Goal: Task Accomplishment & Management: Manage account settings

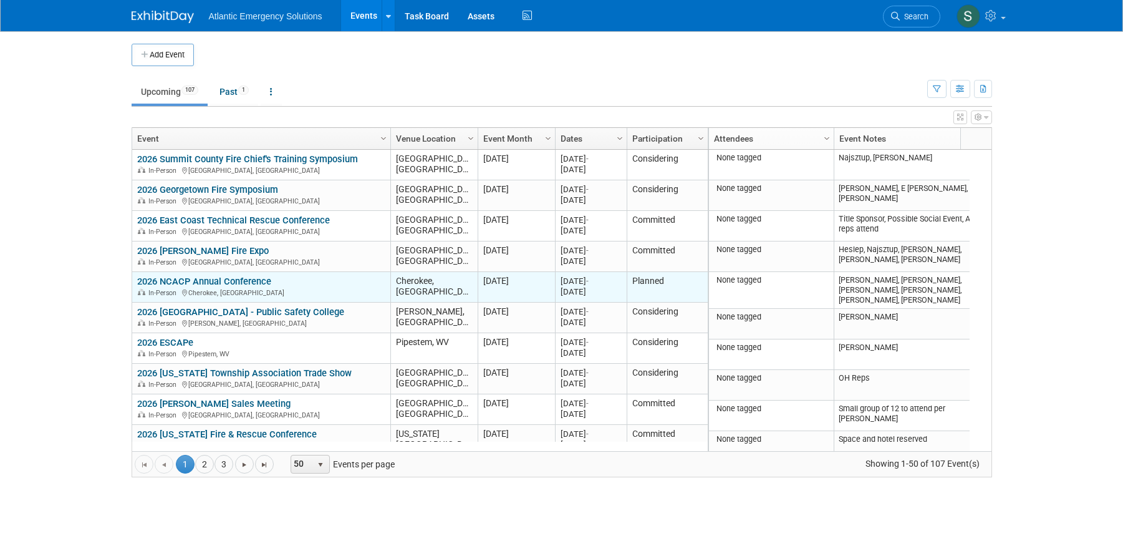
click at [216, 282] on link "2026 NCACP Annual Conference" at bounding box center [204, 281] width 134 height 11
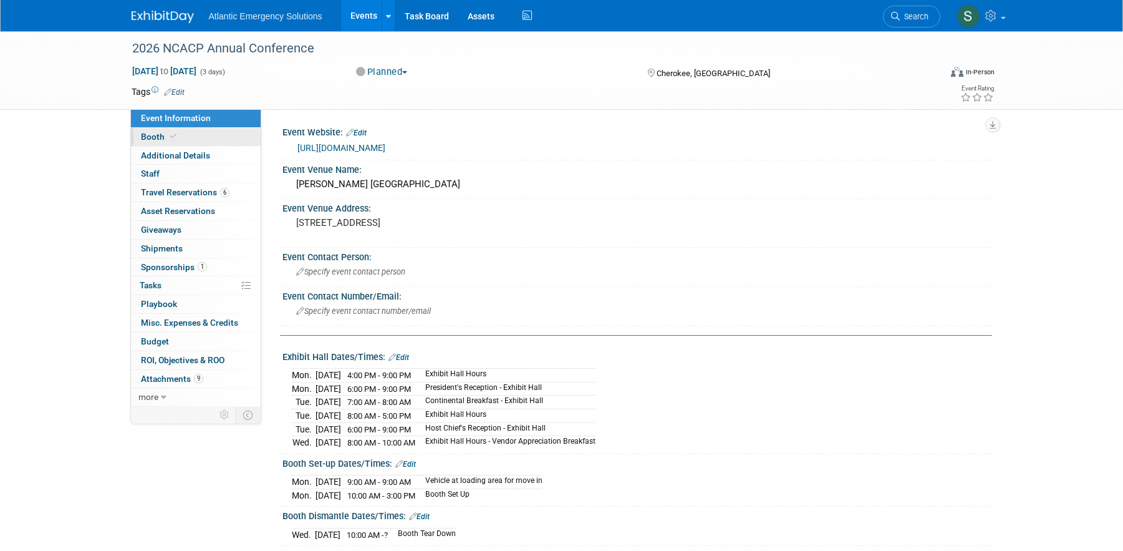
click at [168, 139] on span at bounding box center [173, 136] width 11 height 9
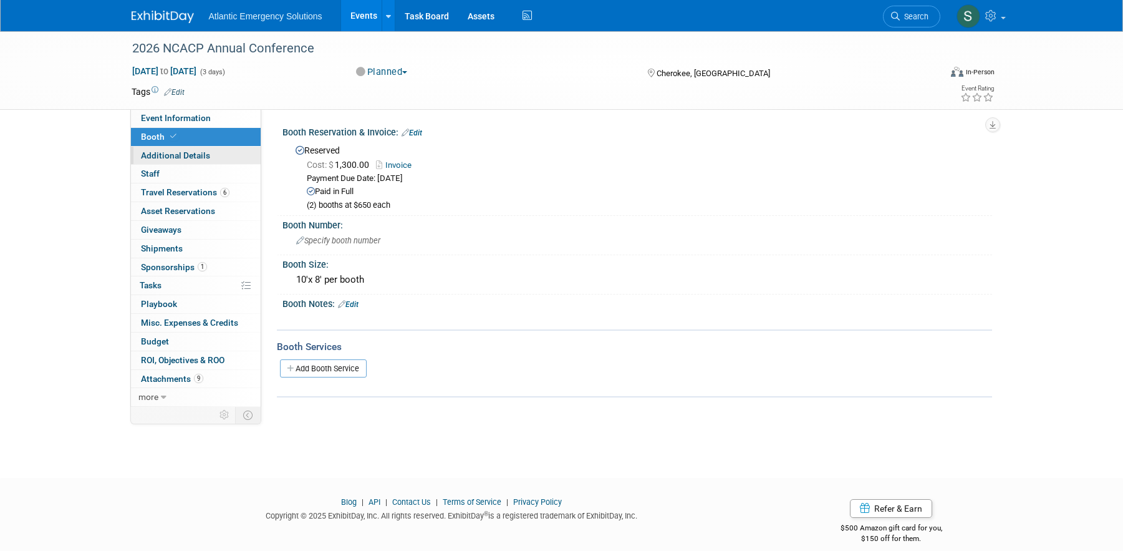
click at [172, 161] on link "Additional Details" at bounding box center [196, 156] width 130 height 18
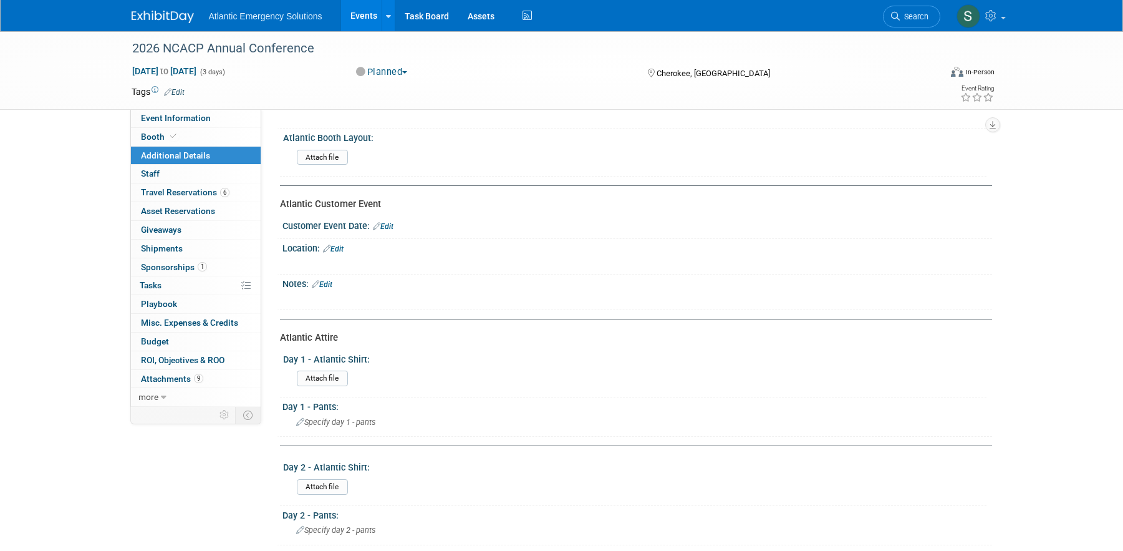
scroll to position [64, 0]
click at [152, 173] on span "Staff 0" at bounding box center [150, 173] width 19 height 10
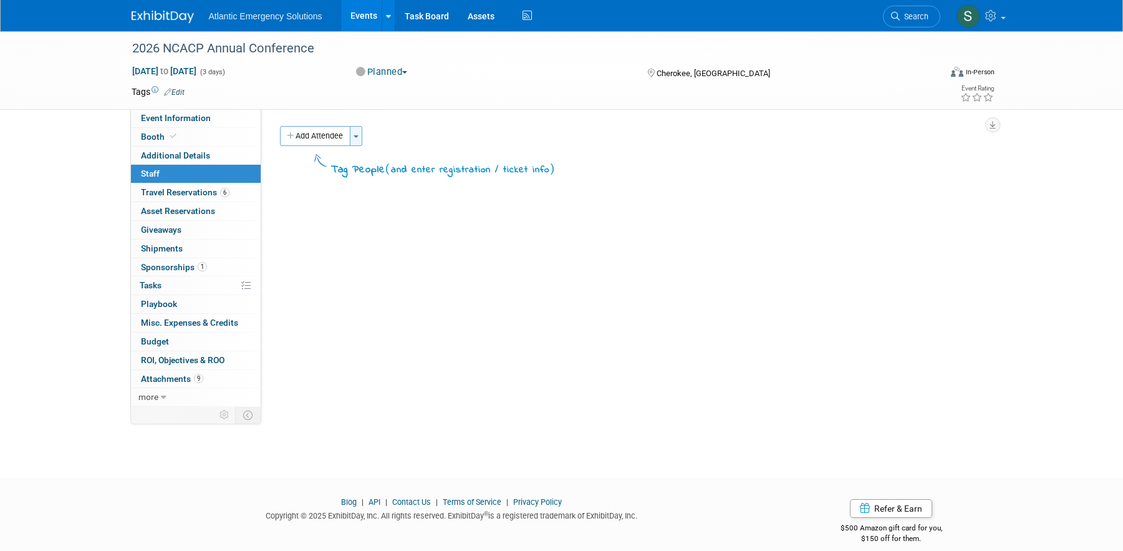
click at [354, 136] on button "Toggle Dropdown" at bounding box center [356, 136] width 12 height 20
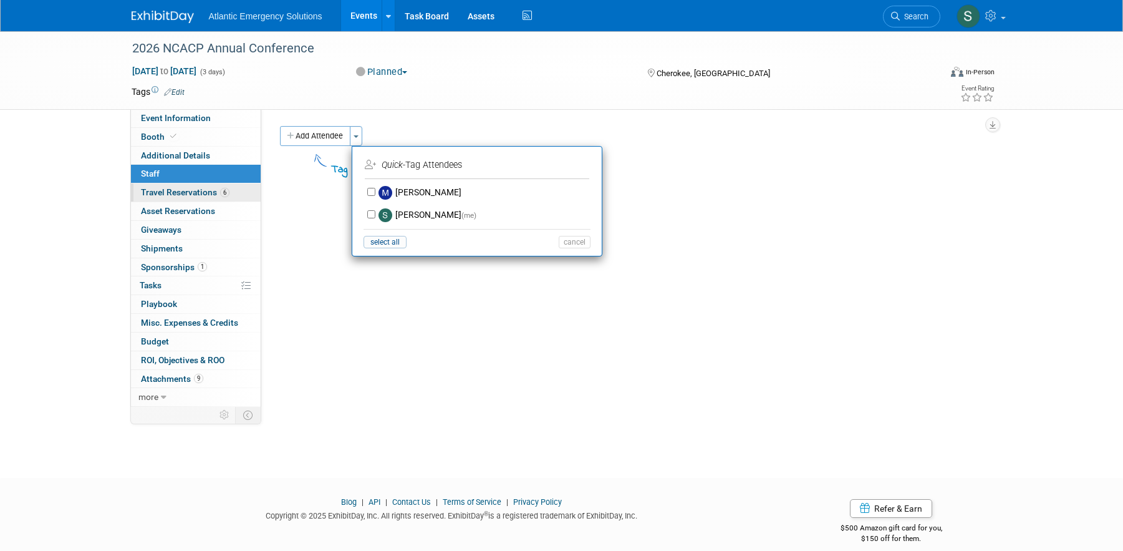
click at [185, 196] on span "Travel Reservations 6" at bounding box center [185, 192] width 89 height 10
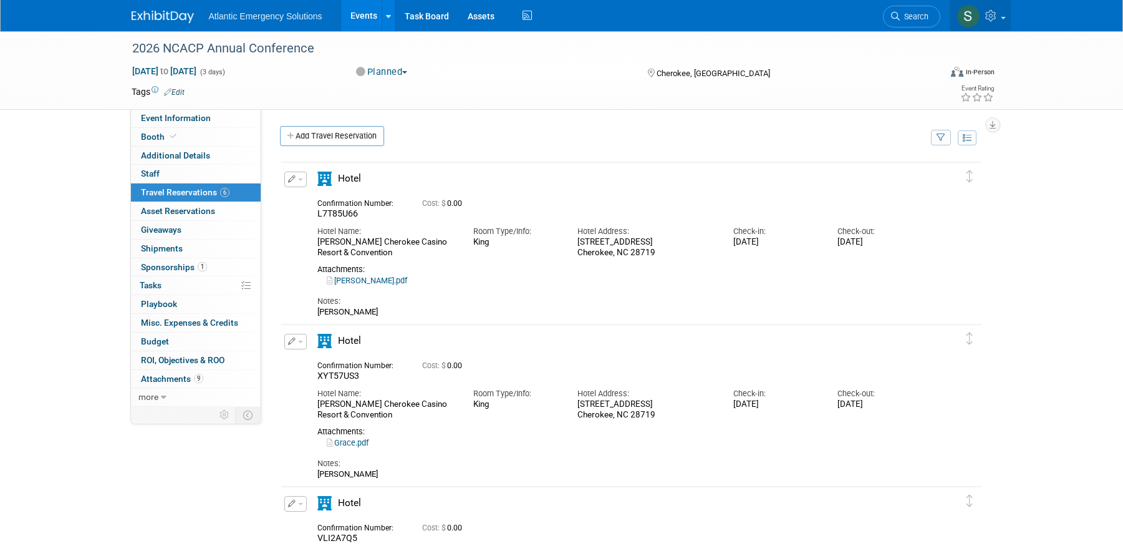
click at [1001, 17] on span at bounding box center [1003, 18] width 5 height 2
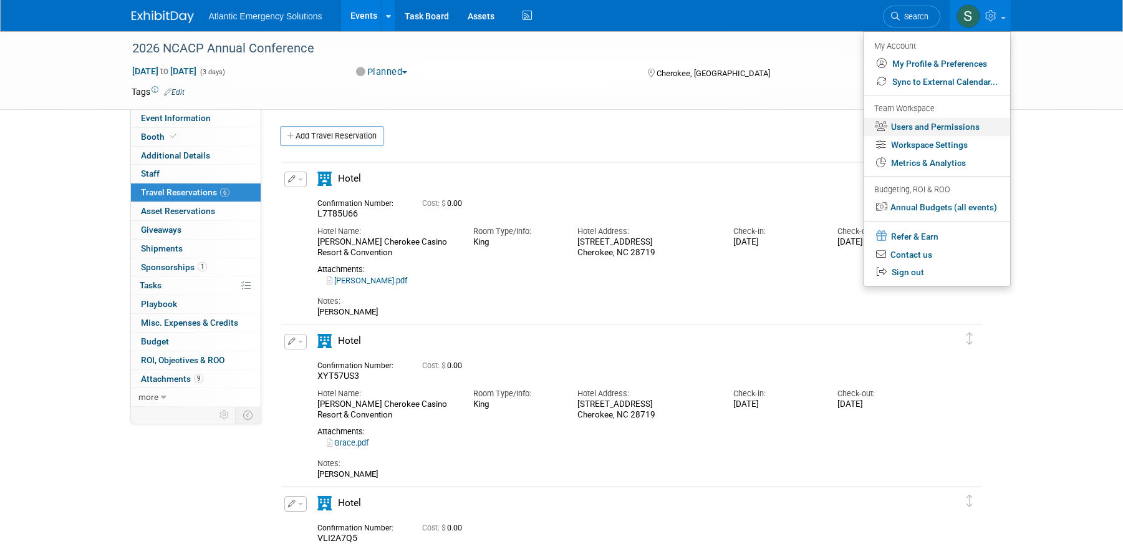
click at [959, 127] on link "Users and Permissions" at bounding box center [937, 127] width 147 height 18
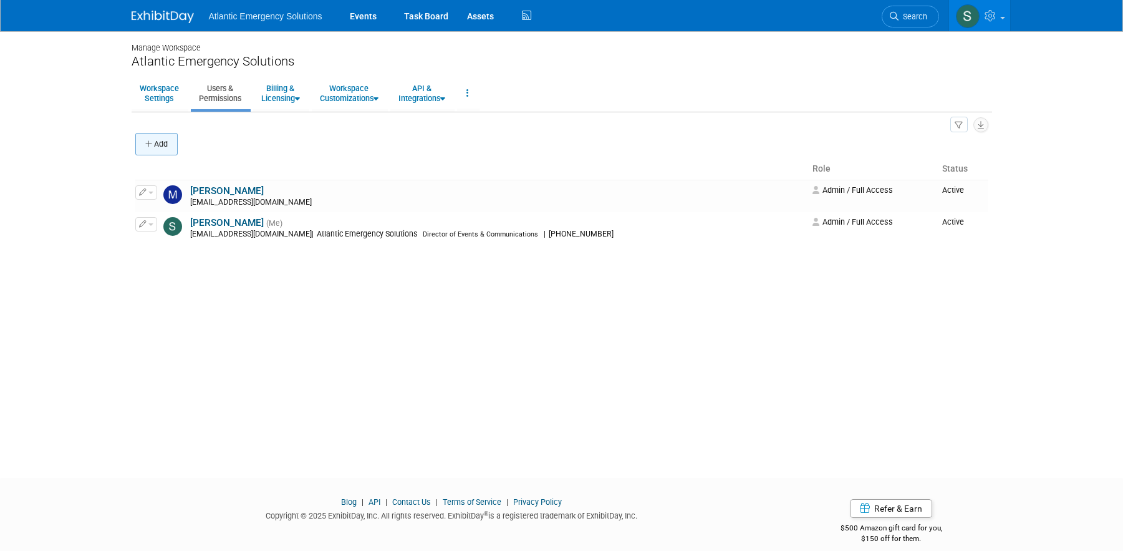
click at [161, 141] on button "Add" at bounding box center [156, 144] width 42 height 22
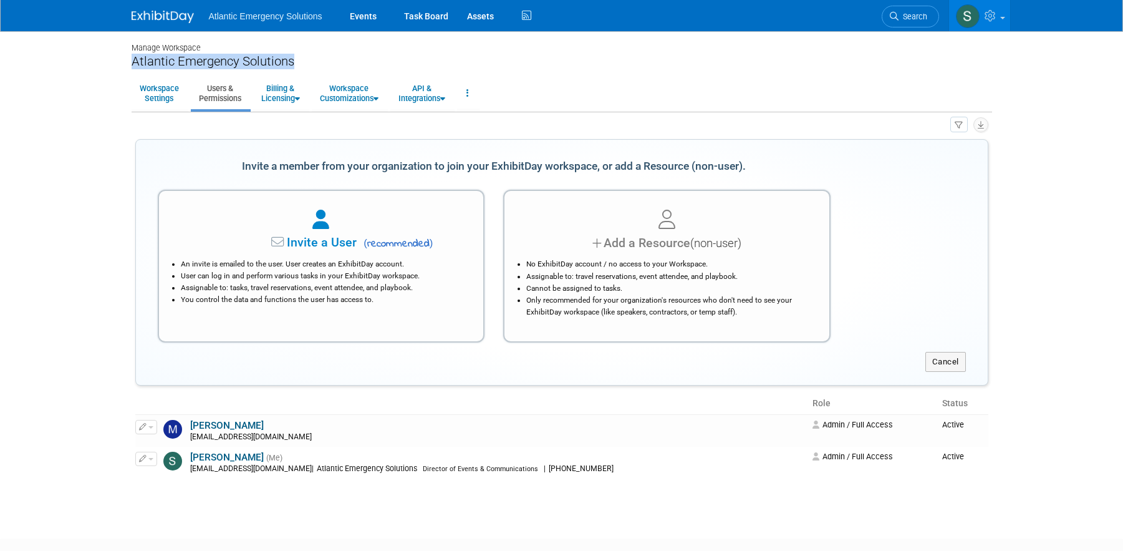
drag, startPoint x: 412, startPoint y: 46, endPoint x: 355, endPoint y: 65, distance: 60.8
click at [355, 65] on div "Manage Workspace Atlantic Emergency Solutions Workspace Settings Users & Permis…" at bounding box center [561, 273] width 879 height 485
click at [168, 98] on link "Workspace Settings" at bounding box center [160, 93] width 56 height 31
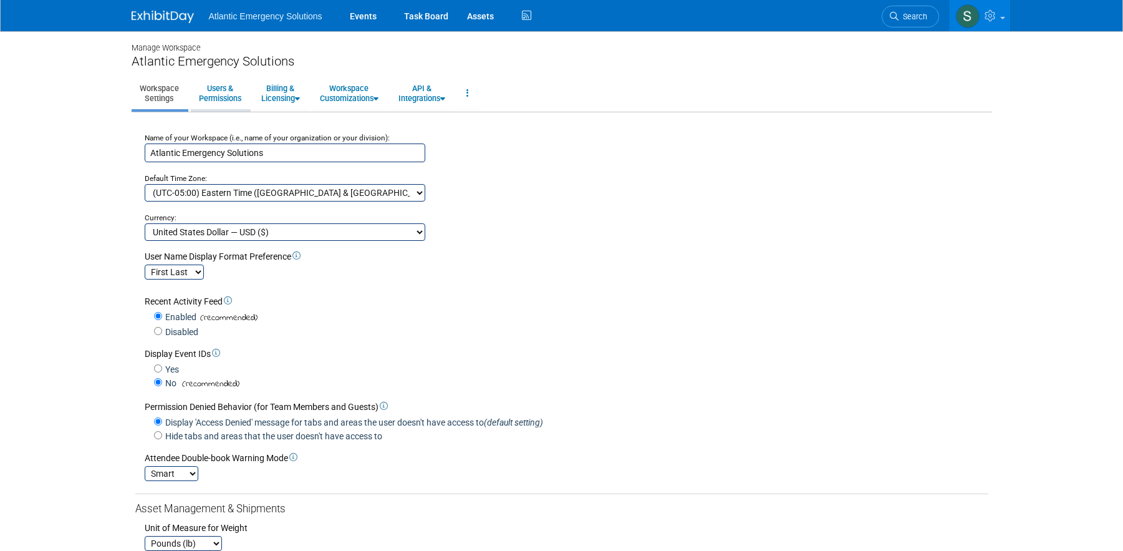
click at [226, 99] on link "Users & Permissions" at bounding box center [220, 93] width 59 height 31
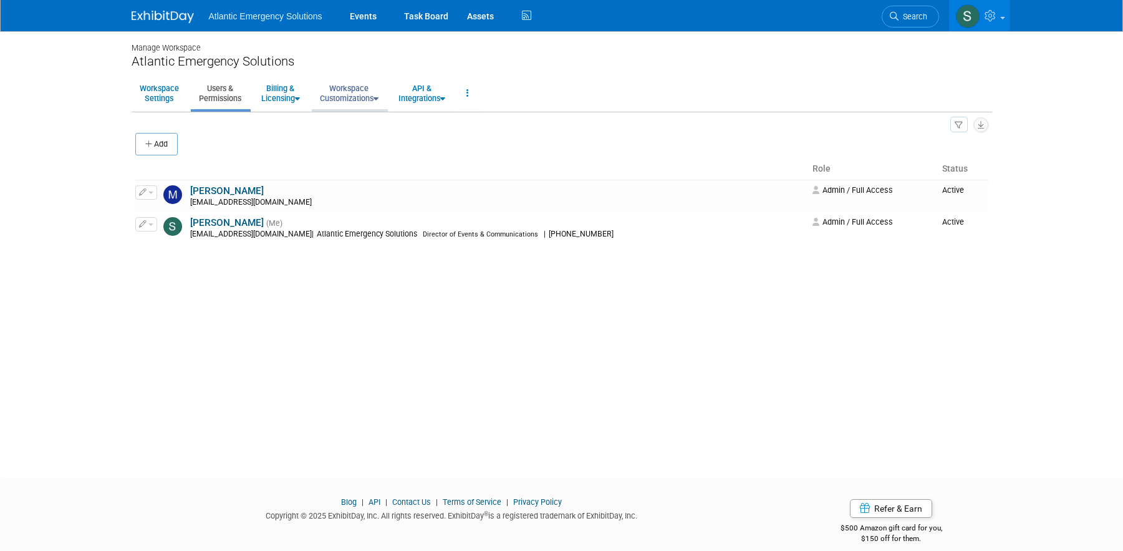
click at [331, 98] on link "Workspace Customizations" at bounding box center [349, 93] width 75 height 31
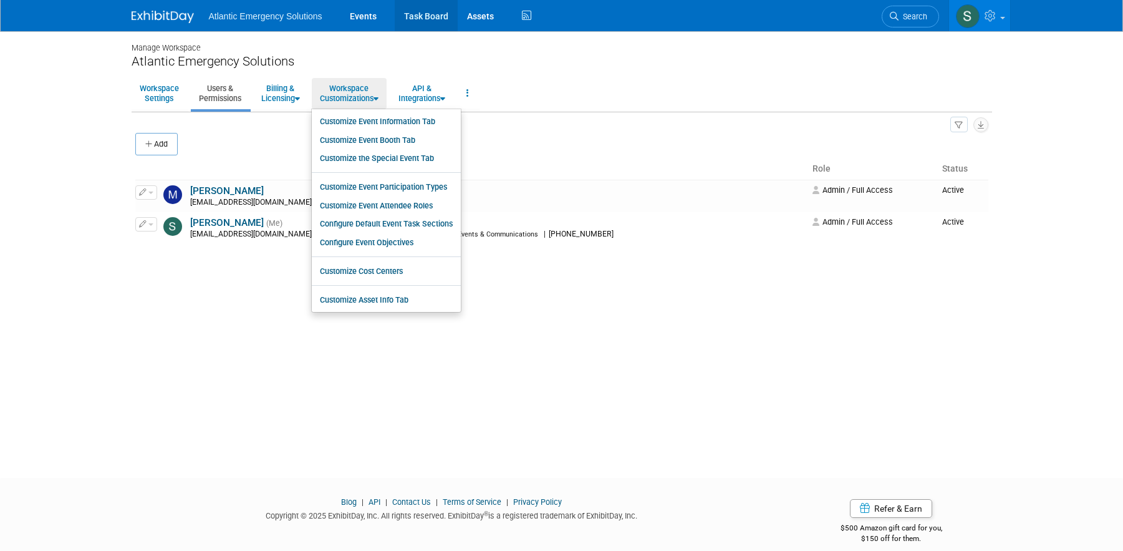
click at [442, 17] on link "Task Board" at bounding box center [426, 15] width 63 height 31
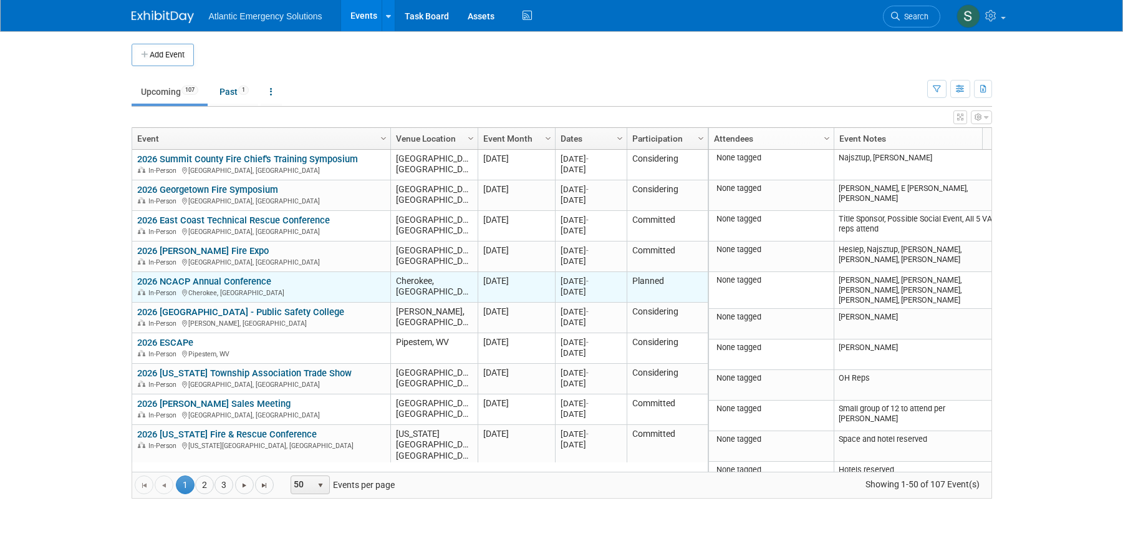
click at [248, 284] on link "2026 NCACP Annual Conference" at bounding box center [204, 281] width 134 height 11
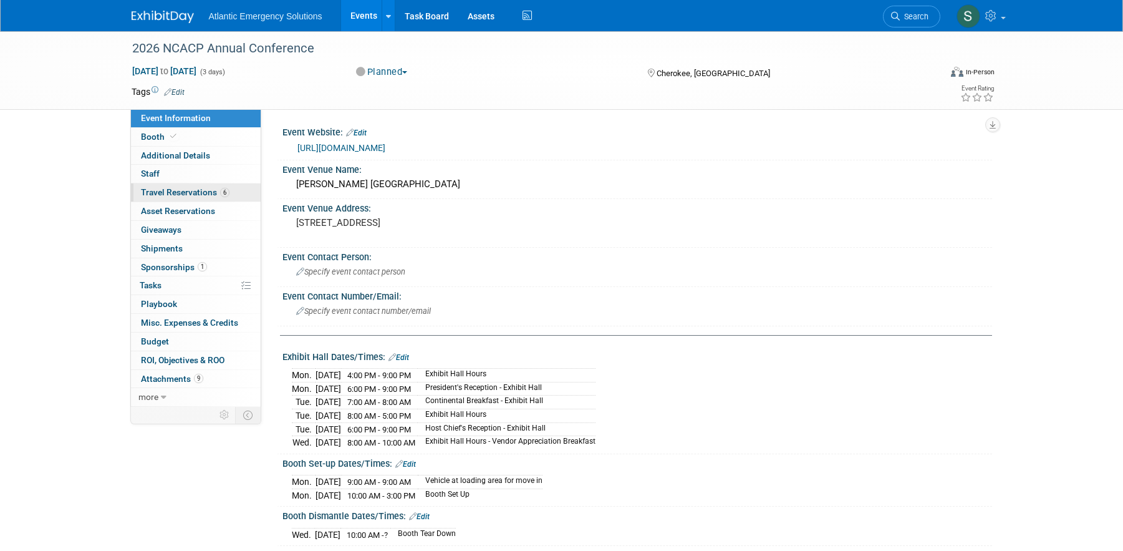
click at [195, 193] on span "Travel Reservations 6" at bounding box center [185, 192] width 89 height 10
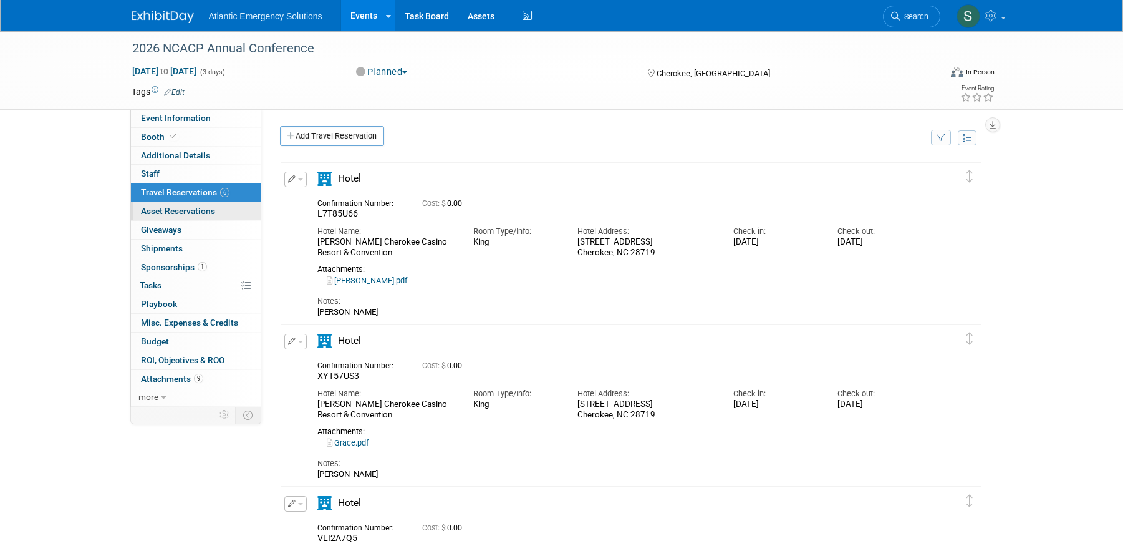
click at [177, 210] on span "Asset Reservations 0" at bounding box center [178, 211] width 74 height 10
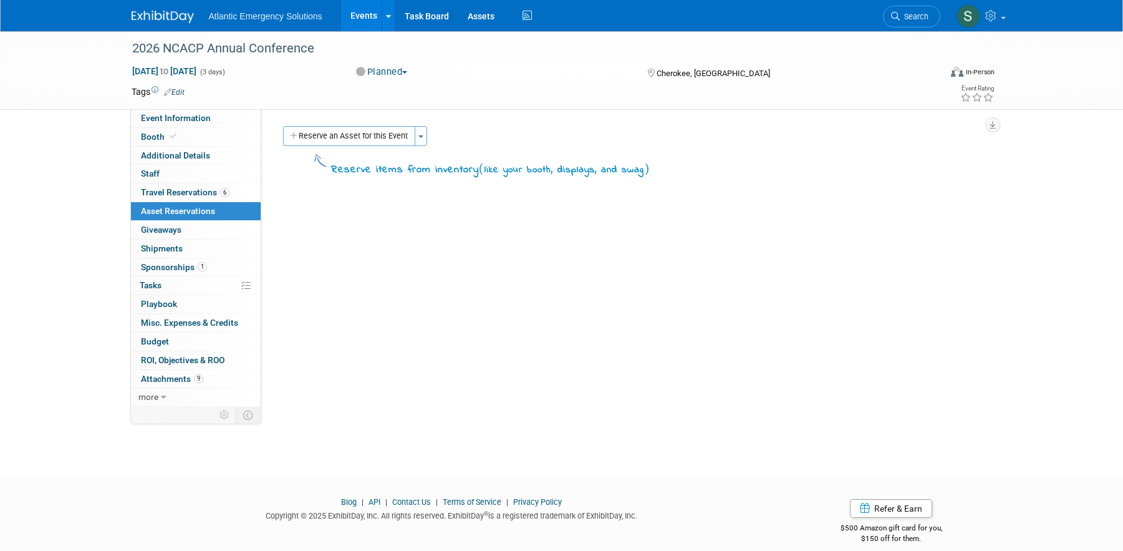
click at [1019, 16] on div "Atlantic Emergency Solutions Events Add Event Bulk Upload Events Shareable Even…" at bounding box center [561, 16] width 1123 height 32
click at [1001, 17] on span at bounding box center [1003, 18] width 5 height 2
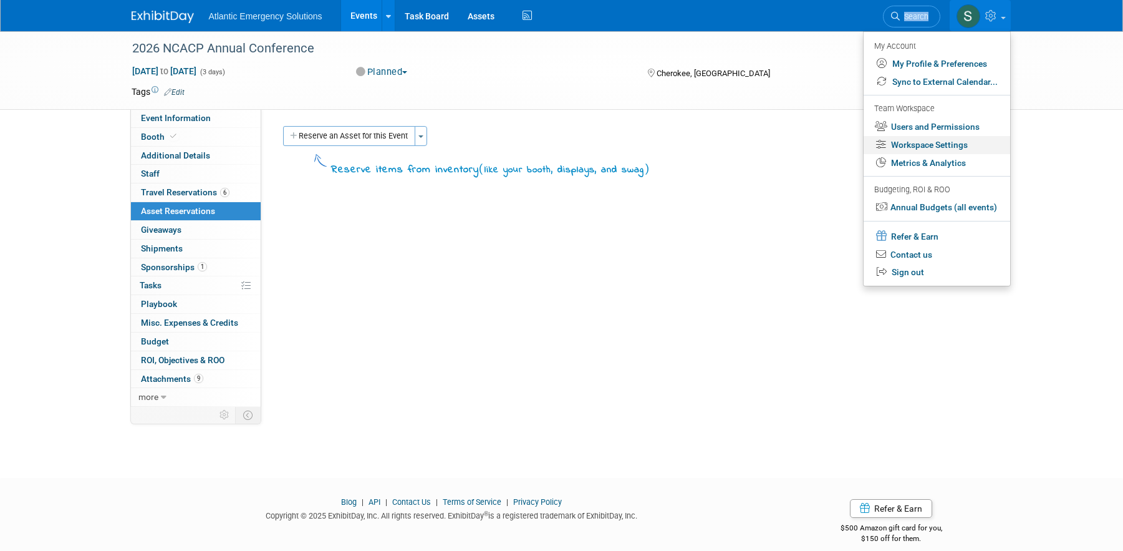
click at [954, 148] on link "Workspace Settings" at bounding box center [937, 145] width 147 height 18
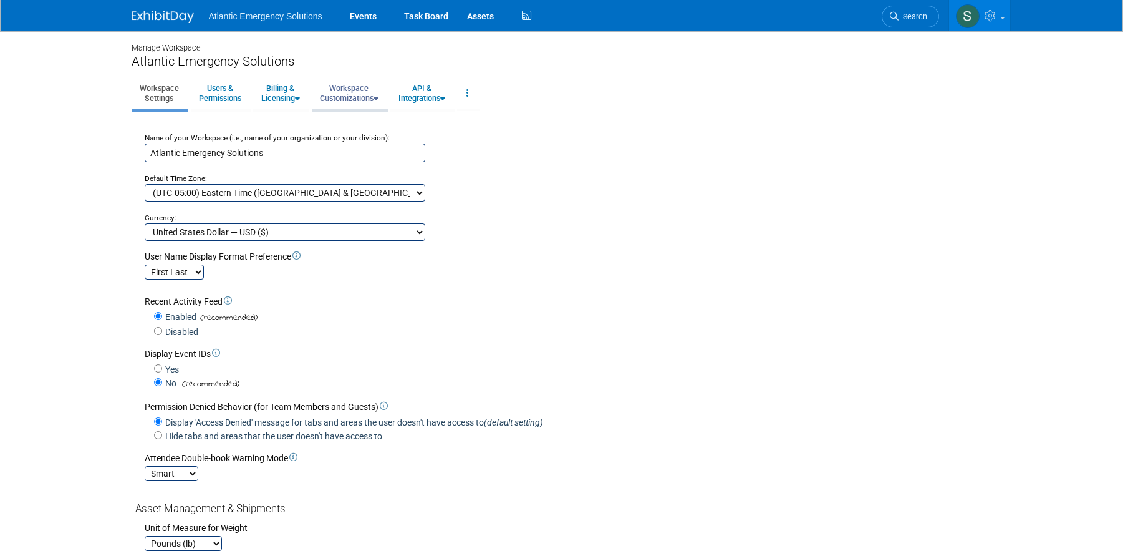
click at [362, 98] on link "Workspace Customizations" at bounding box center [349, 93] width 75 height 31
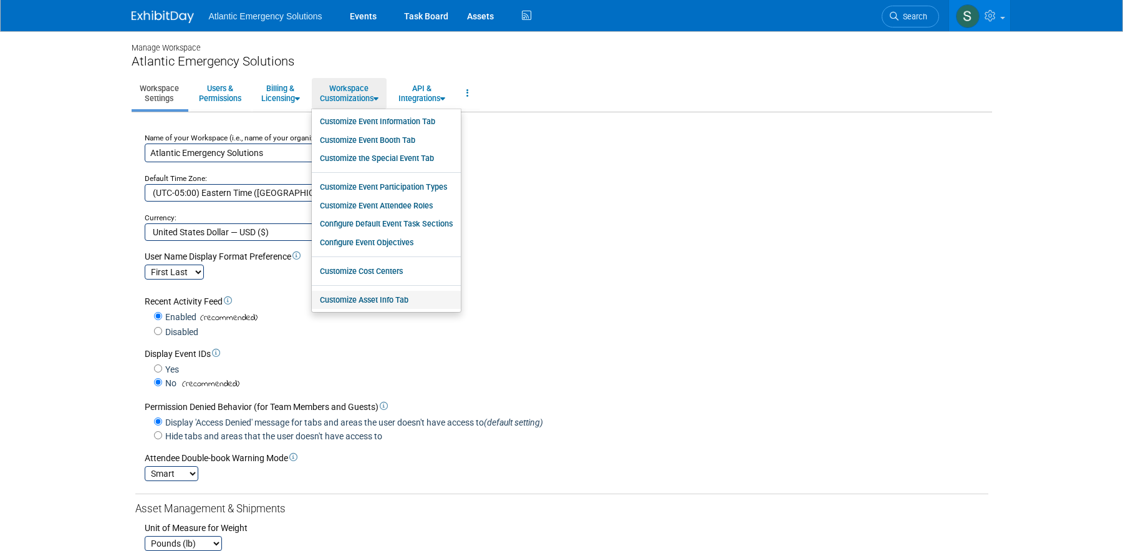
click at [385, 300] on link "Customize Asset Info Tab" at bounding box center [386, 300] width 149 height 19
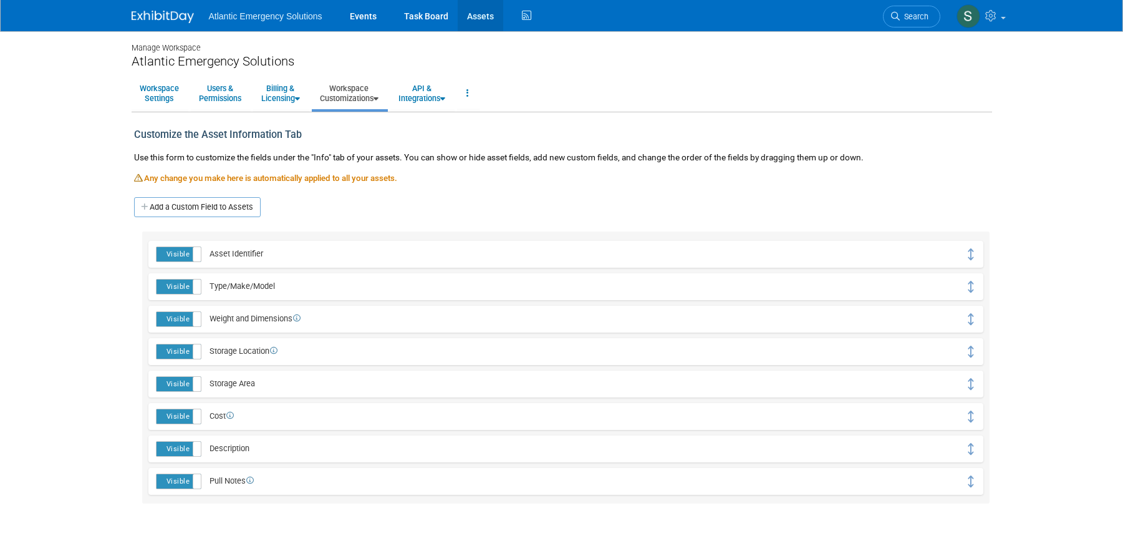
click at [485, 15] on link "Assets" at bounding box center [481, 15] width 46 height 31
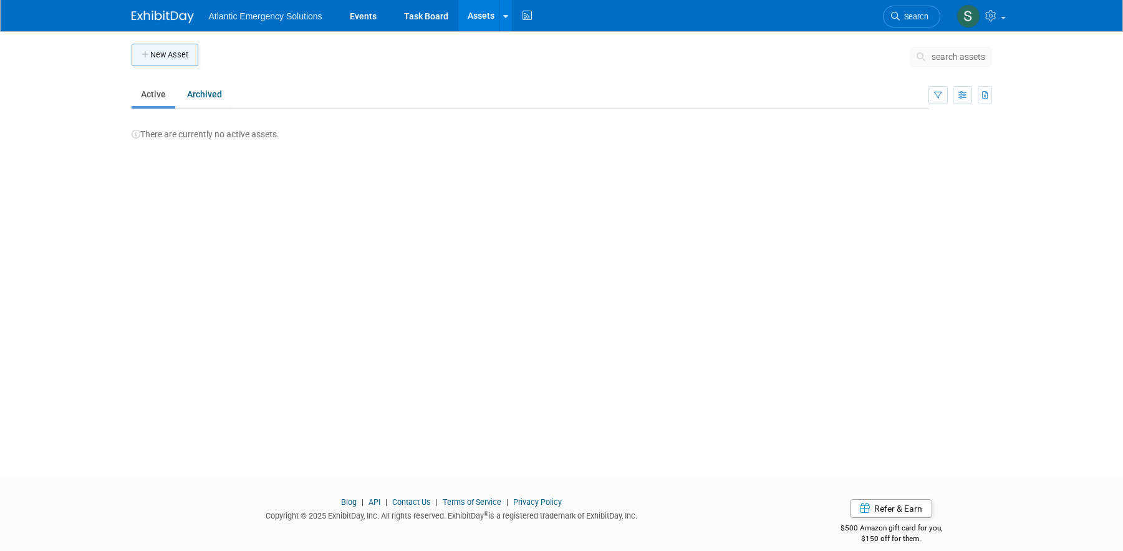
click at [186, 56] on button "New Asset" at bounding box center [165, 55] width 67 height 22
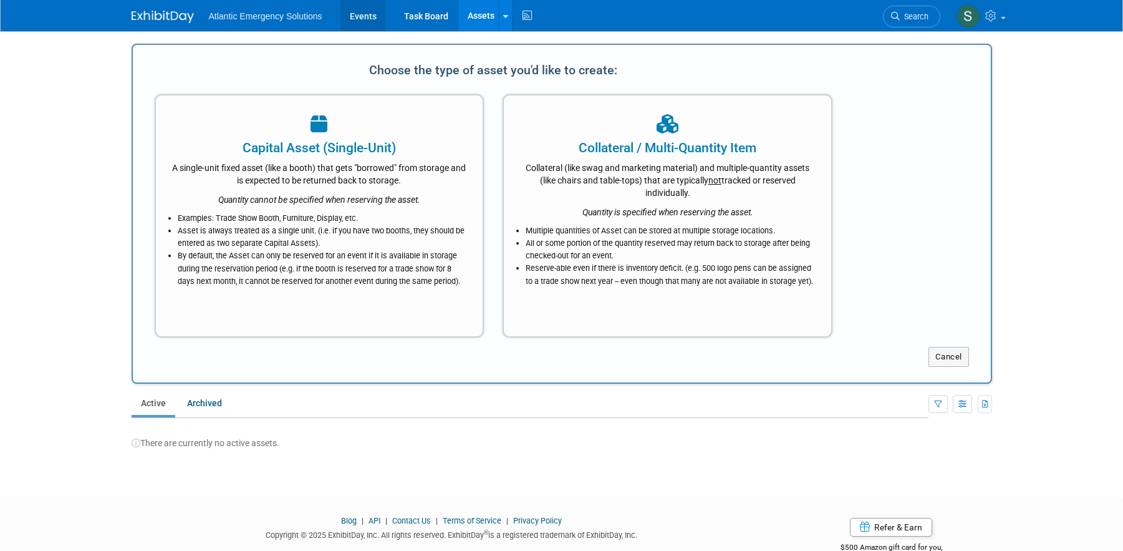
click at [359, 17] on link "Events" at bounding box center [364, 15] width 46 height 31
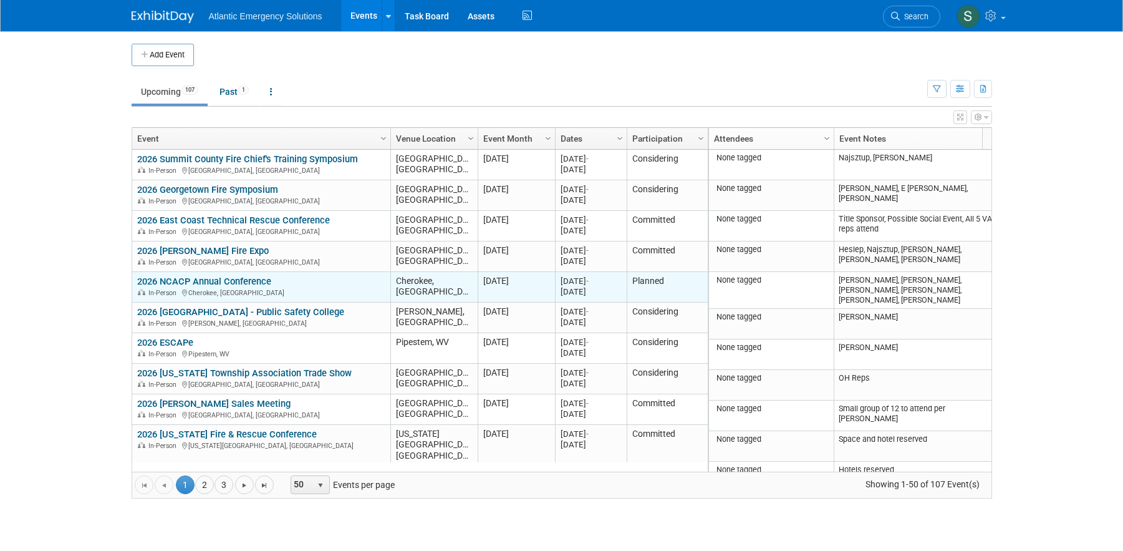
click at [221, 281] on link "2026 NCACP Annual Conference" at bounding box center [204, 281] width 134 height 11
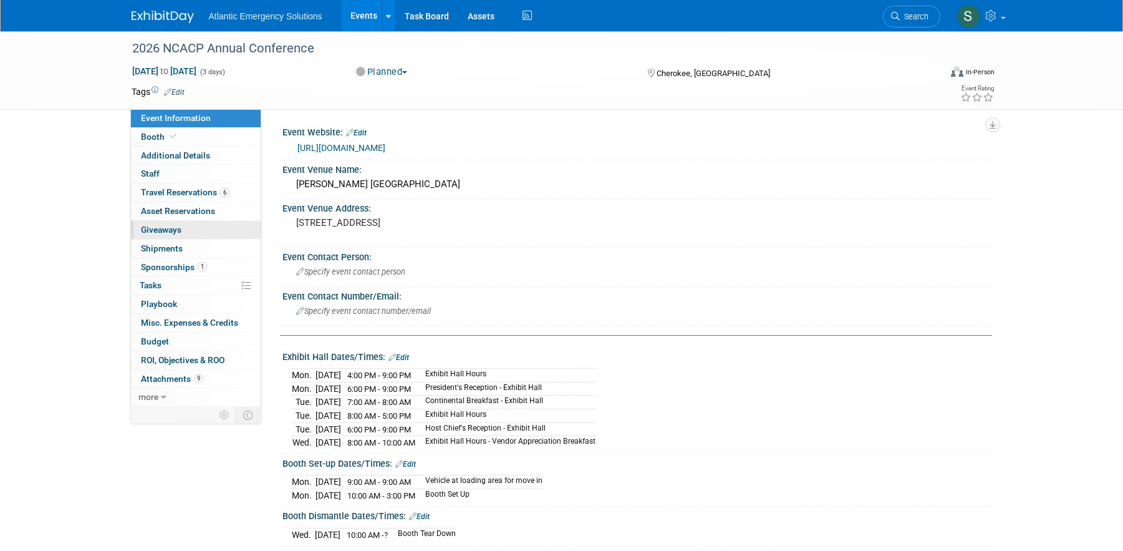
click at [165, 227] on span "Giveaways 0" at bounding box center [161, 230] width 41 height 10
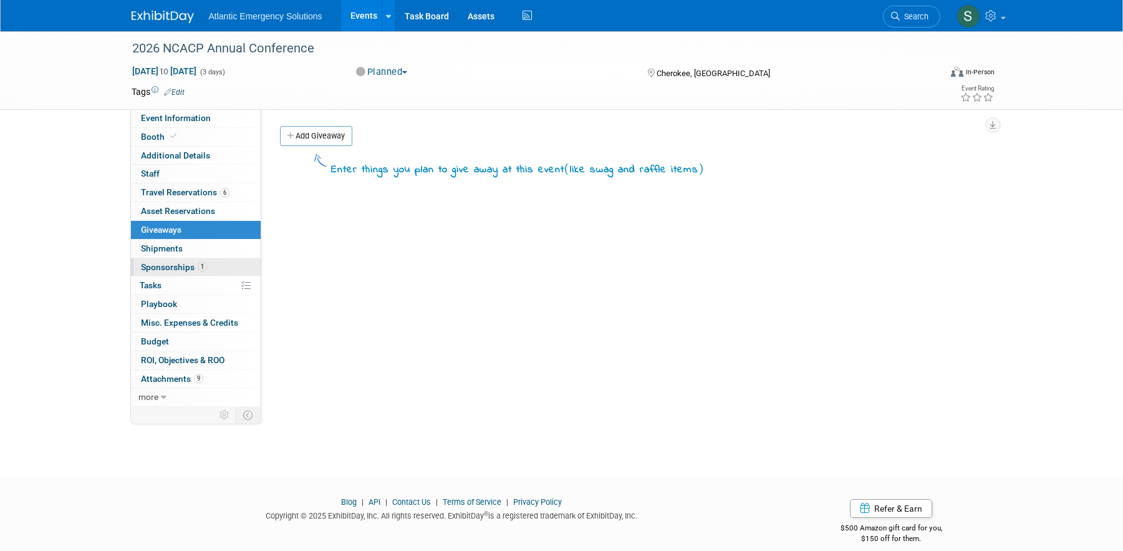
click at [158, 268] on span "Sponsorships 1" at bounding box center [174, 267] width 66 height 10
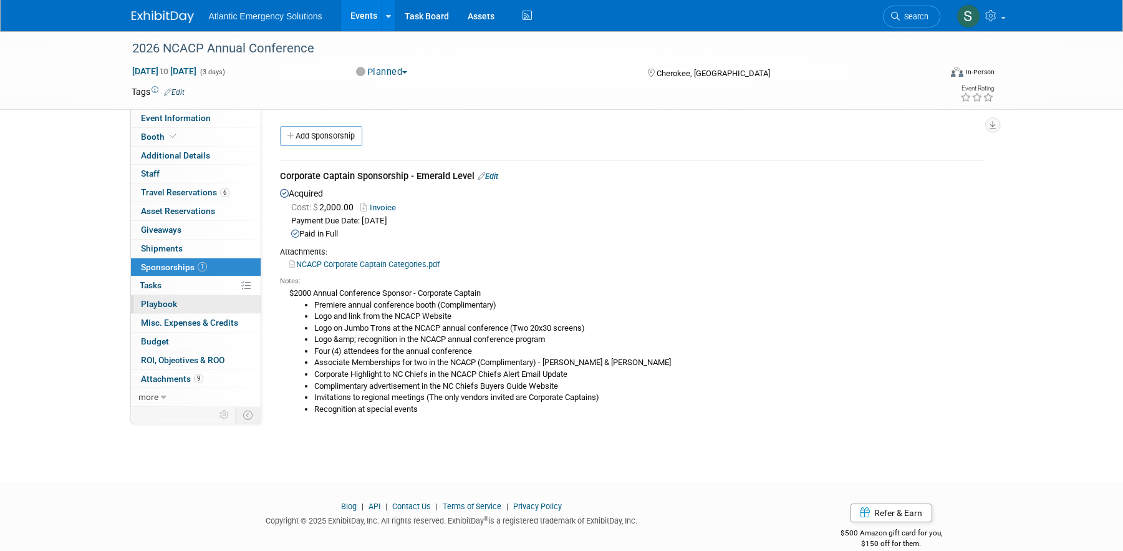
click at [163, 304] on span "Playbook 0" at bounding box center [159, 304] width 36 height 10
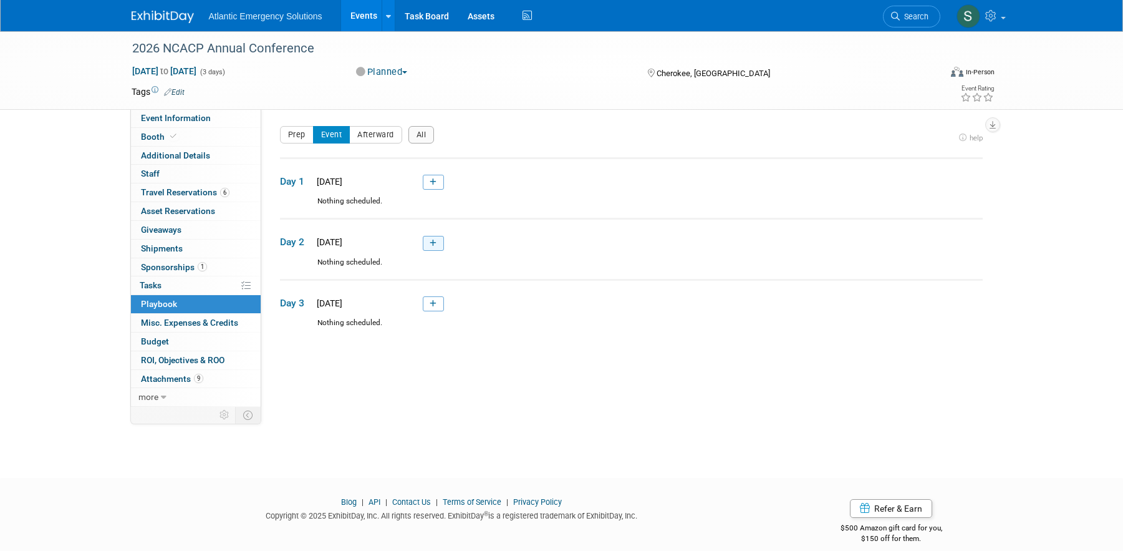
click at [437, 244] on link at bounding box center [433, 243] width 21 height 15
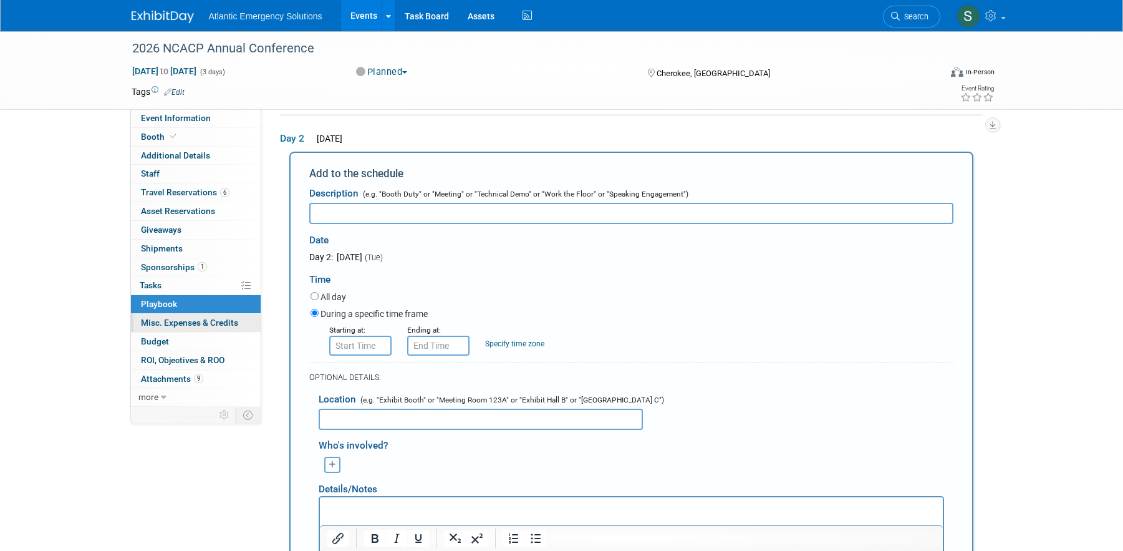
click at [214, 326] on span "Misc. Expenses & Credits 0" at bounding box center [189, 322] width 97 height 10
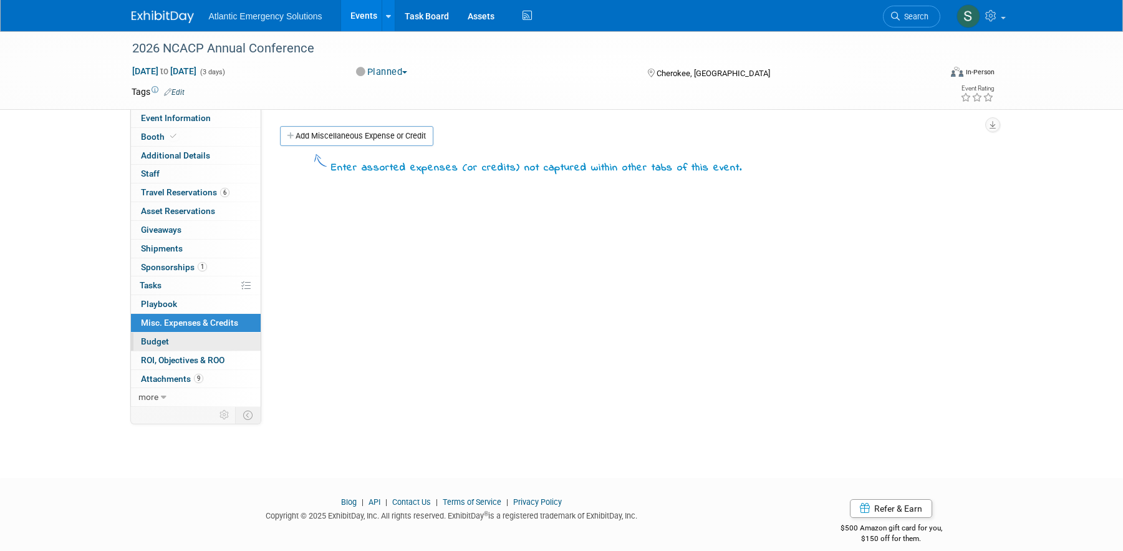
click at [157, 336] on span "Budget" at bounding box center [155, 341] width 28 height 10
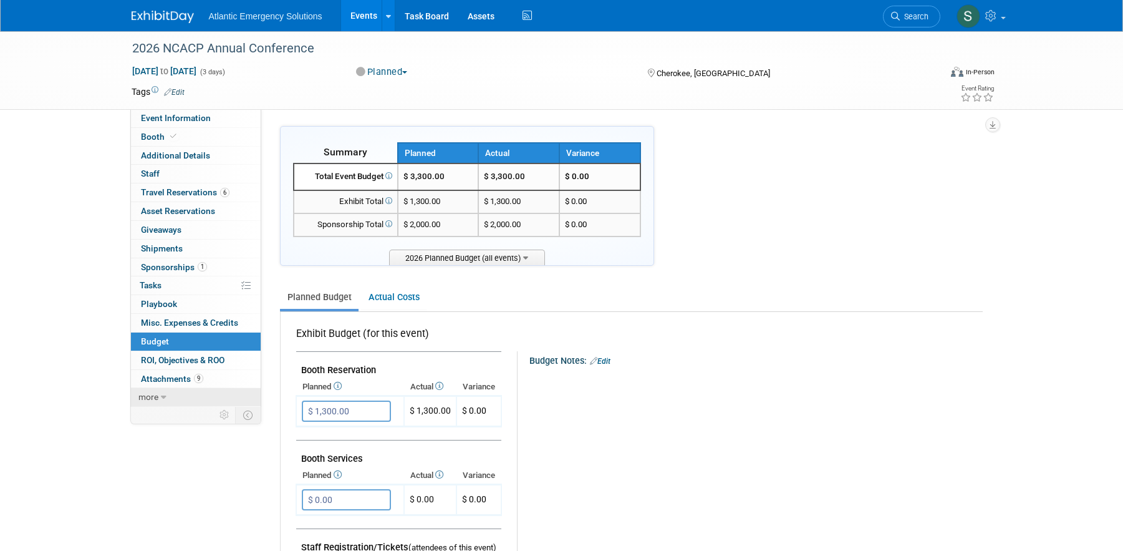
click at [146, 400] on span "more" at bounding box center [148, 397] width 20 height 10
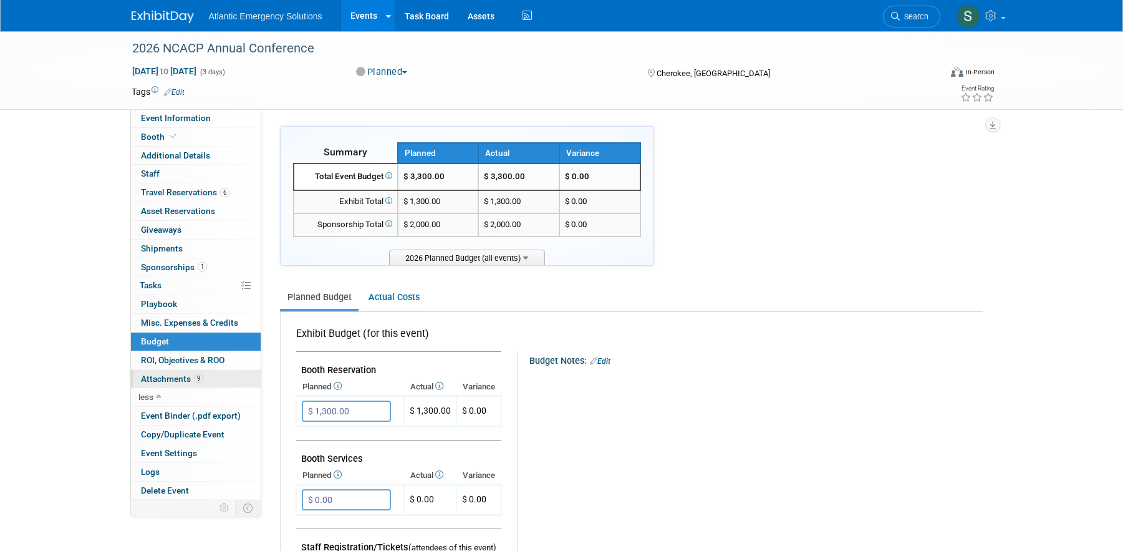
click at [194, 371] on link "9 Attachments 9" at bounding box center [196, 379] width 130 height 18
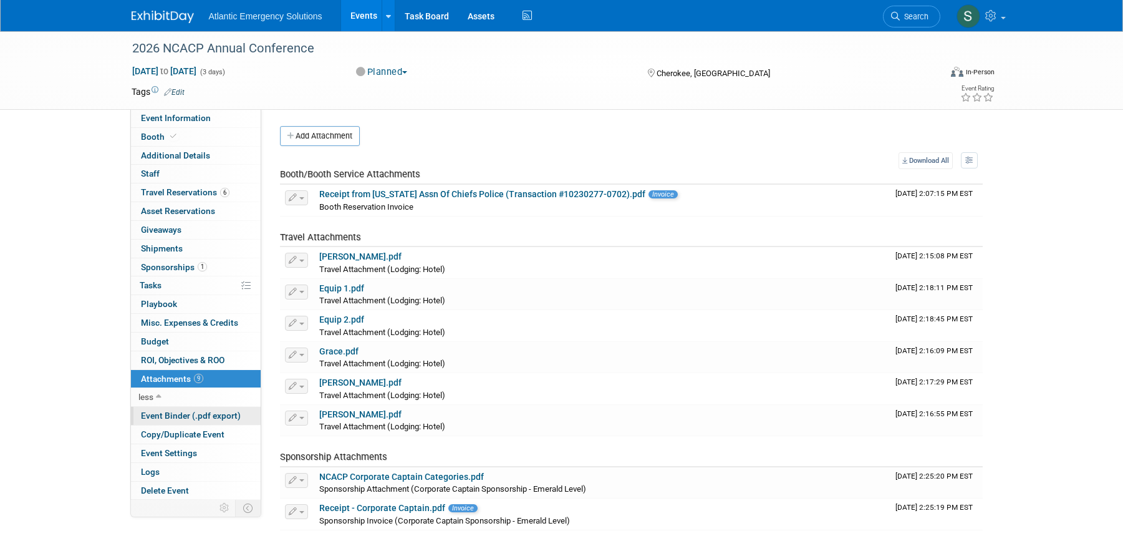
click at [191, 419] on span "Event Binder (.pdf export)" at bounding box center [191, 415] width 100 height 10
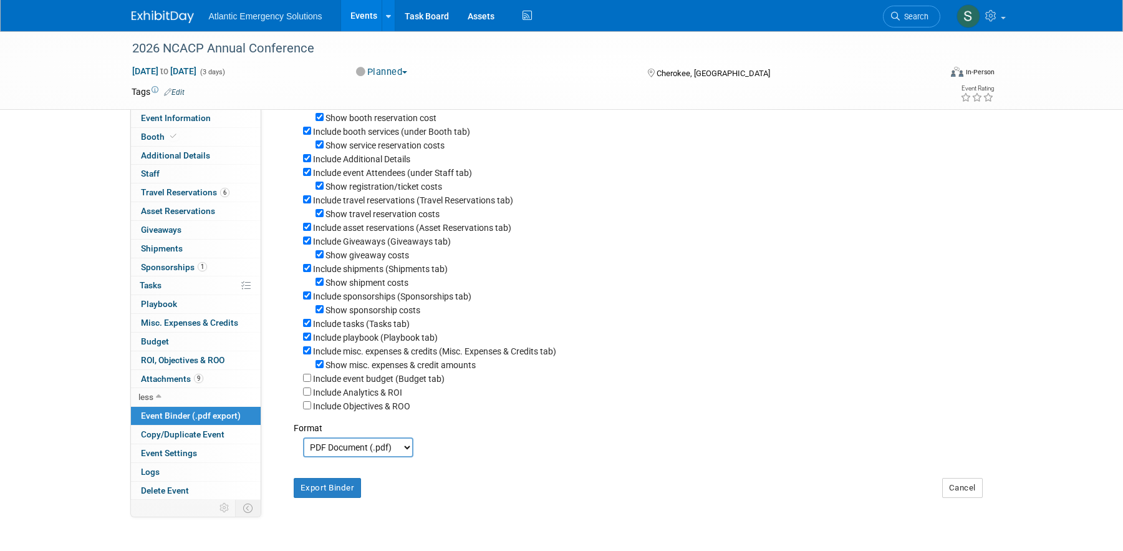
scroll to position [101, 0]
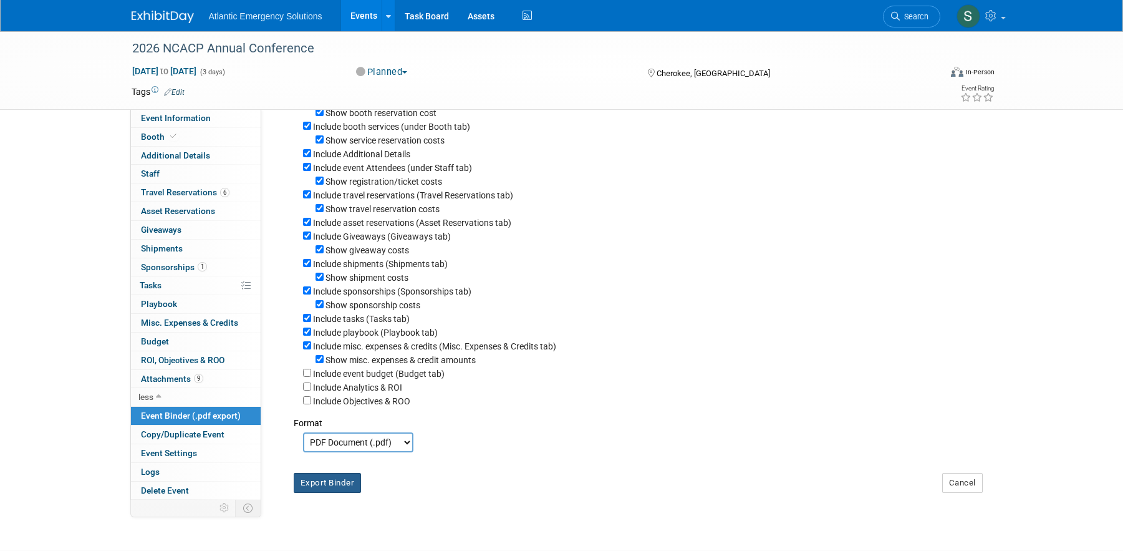
click at [319, 481] on button "Export Binder" at bounding box center [328, 483] width 68 height 20
click at [370, 14] on link "Events" at bounding box center [364, 15] width 46 height 31
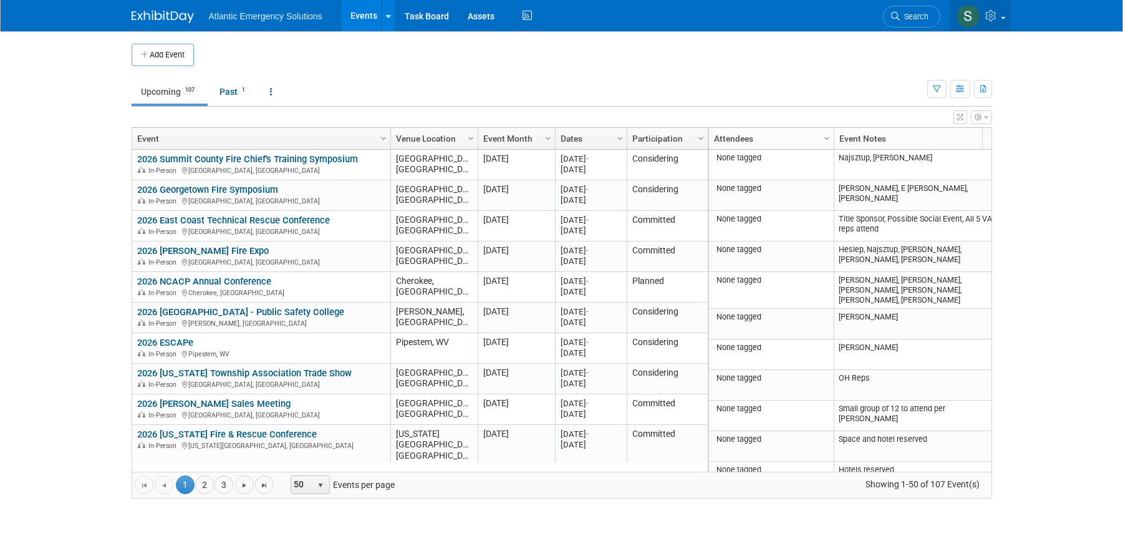
click at [999, 17] on icon at bounding box center [992, 15] width 14 height 11
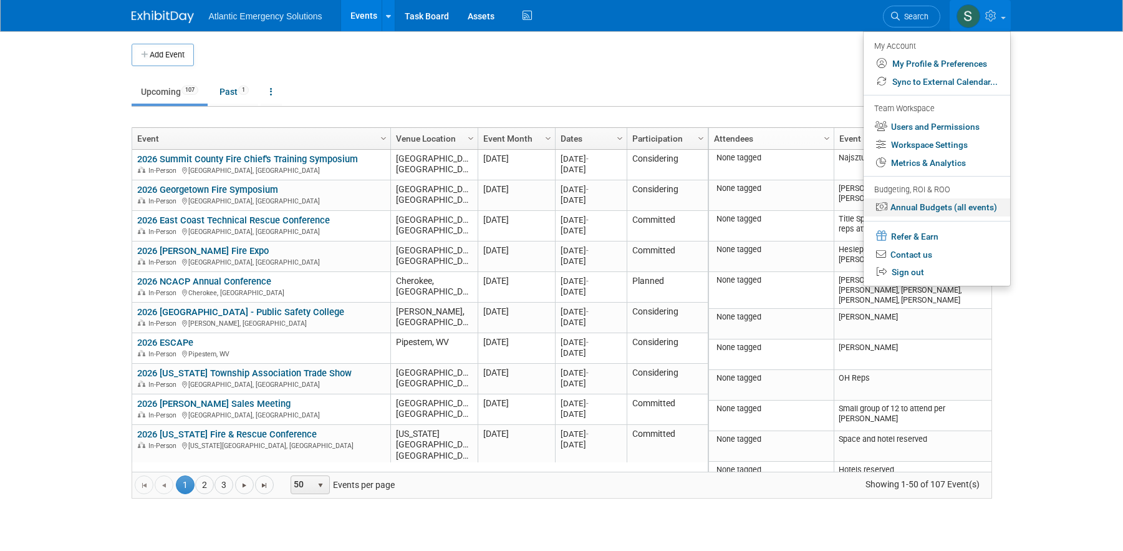
click at [914, 208] on link "Annual Budgets (all events)" at bounding box center [937, 207] width 147 height 18
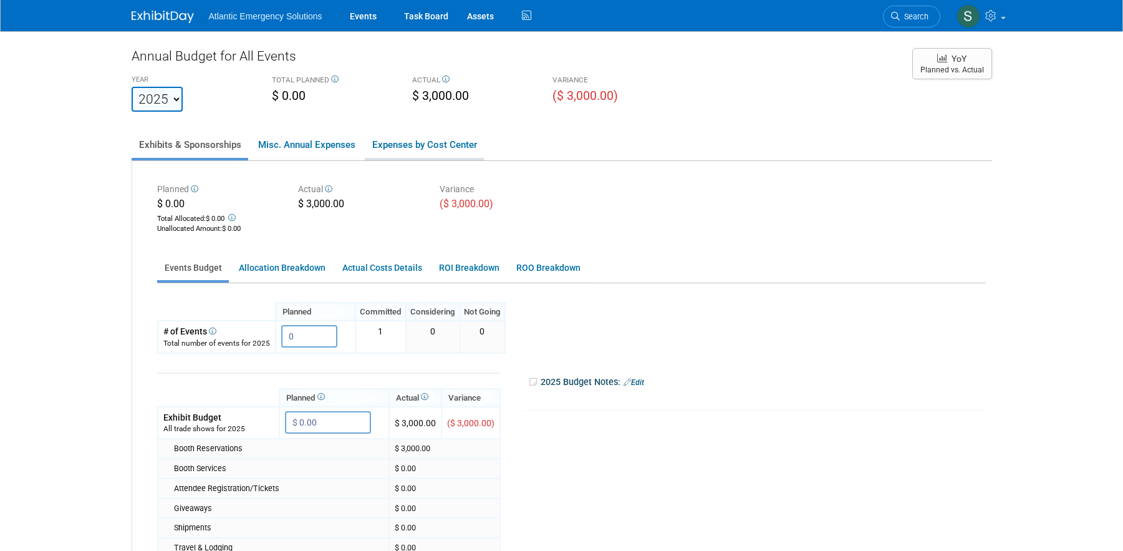
click at [430, 140] on link "Expenses by Cost Center" at bounding box center [424, 145] width 119 height 26
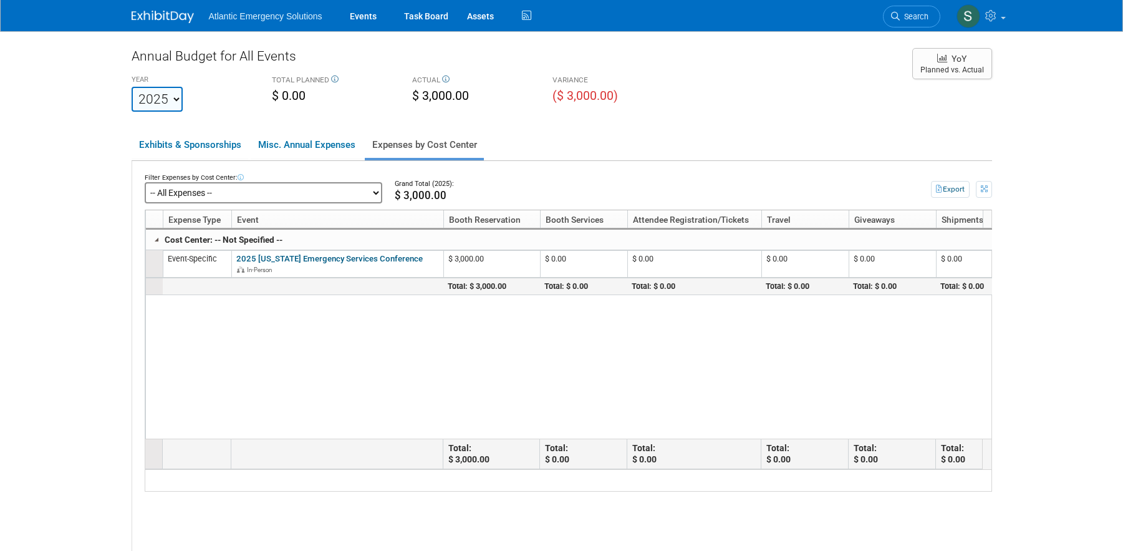
click at [311, 200] on select "-- All Expenses -- -- Cost Center Not Specified -- Promo Items - DC Ambulance P…" at bounding box center [264, 192] width 238 height 21
click at [417, 180] on div "Grand Total (2025):" at bounding box center [638, 184] width 486 height 10
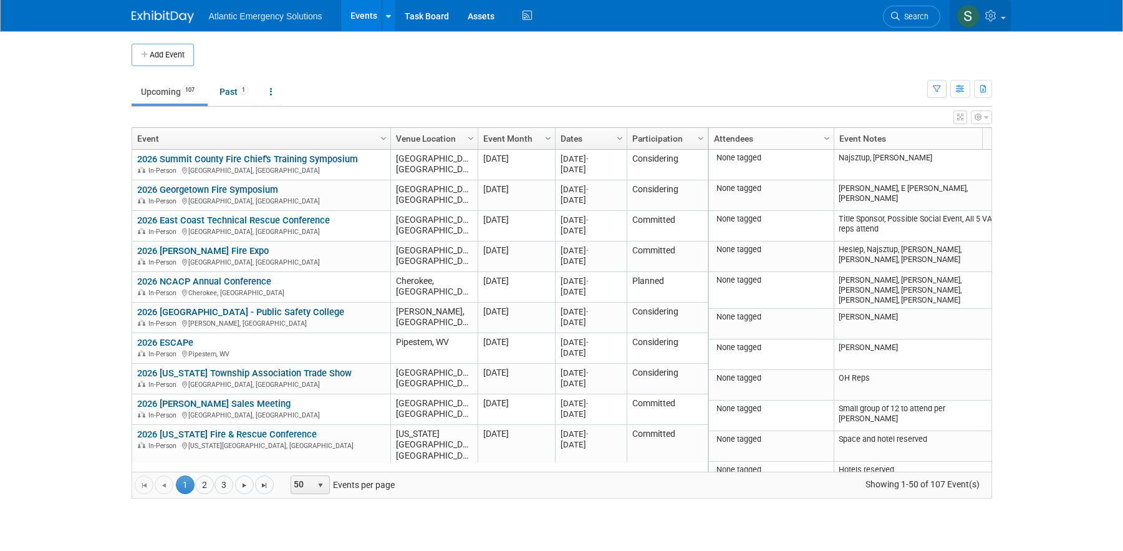
click at [1002, 21] on link at bounding box center [980, 15] width 61 height 31
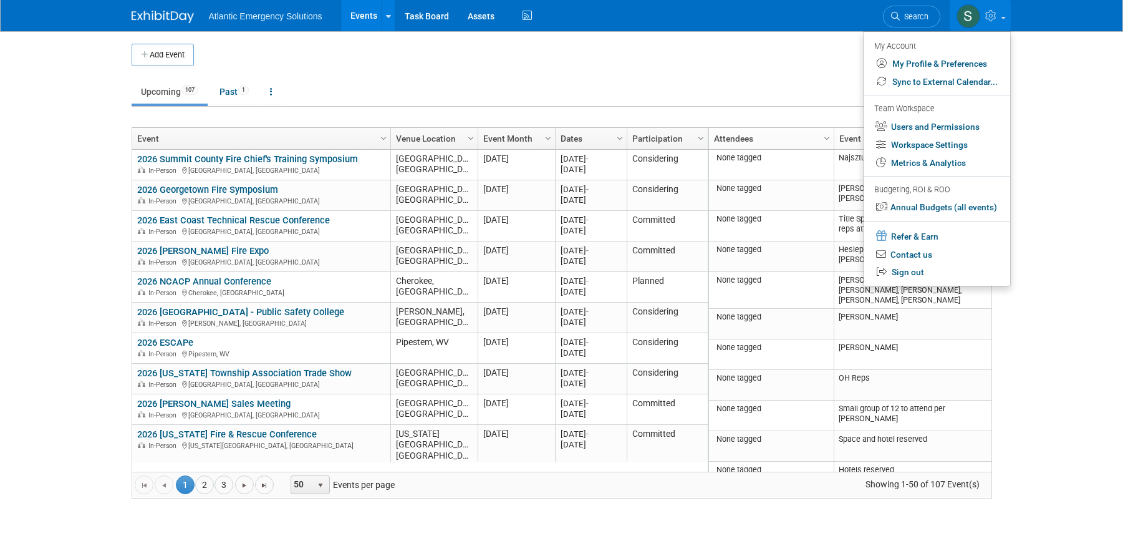
drag, startPoint x: 626, startPoint y: 57, endPoint x: 682, endPoint y: 69, distance: 58.1
click at [627, 57] on td at bounding box center [572, 55] width 757 height 22
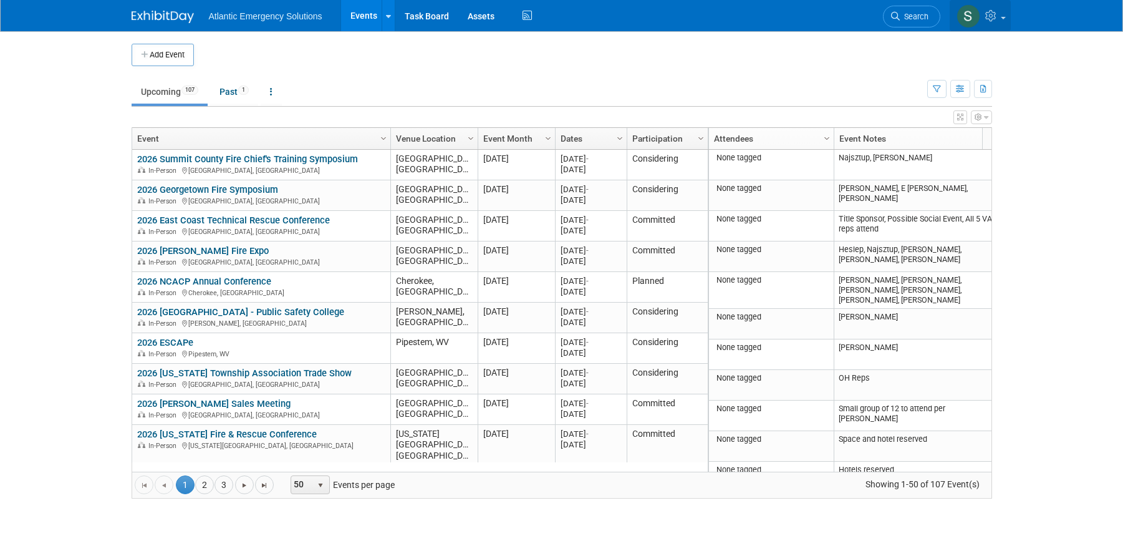
click at [1005, 22] on link at bounding box center [980, 15] width 61 height 31
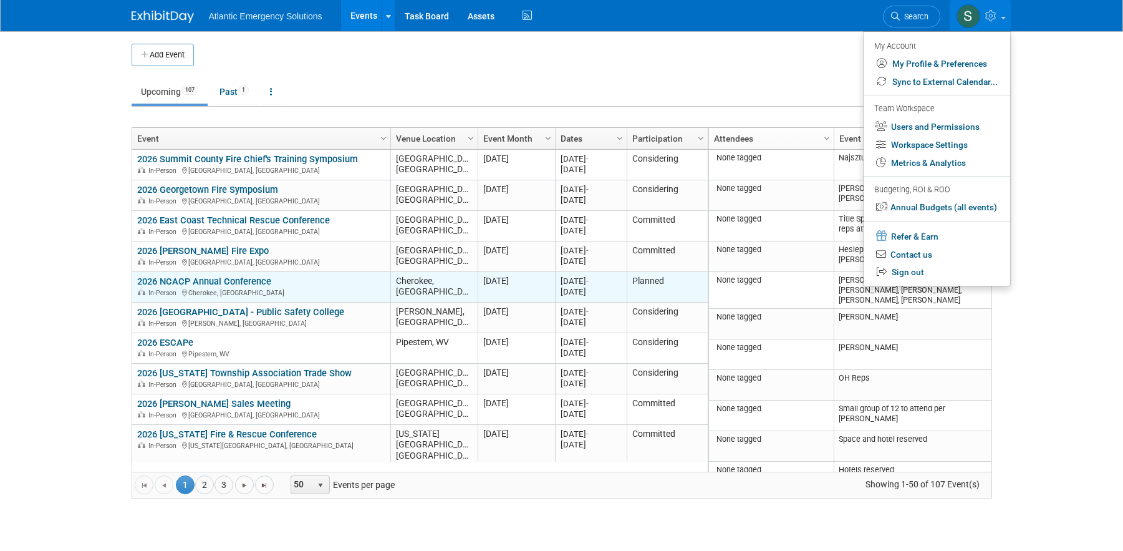
click at [252, 281] on link "2026 NCACP Annual Conference" at bounding box center [204, 281] width 134 height 11
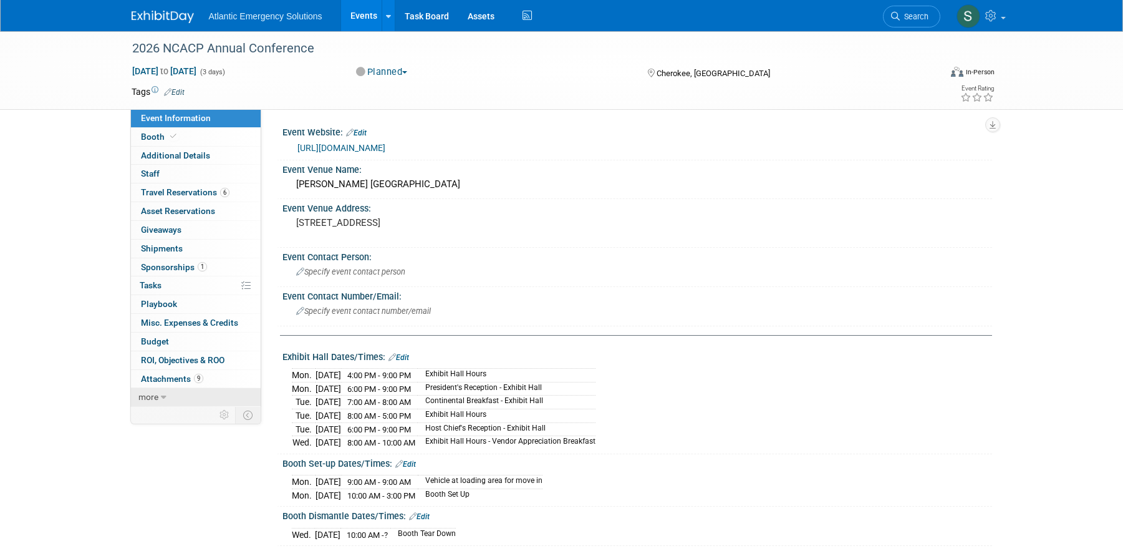
click at [162, 391] on link "more" at bounding box center [196, 397] width 130 height 18
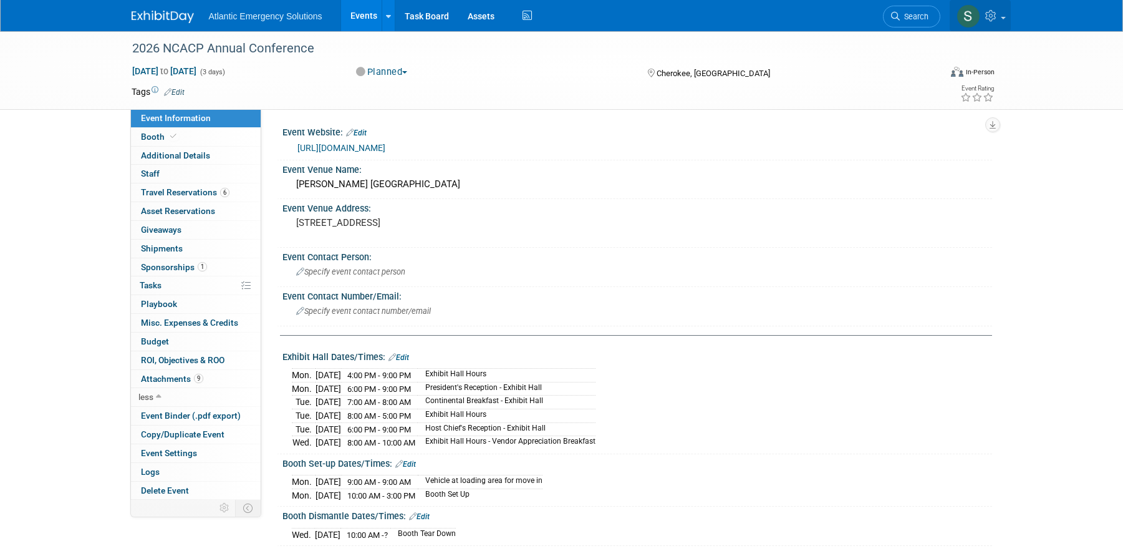
click at [1000, 20] on link at bounding box center [980, 15] width 61 height 31
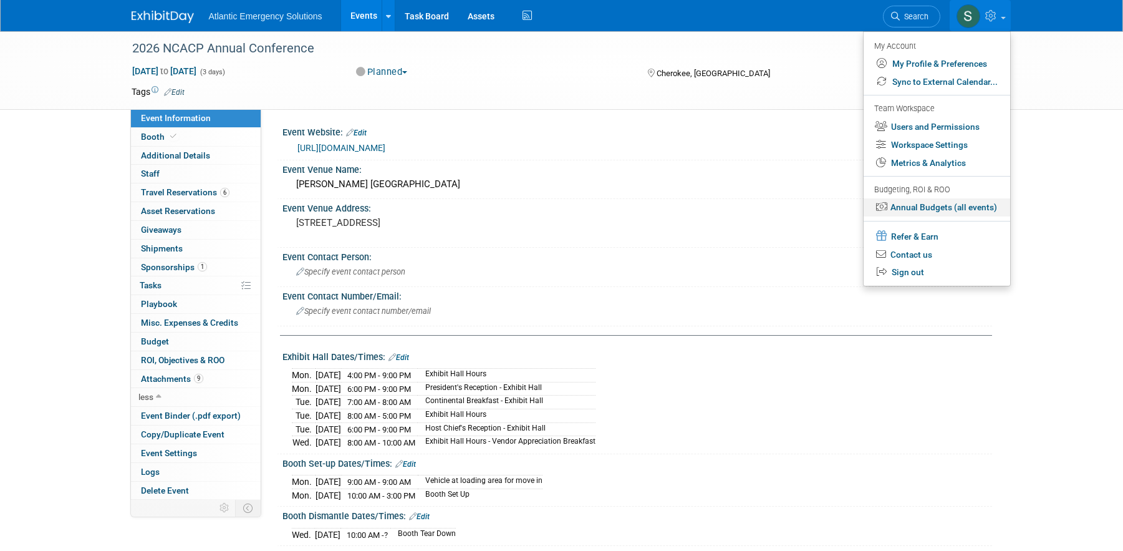
click at [921, 203] on link "Annual Budgets (all events)" at bounding box center [937, 207] width 147 height 18
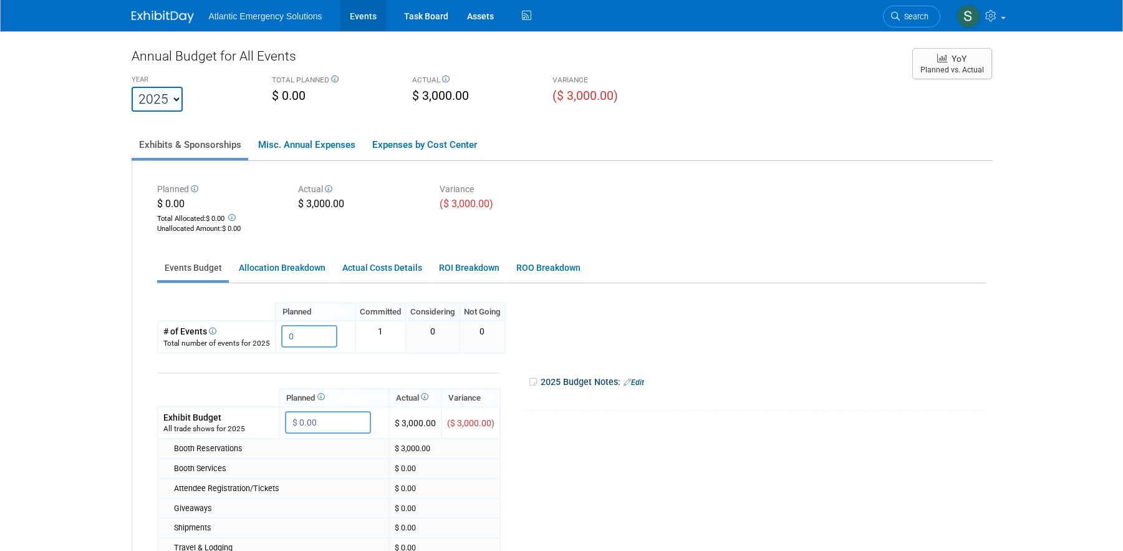
click at [367, 14] on link "Events" at bounding box center [364, 15] width 46 height 31
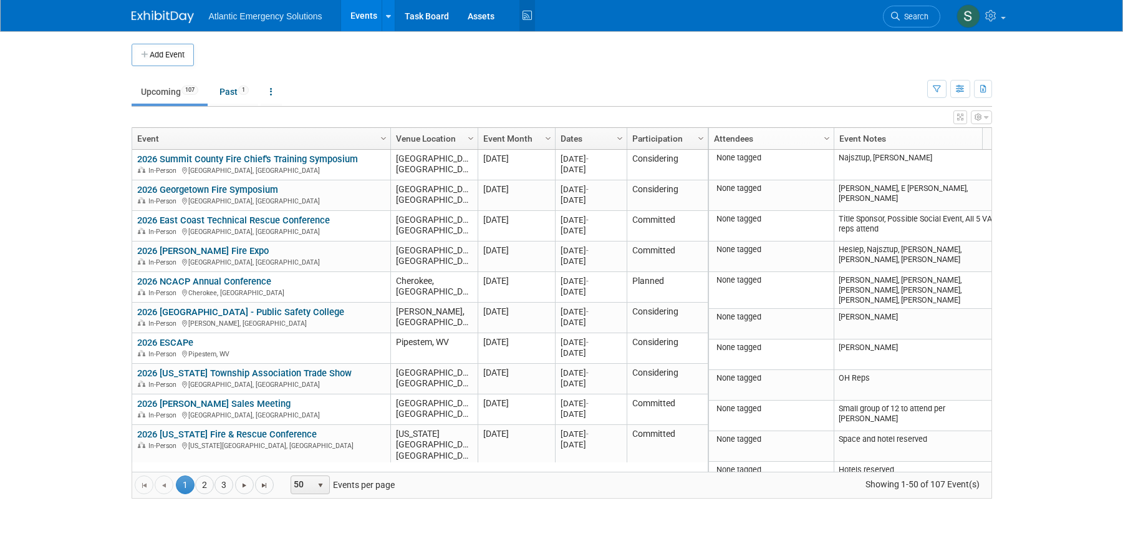
click at [525, 16] on icon at bounding box center [528, 15] width 16 height 19
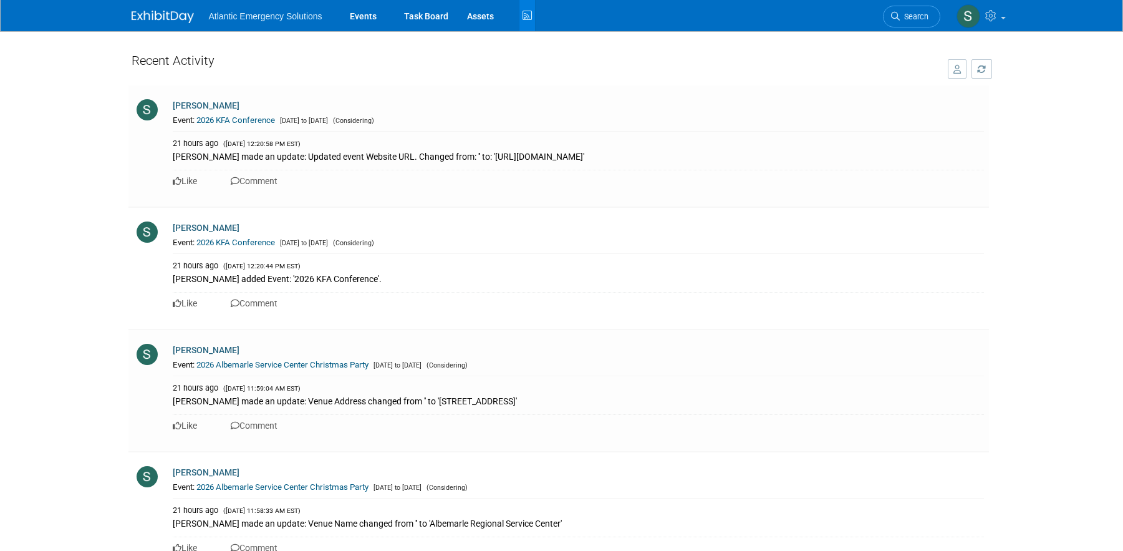
click at [525, 16] on icon at bounding box center [528, 15] width 16 height 19
click at [496, 12] on link "Assets" at bounding box center [481, 15] width 46 height 31
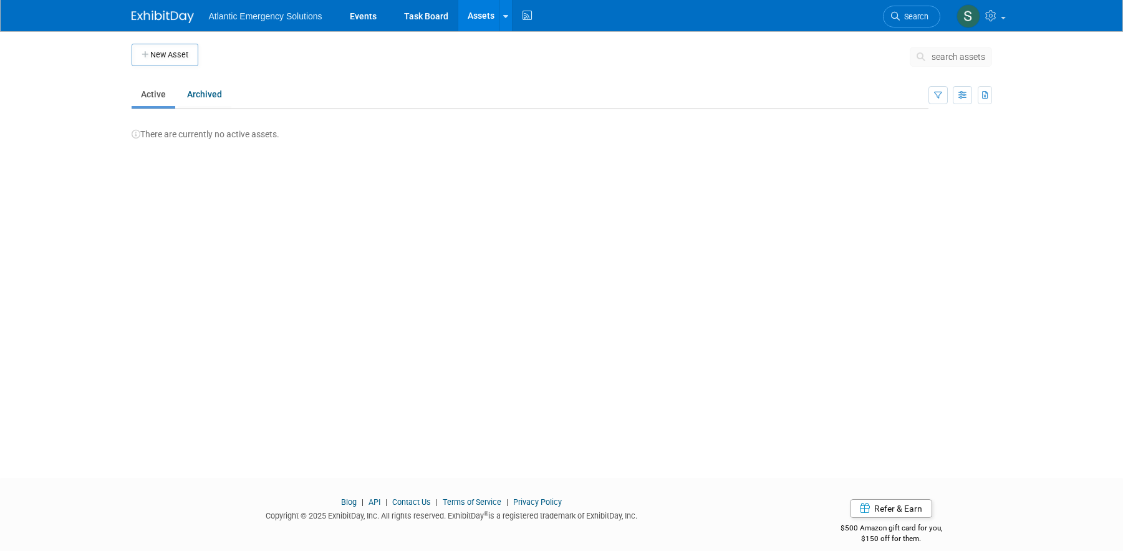
click at [467, 17] on link "Assets" at bounding box center [481, 15] width 46 height 31
click at [349, 12] on link "Events" at bounding box center [364, 15] width 46 height 31
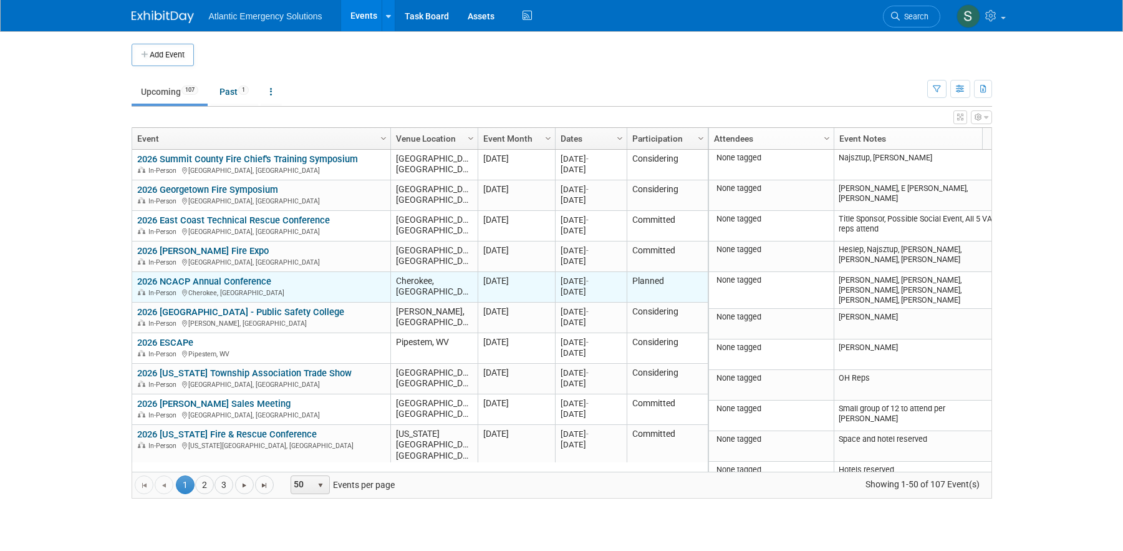
click at [236, 283] on link "2026 NCACP Annual Conference" at bounding box center [204, 281] width 134 height 11
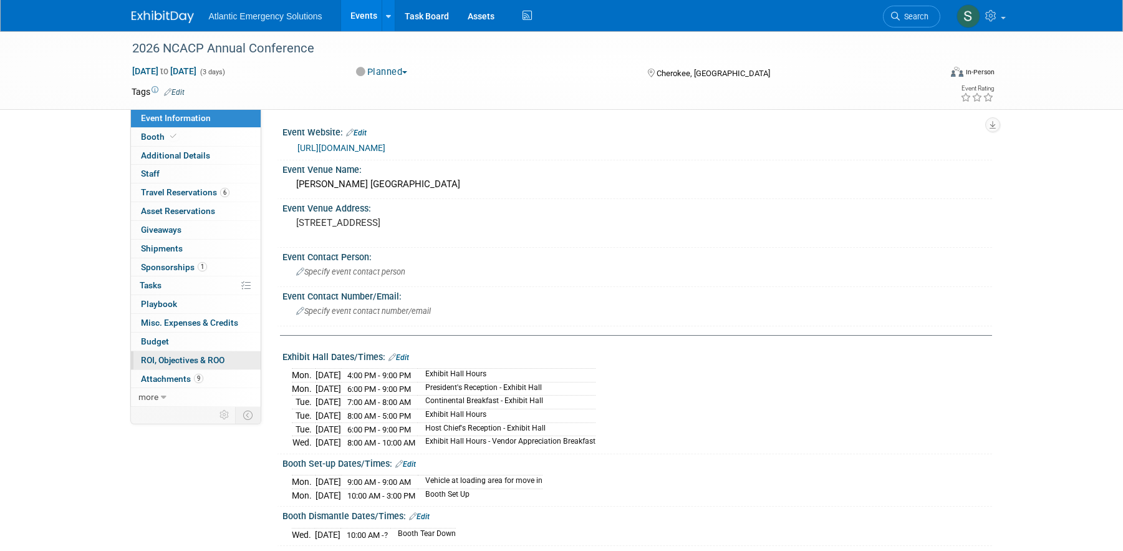
click at [190, 357] on span "ROI, Objectives & ROO 0" at bounding box center [183, 360] width 84 height 10
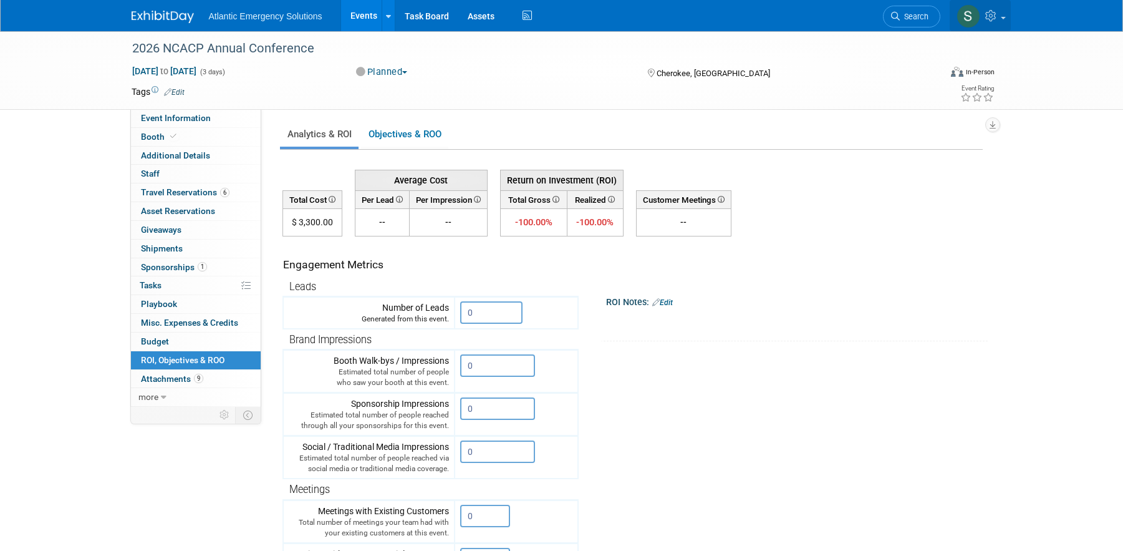
click at [1005, 19] on link at bounding box center [980, 15] width 61 height 31
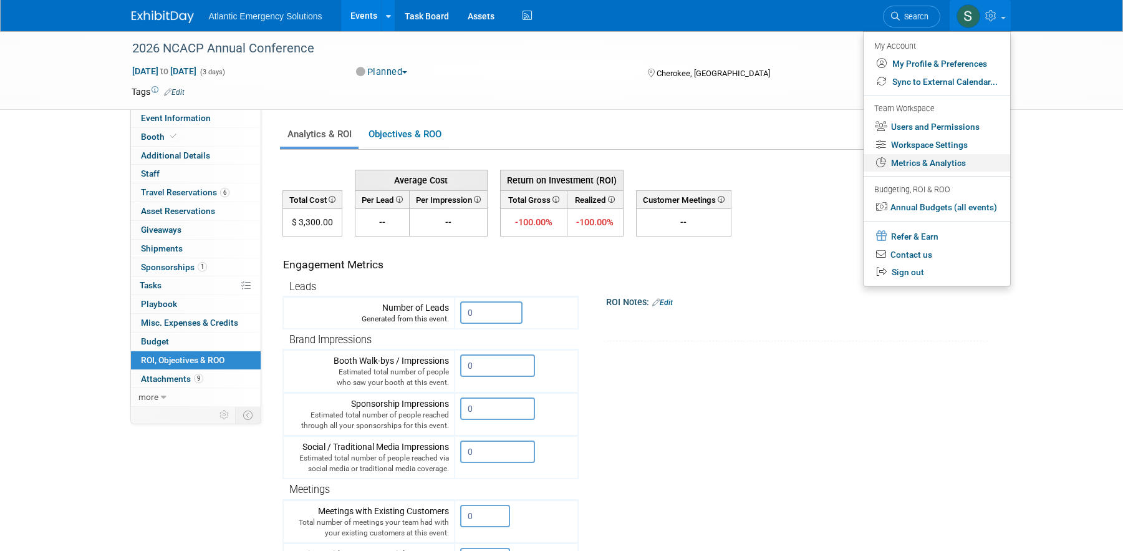
click at [919, 165] on link "Metrics & Analytics" at bounding box center [937, 163] width 147 height 18
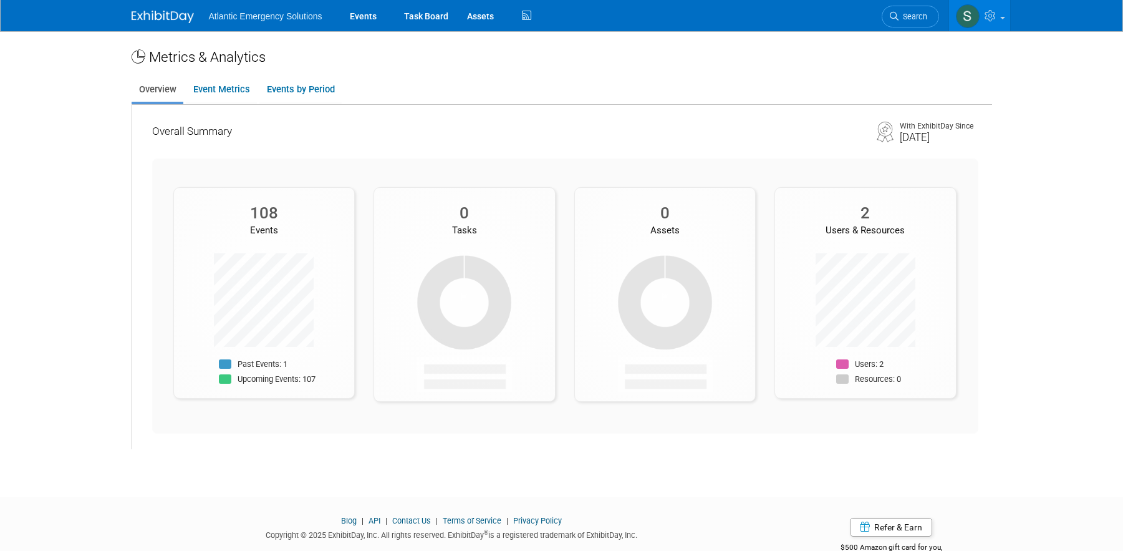
click at [375, 523] on link "API" at bounding box center [375, 520] width 12 height 9
click at [1001, 17] on span at bounding box center [1002, 18] width 5 height 2
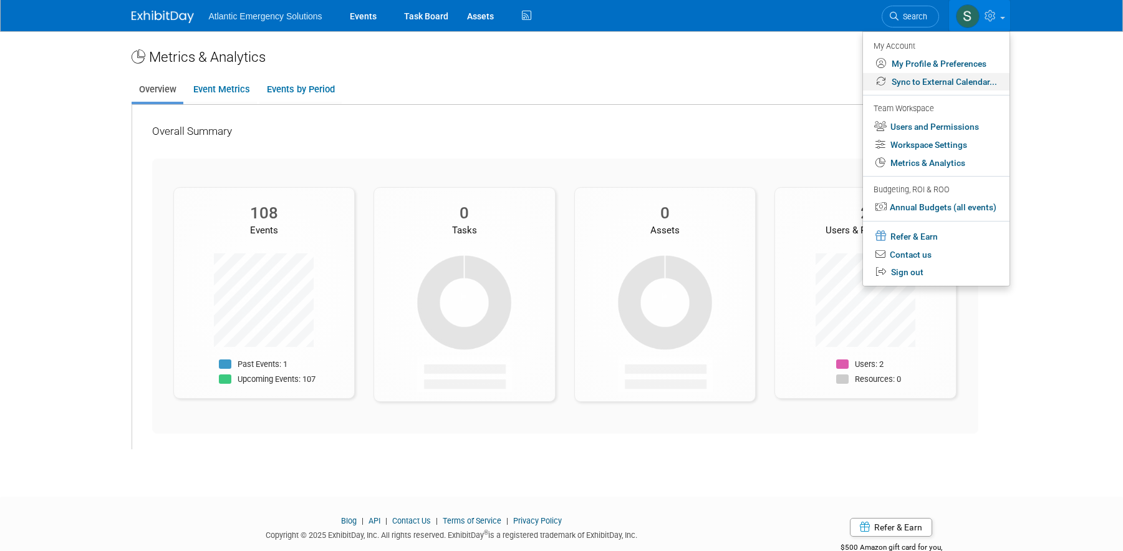
click at [947, 79] on link "Sync to External Calendar..." at bounding box center [936, 82] width 147 height 18
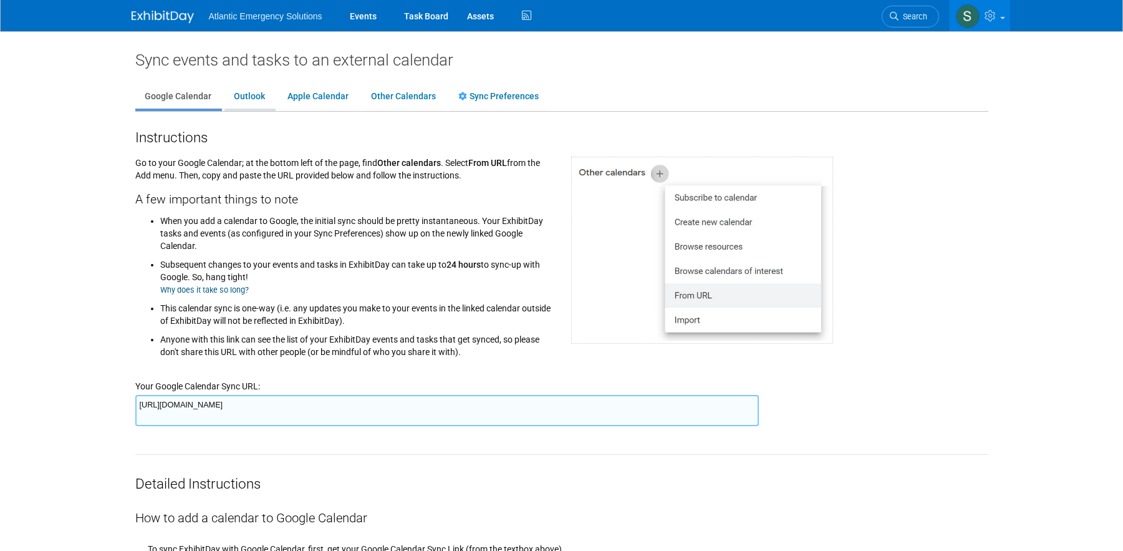
click at [251, 95] on link "Outlook" at bounding box center [250, 97] width 50 height 24
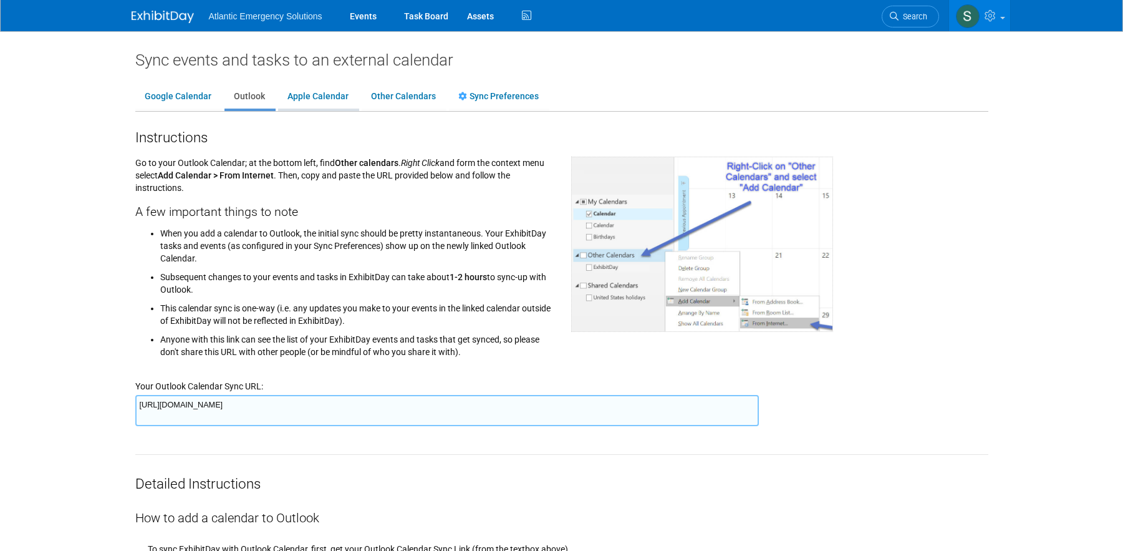
click at [317, 100] on link "Apple Calendar" at bounding box center [318, 97] width 80 height 24
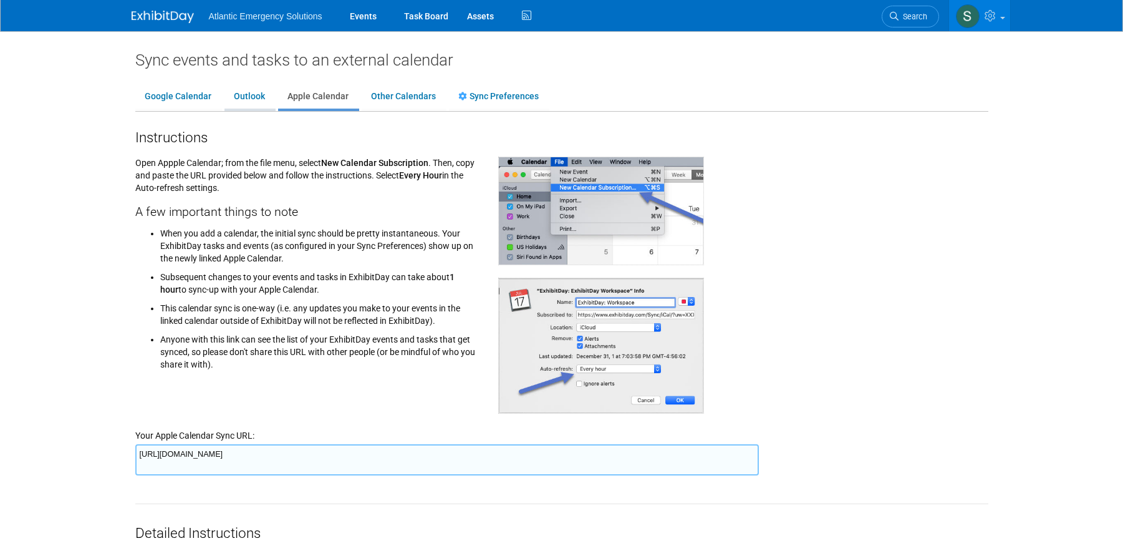
click at [240, 96] on link "Outlook" at bounding box center [250, 97] width 50 height 24
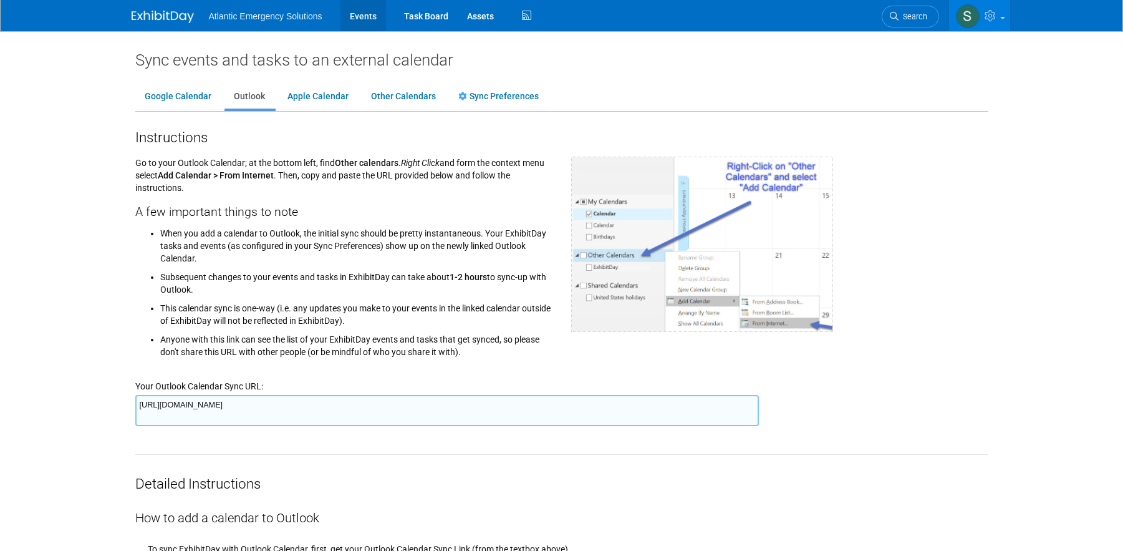
click at [357, 14] on link "Events" at bounding box center [364, 15] width 46 height 31
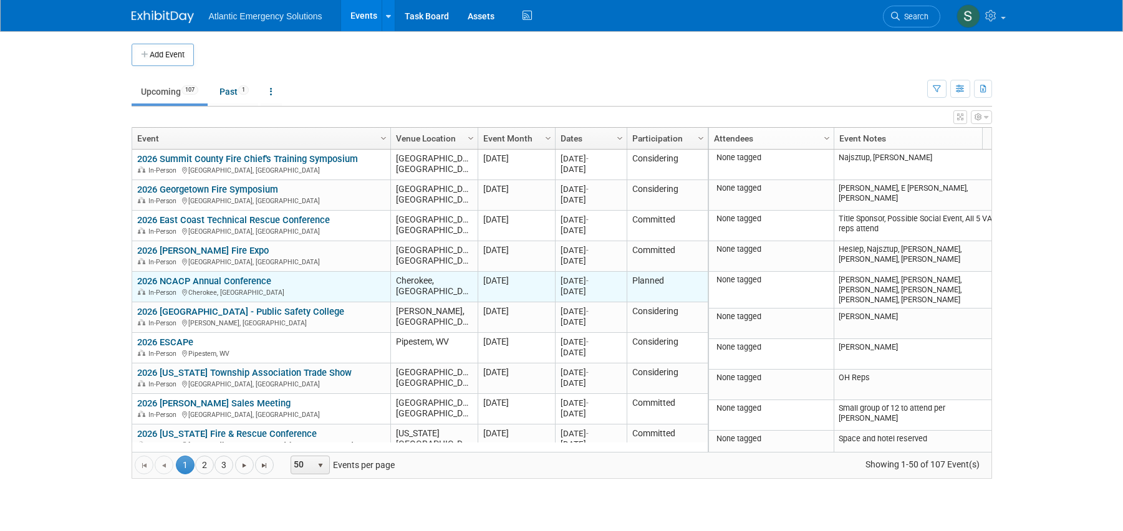
click at [232, 281] on link "2026 NCACP Annual Conference" at bounding box center [204, 281] width 134 height 11
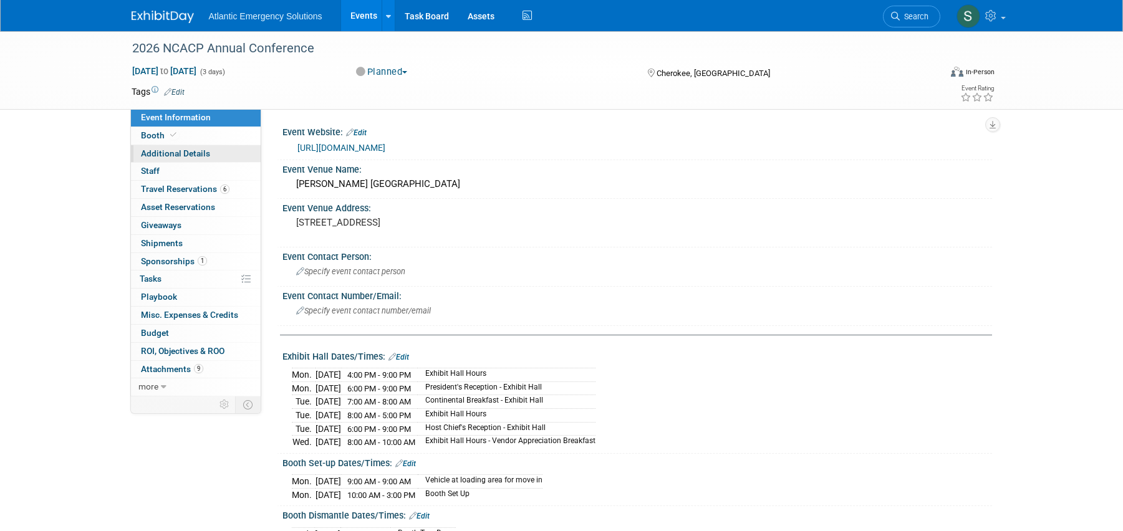
click at [183, 156] on span "Additional Details" at bounding box center [175, 153] width 69 height 10
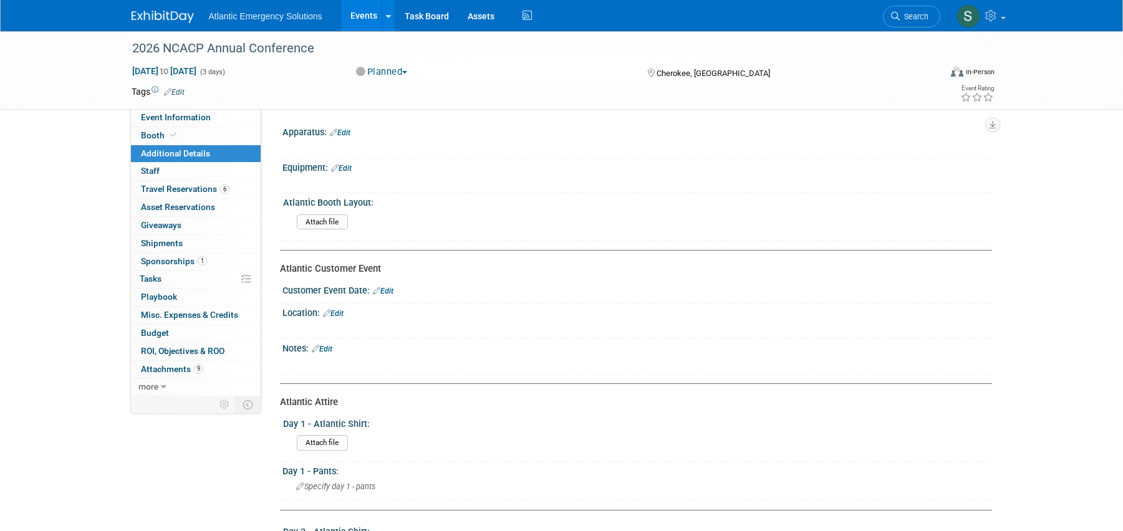
click at [371, 14] on link "Events" at bounding box center [364, 15] width 46 height 31
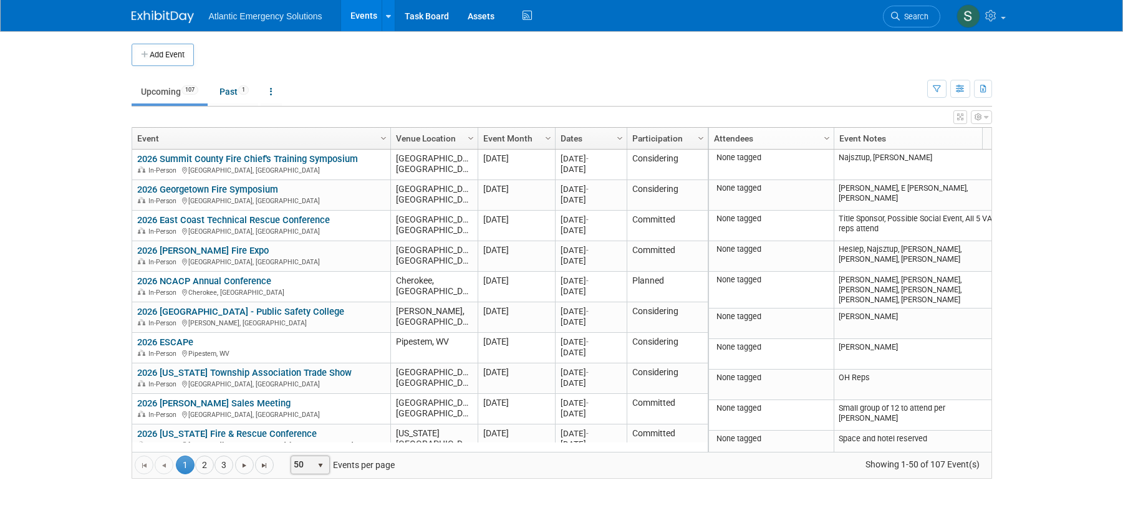
click at [319, 468] on span "select" at bounding box center [321, 466] width 10 height 10
click at [315, 439] on li "100" at bounding box center [311, 445] width 36 height 17
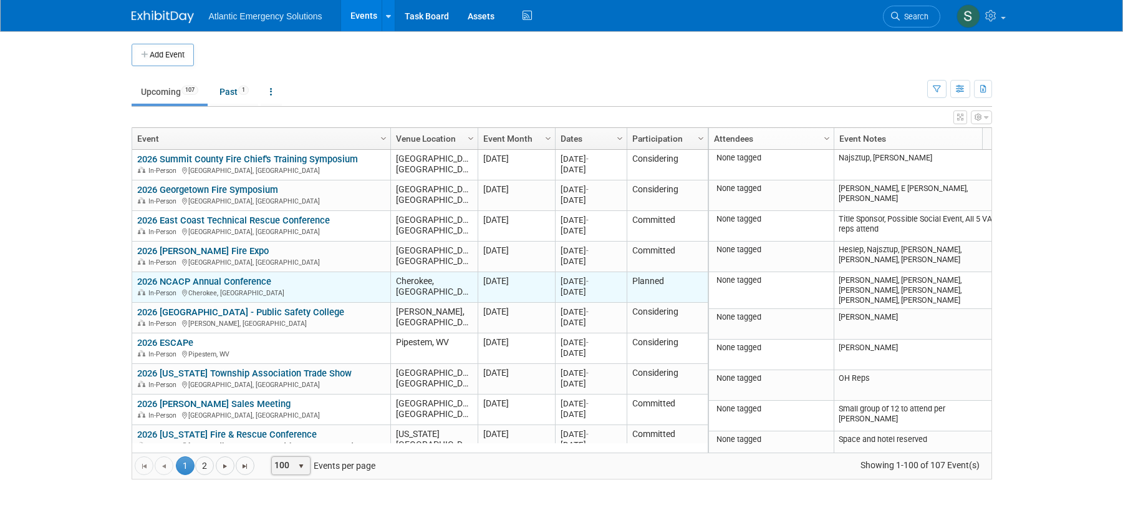
scroll to position [6, 0]
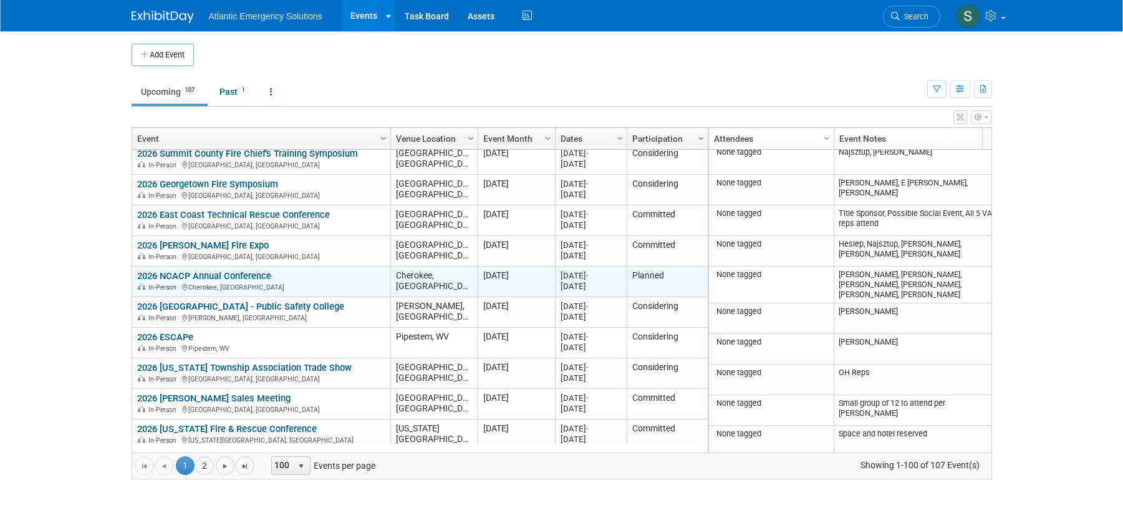
click at [232, 282] on div "2026 NCACP Annual Conference In-Person Cherokee, NC" at bounding box center [261, 281] width 248 height 22
click at [218, 276] on link "2026 NCACP Annual Conference" at bounding box center [204, 275] width 134 height 11
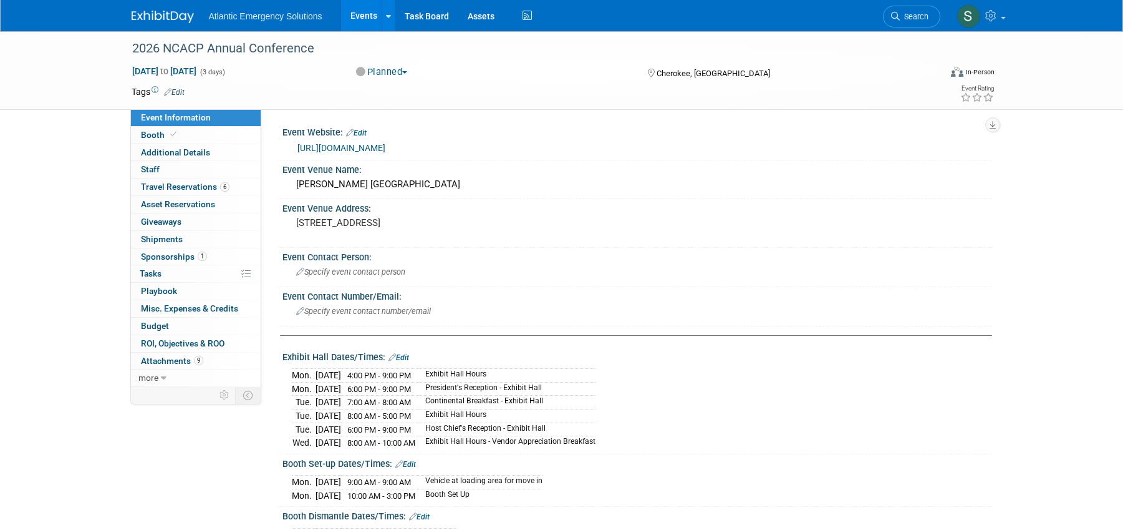
click at [350, 150] on link "https://ncacp.org/events/2021-annual-conference-save-dates" at bounding box center [342, 148] width 88 height 10
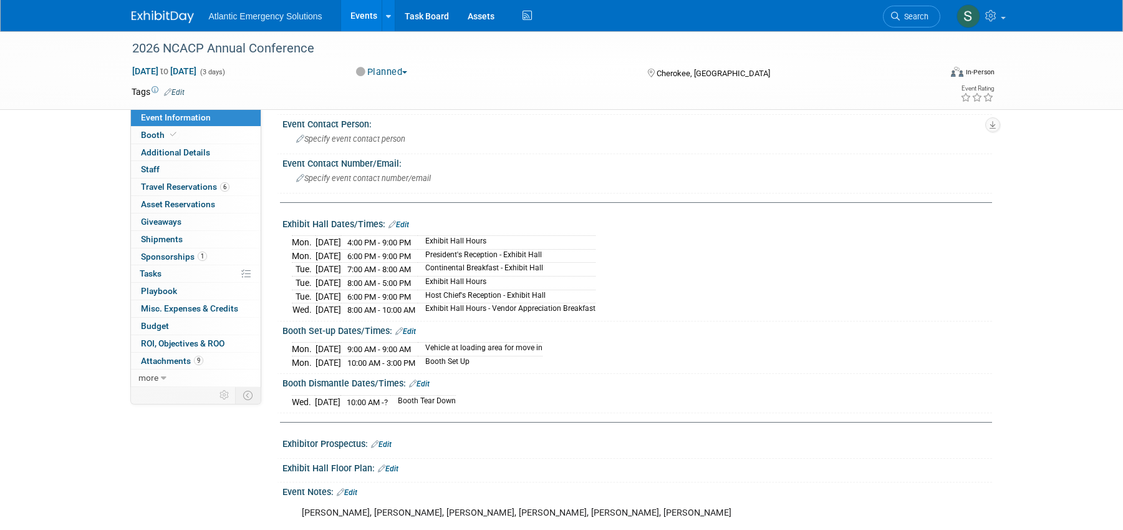
scroll to position [149, 0]
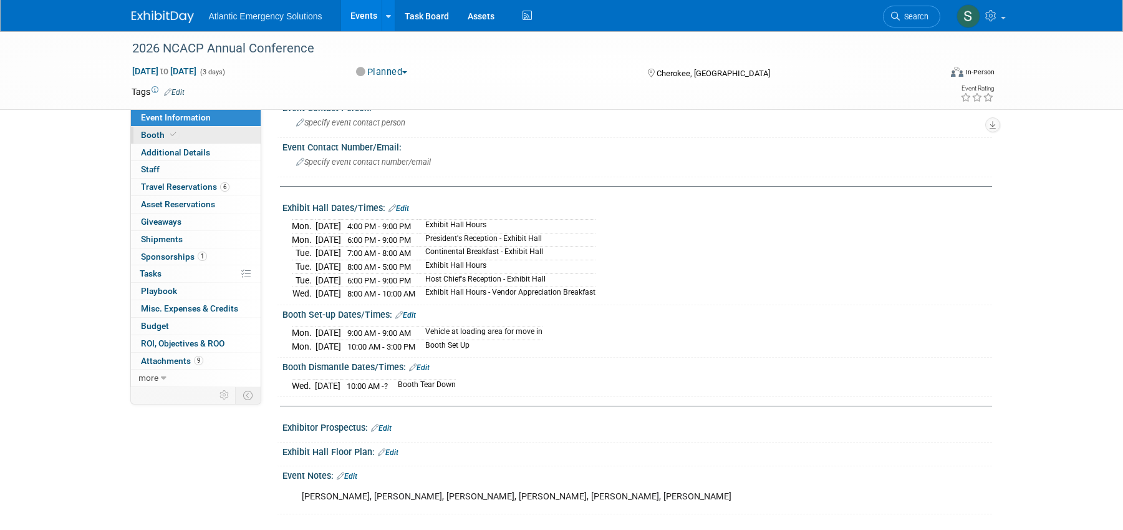
click at [161, 135] on span "Booth" at bounding box center [160, 135] width 38 height 10
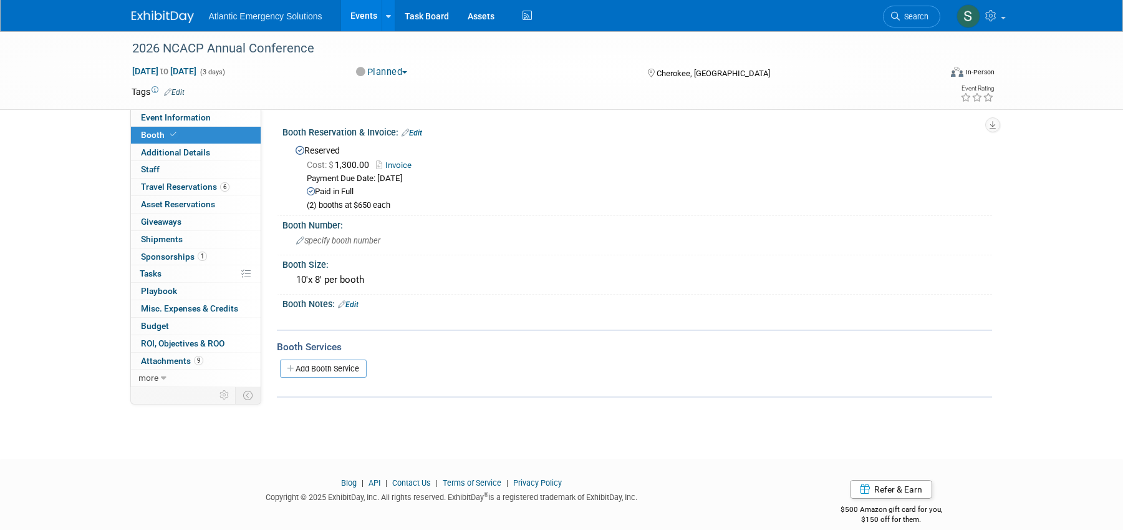
click at [400, 165] on link "Invoice" at bounding box center [397, 164] width 42 height 9
click at [179, 156] on span "Additional Details" at bounding box center [175, 152] width 69 height 10
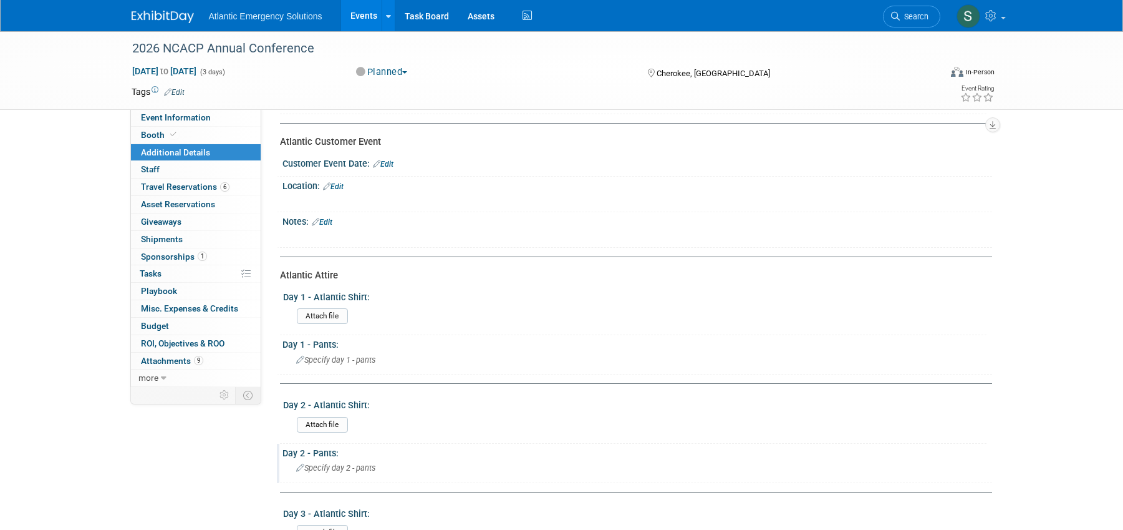
scroll to position [140, 0]
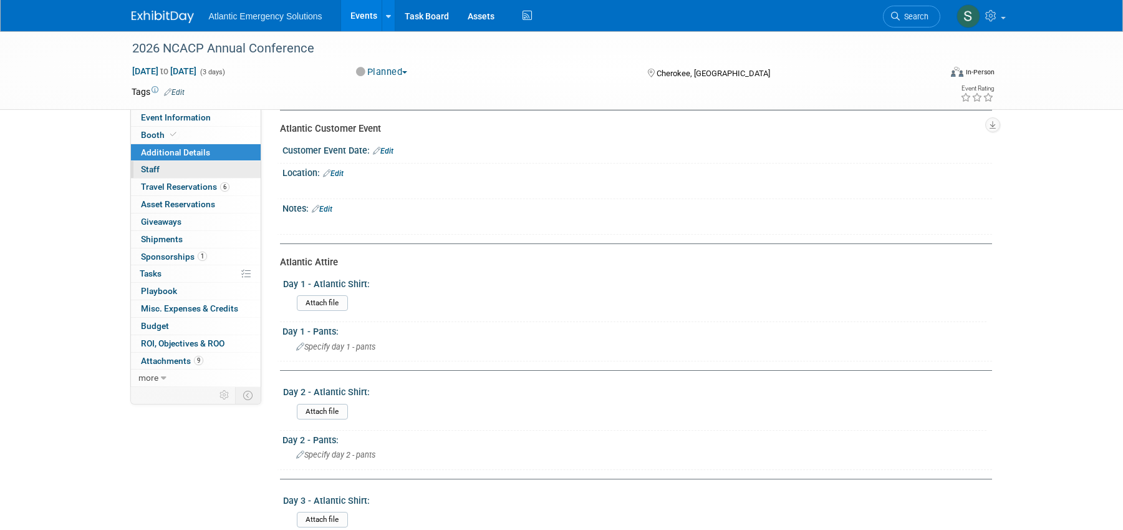
click at [150, 165] on span "Staff 0" at bounding box center [150, 169] width 19 height 10
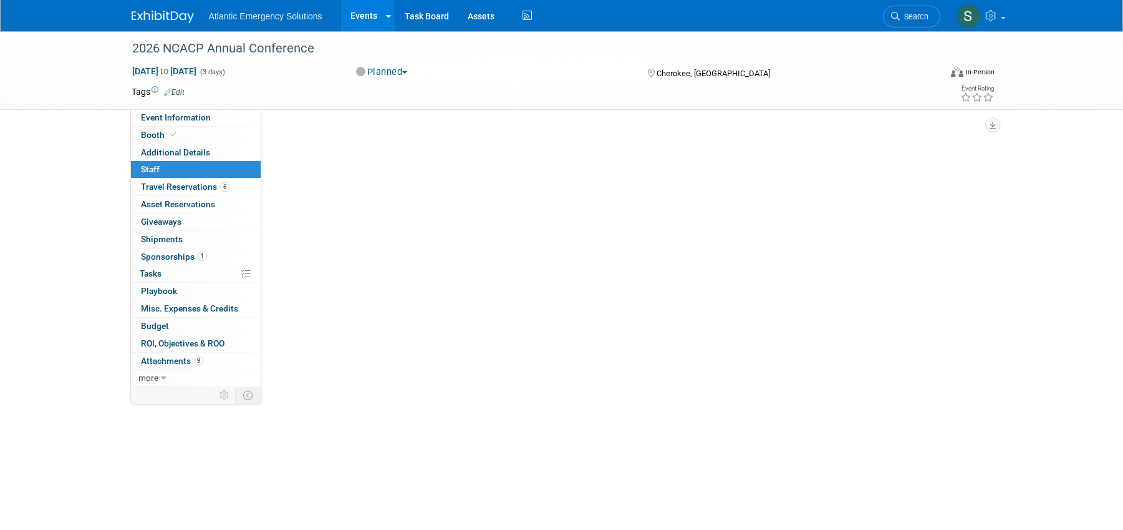
scroll to position [0, 0]
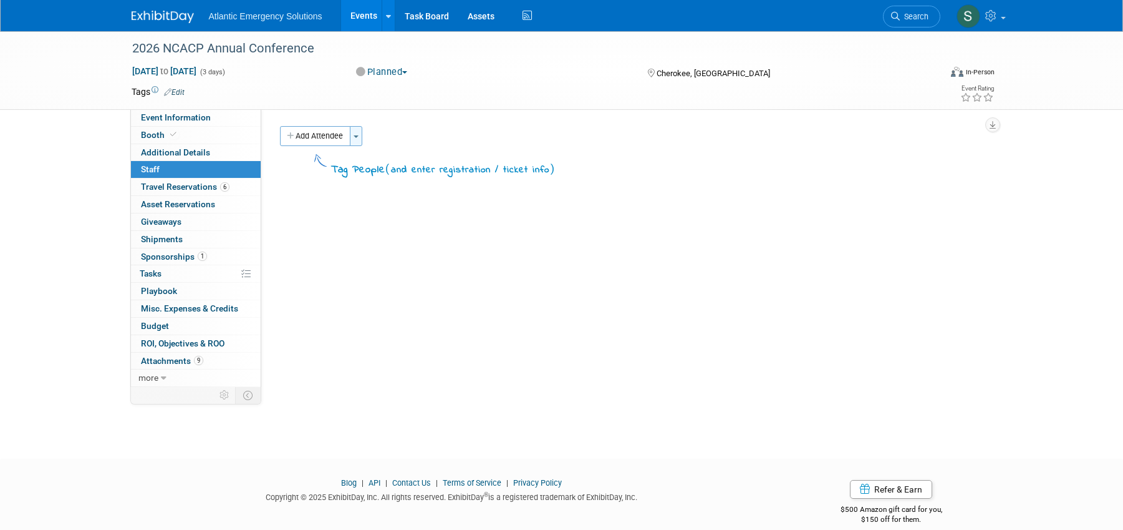
click at [361, 140] on button "Toggle Dropdown" at bounding box center [356, 136] width 12 height 20
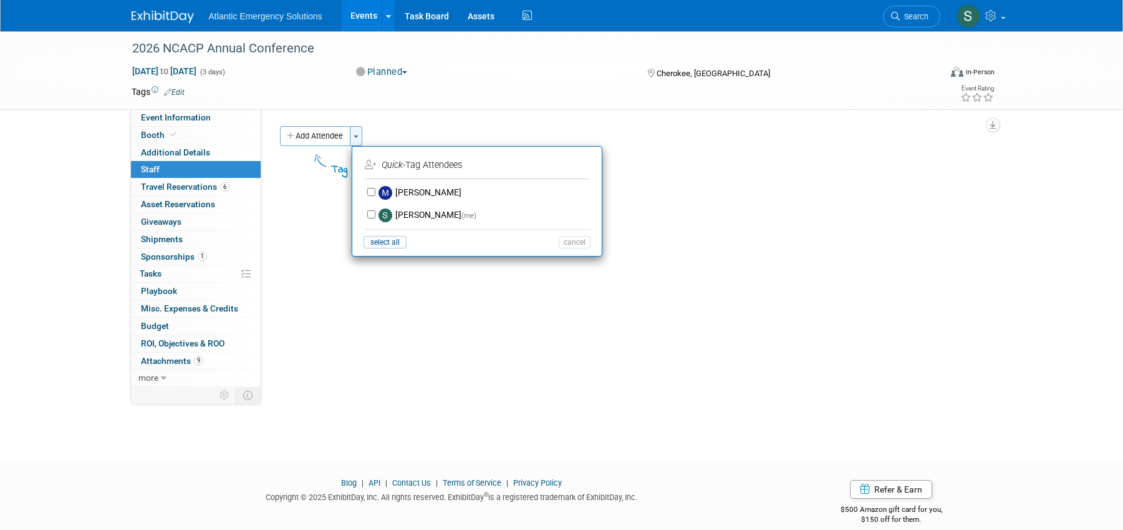
click at [361, 137] on button "Toggle Dropdown" at bounding box center [356, 136] width 12 height 20
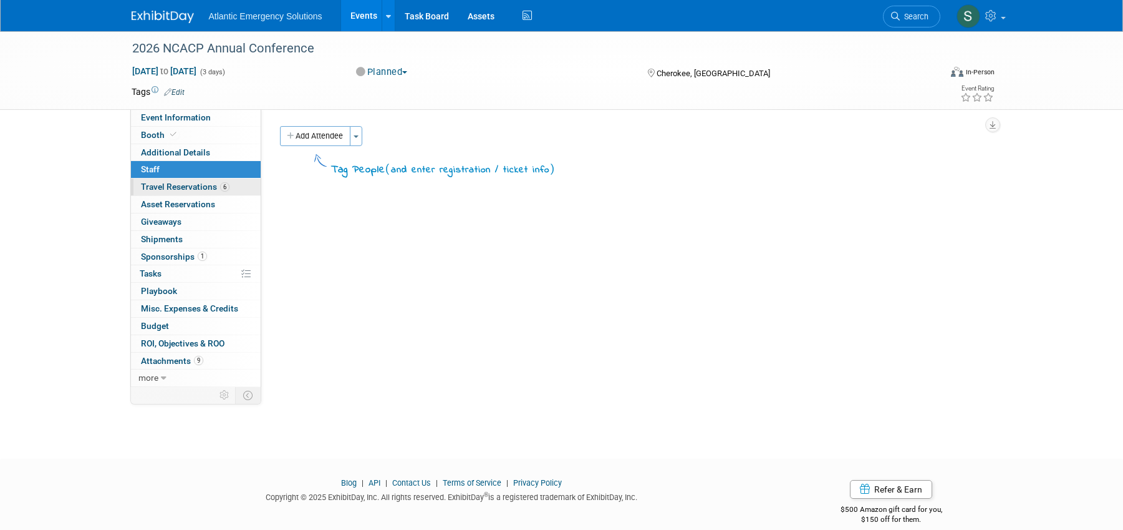
click at [186, 186] on span "Travel Reservations 6" at bounding box center [185, 186] width 89 height 10
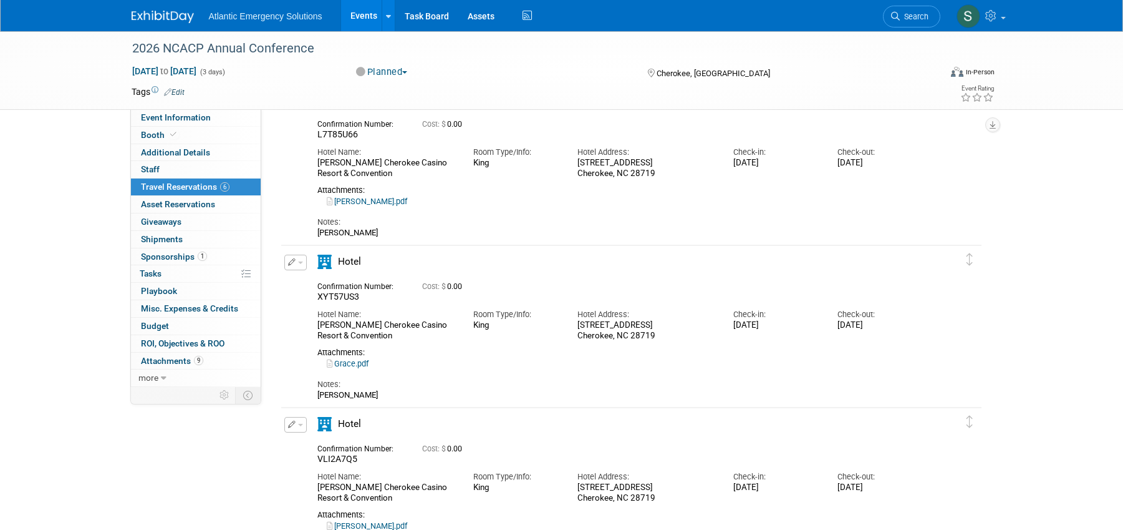
scroll to position [47, 0]
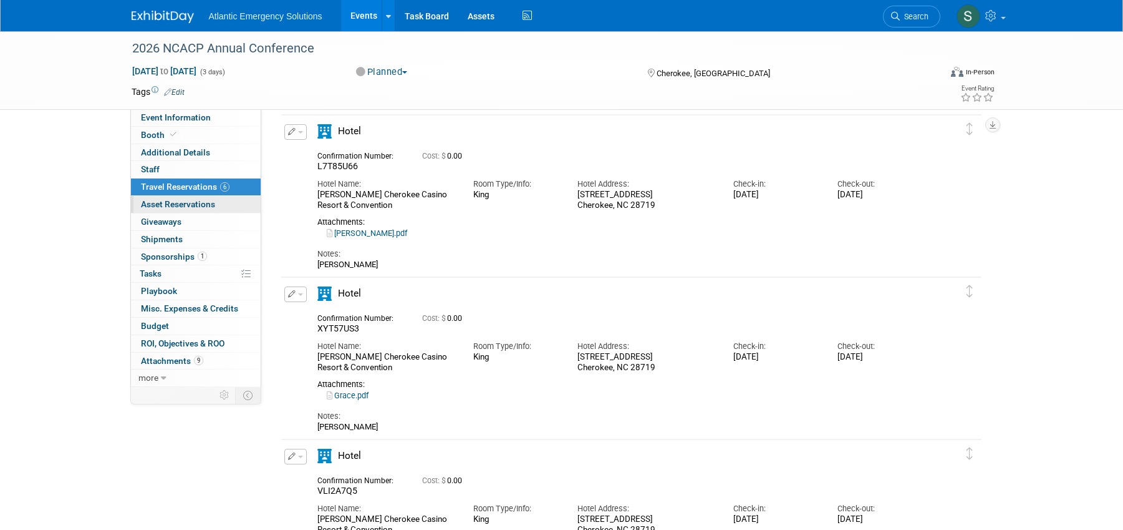
click at [192, 200] on span "Asset Reservations 0" at bounding box center [178, 204] width 74 height 10
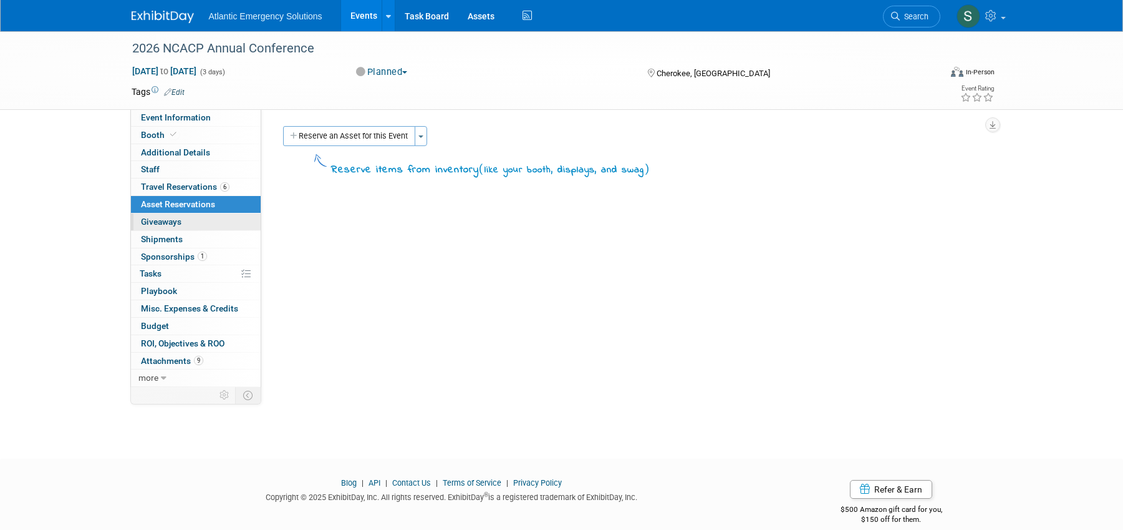
click at [148, 220] on span "Giveaways 0" at bounding box center [161, 221] width 41 height 10
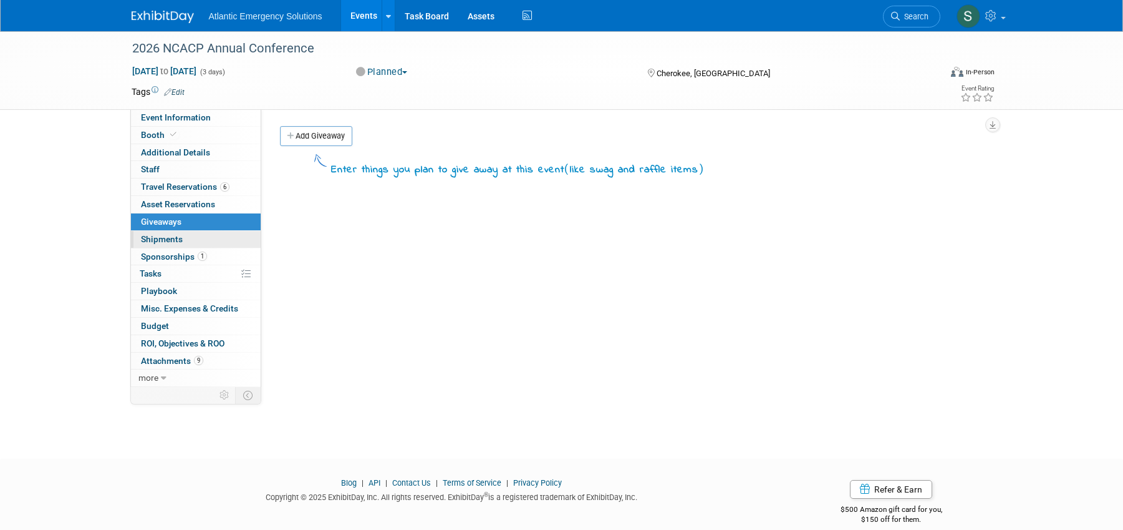
click at [164, 241] on span "Shipments 0" at bounding box center [162, 239] width 42 height 10
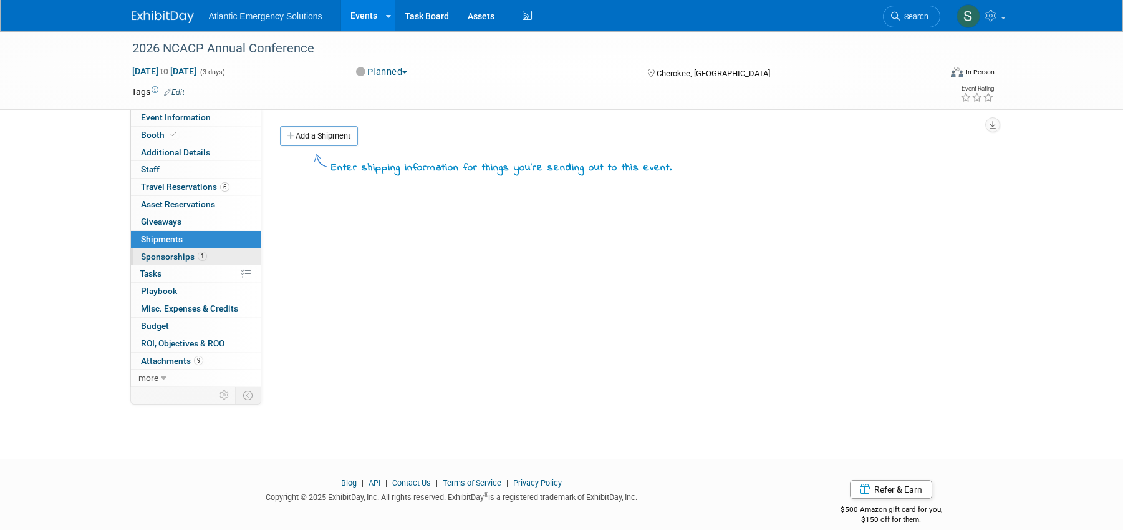
click at [178, 255] on span "Sponsorships 1" at bounding box center [174, 256] width 66 height 10
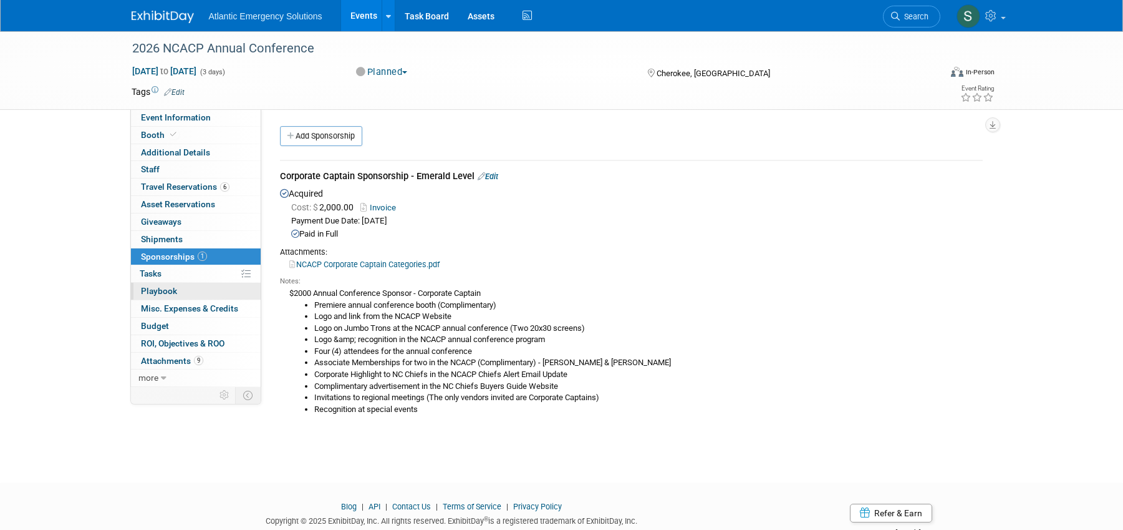
click at [159, 294] on span "Playbook 0" at bounding box center [159, 291] width 36 height 10
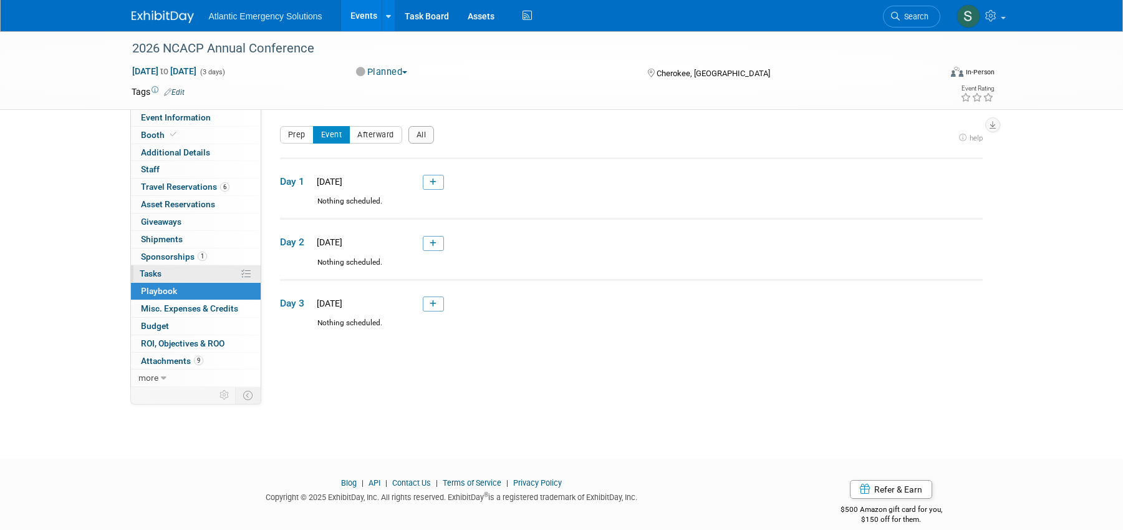
click at [155, 272] on span "Tasks 0%" at bounding box center [151, 273] width 22 height 10
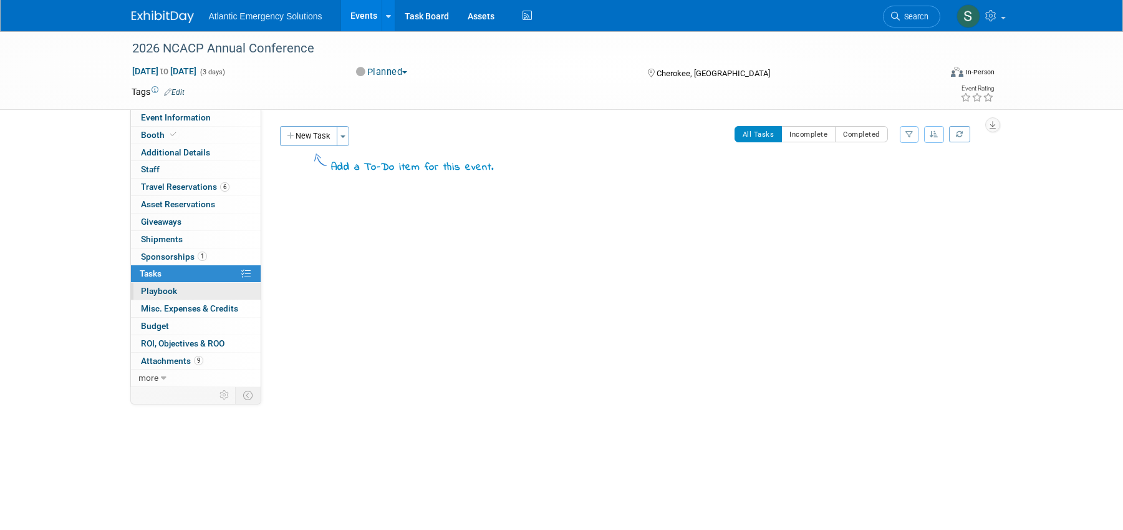
click at [155, 293] on span "Playbook 0" at bounding box center [159, 291] width 36 height 10
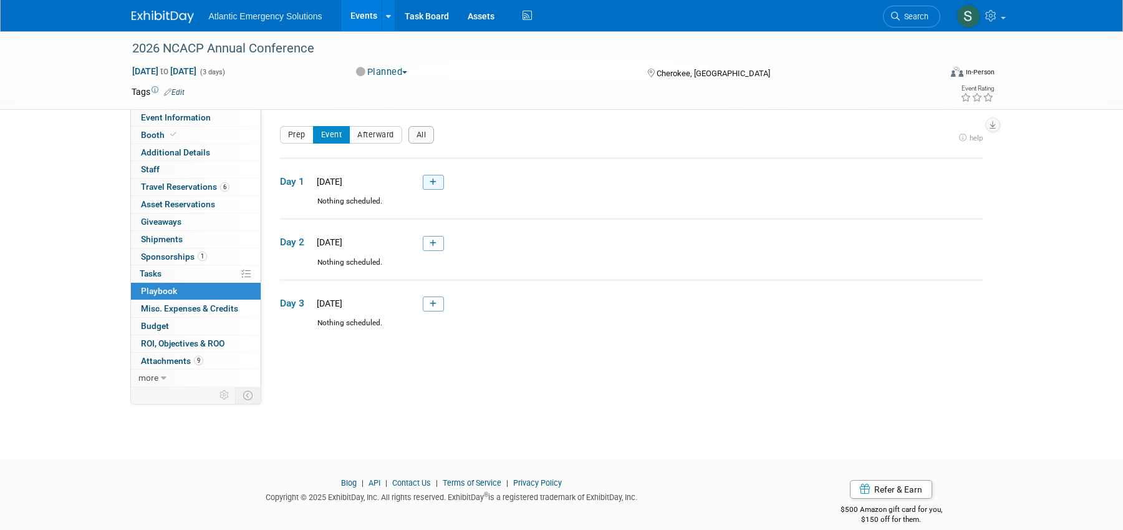
click at [430, 185] on icon at bounding box center [433, 181] width 7 height 7
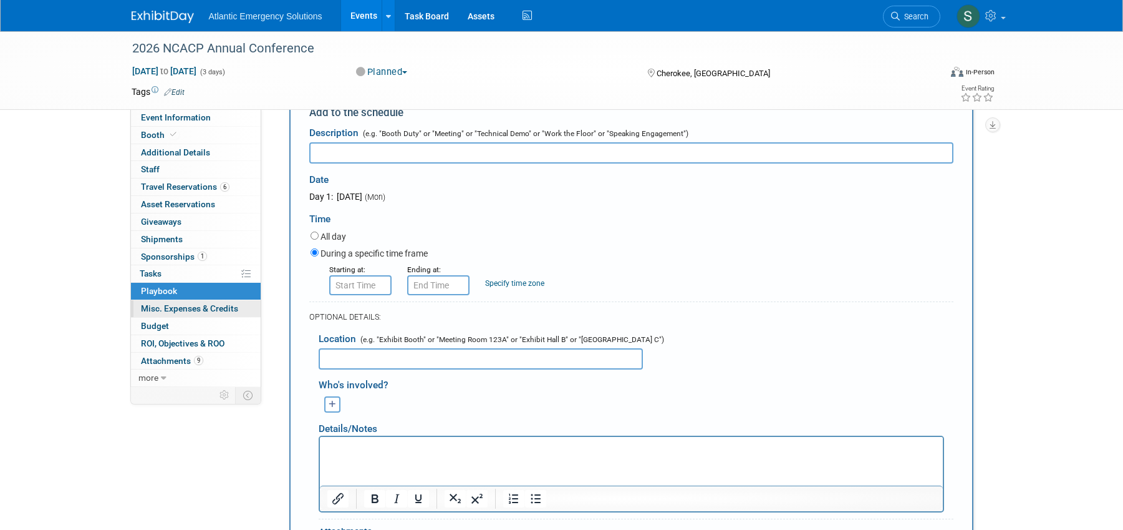
scroll to position [104, 0]
click at [218, 307] on span "Misc. Expenses & Credits 0" at bounding box center [189, 308] width 97 height 10
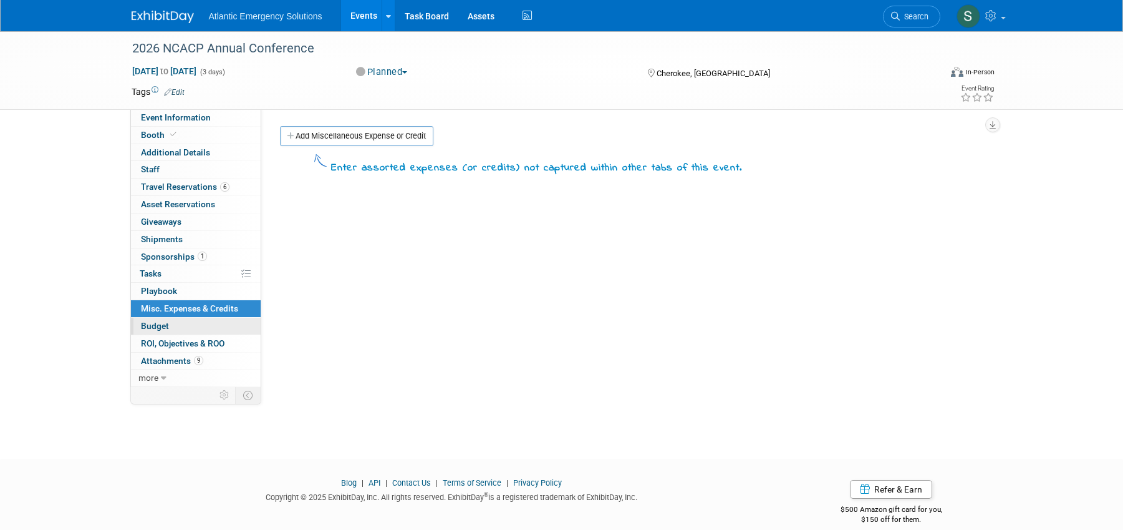
click at [155, 326] on span "Budget" at bounding box center [155, 326] width 28 height 10
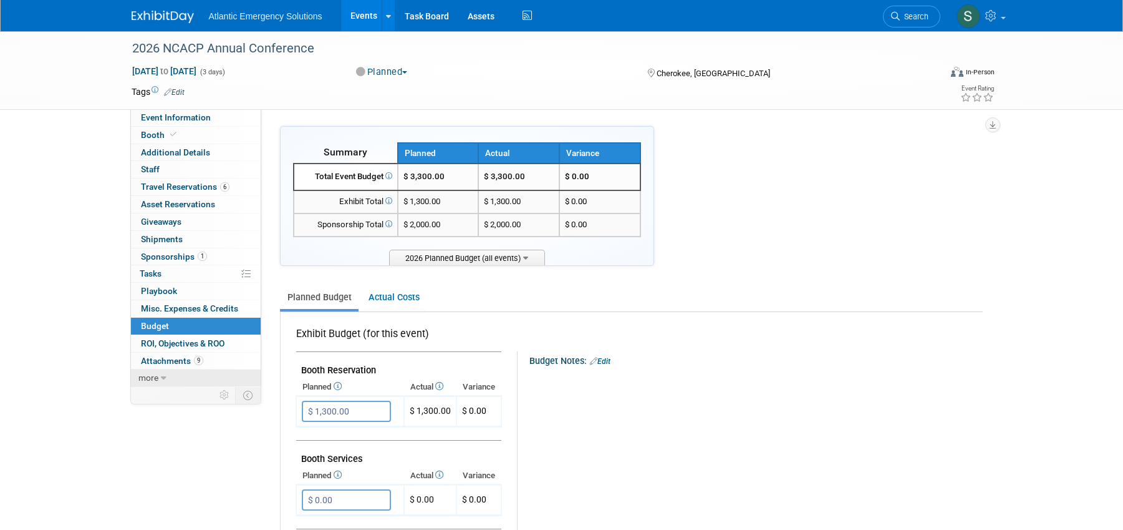
click at [165, 380] on icon at bounding box center [164, 378] width 6 height 9
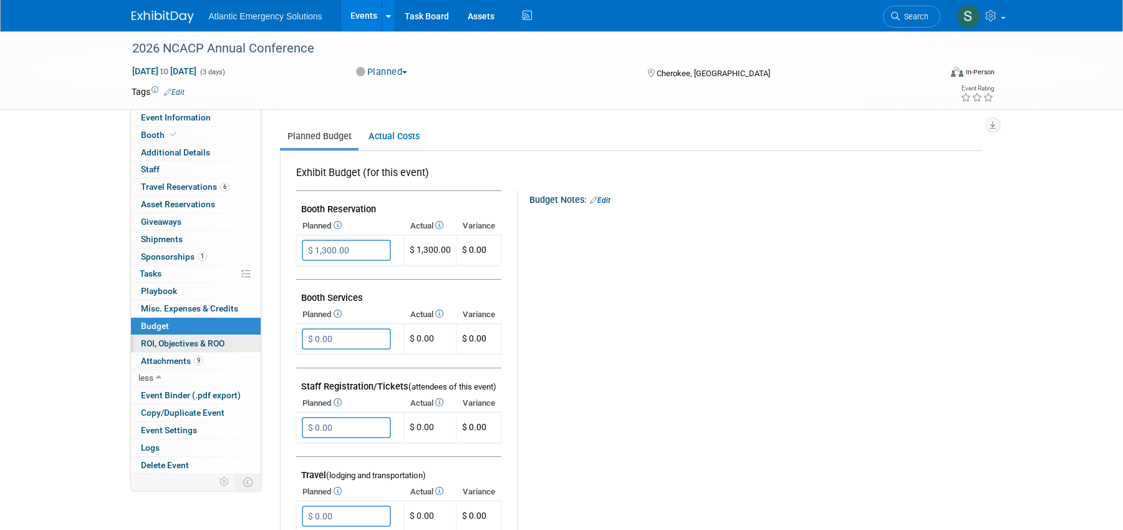
scroll to position [163, 0]
click at [181, 395] on span "Event Binder (.pdf export)" at bounding box center [191, 395] width 100 height 10
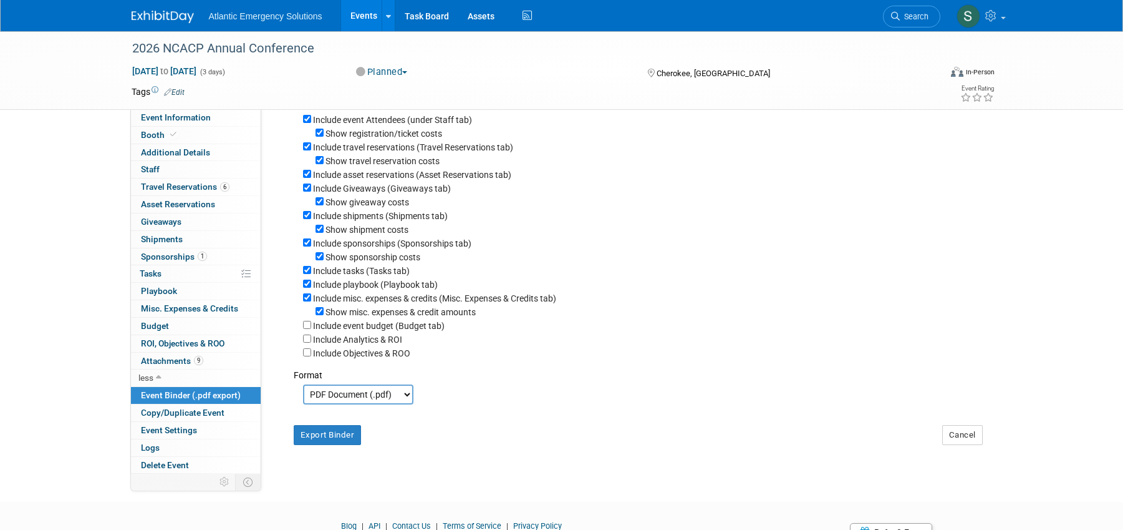
scroll to position [158, 0]
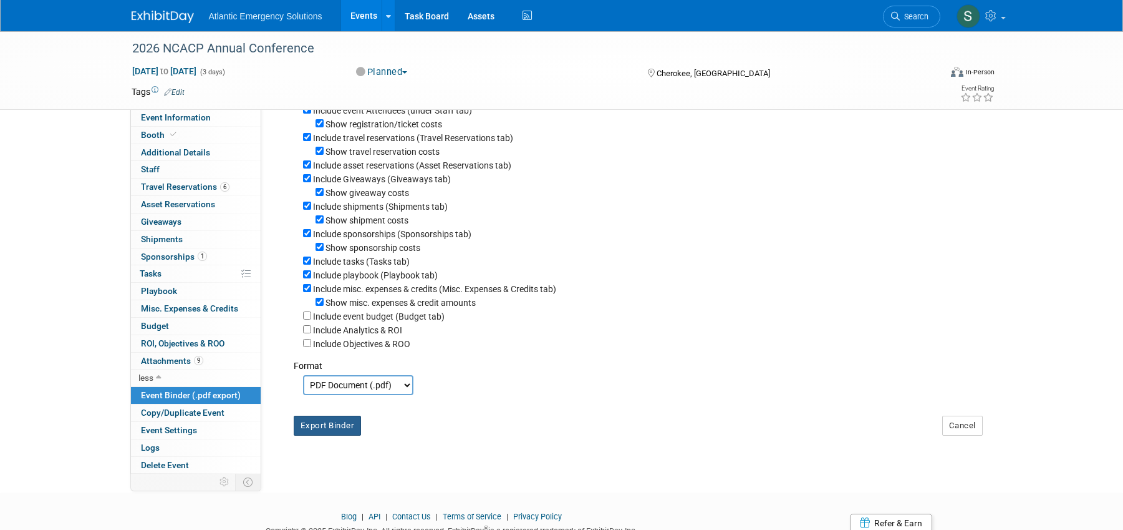
click at [345, 426] on button "Export Binder" at bounding box center [328, 425] width 68 height 20
click at [355, 18] on link "Events" at bounding box center [364, 15] width 46 height 31
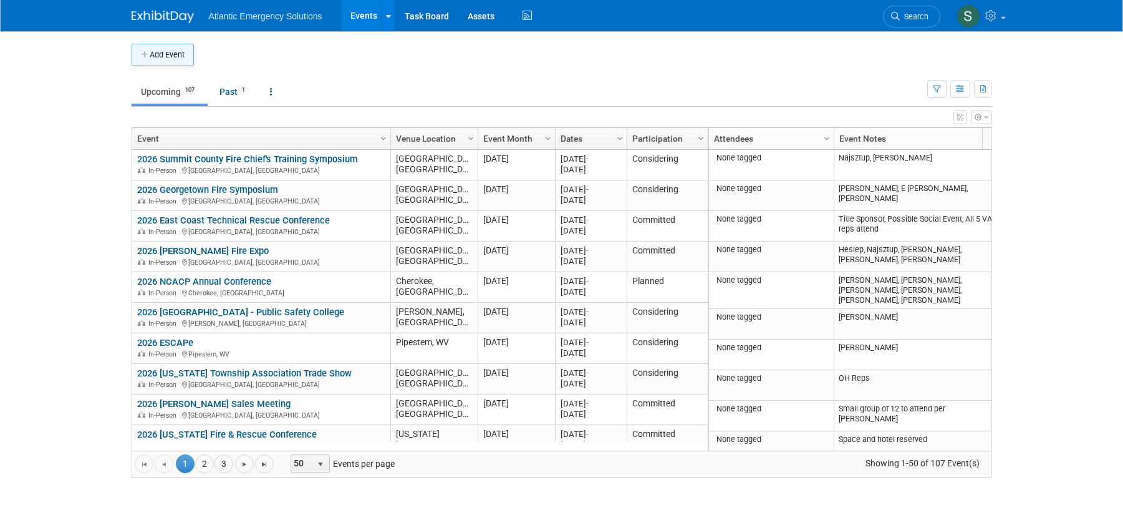
click at [170, 54] on button "Add Event" at bounding box center [163, 55] width 62 height 22
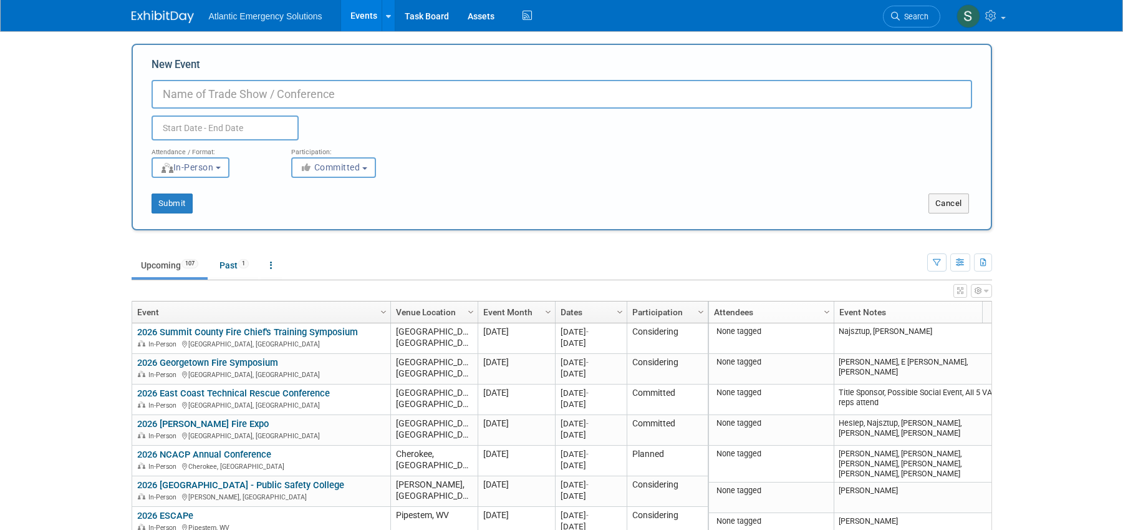
click at [75, 110] on body "Atlantic Emergency Solutions Events Add Event Bulk Upload Events Shareable Even…" at bounding box center [561, 265] width 1123 height 530
click at [89, 59] on body "Atlantic Emergency Solutions Events Add Event Bulk Upload Events Shareable Even…" at bounding box center [561, 265] width 1123 height 530
click at [1006, 14] on link at bounding box center [980, 15] width 61 height 31
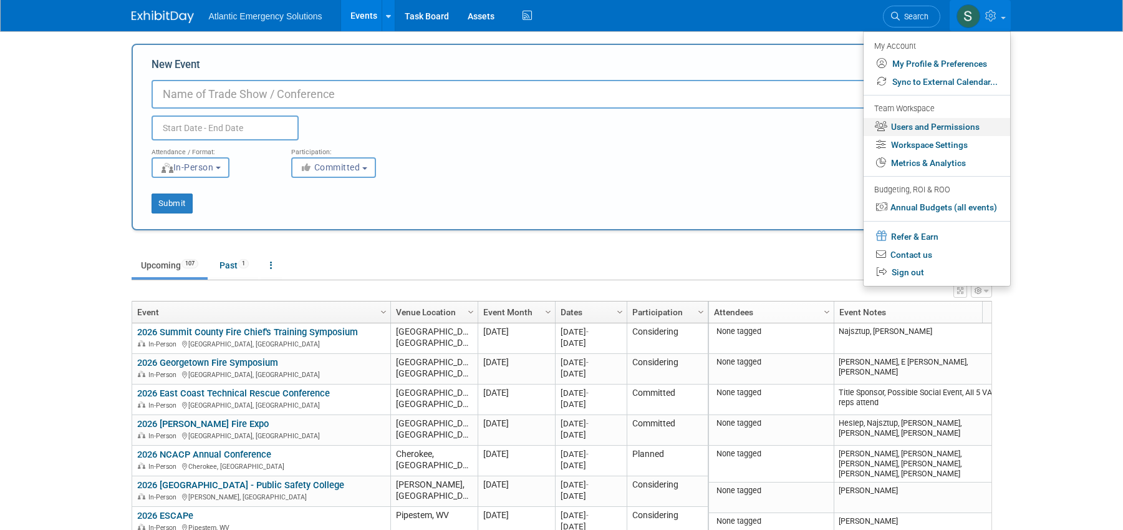
click at [944, 127] on link "Users and Permissions" at bounding box center [937, 127] width 147 height 18
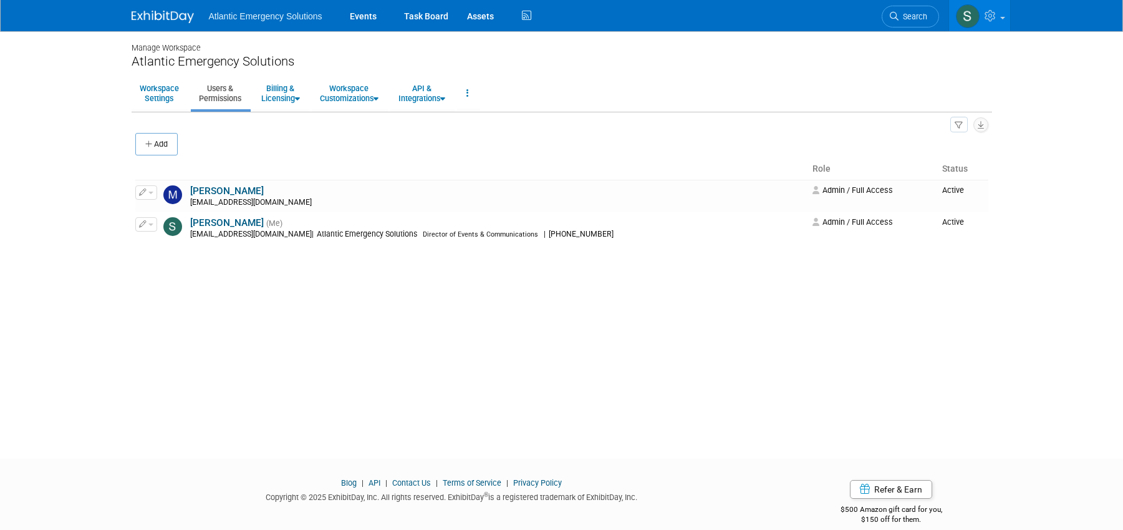
drag, startPoint x: 159, startPoint y: 143, endPoint x: 185, endPoint y: 170, distance: 37.9
click at [159, 143] on button "Add" at bounding box center [156, 144] width 42 height 22
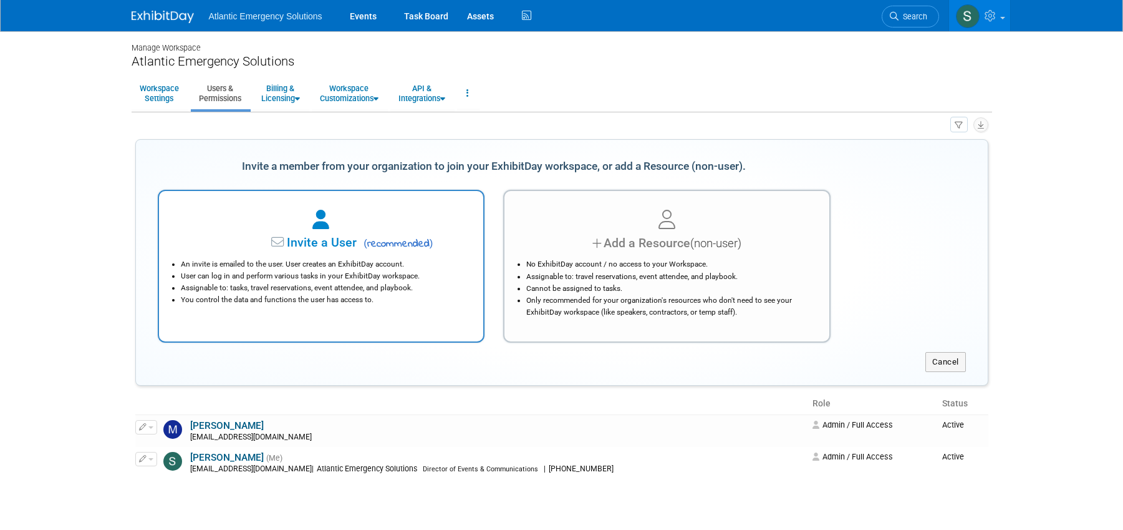
click at [335, 238] on span "Invite a User" at bounding box center [283, 242] width 148 height 14
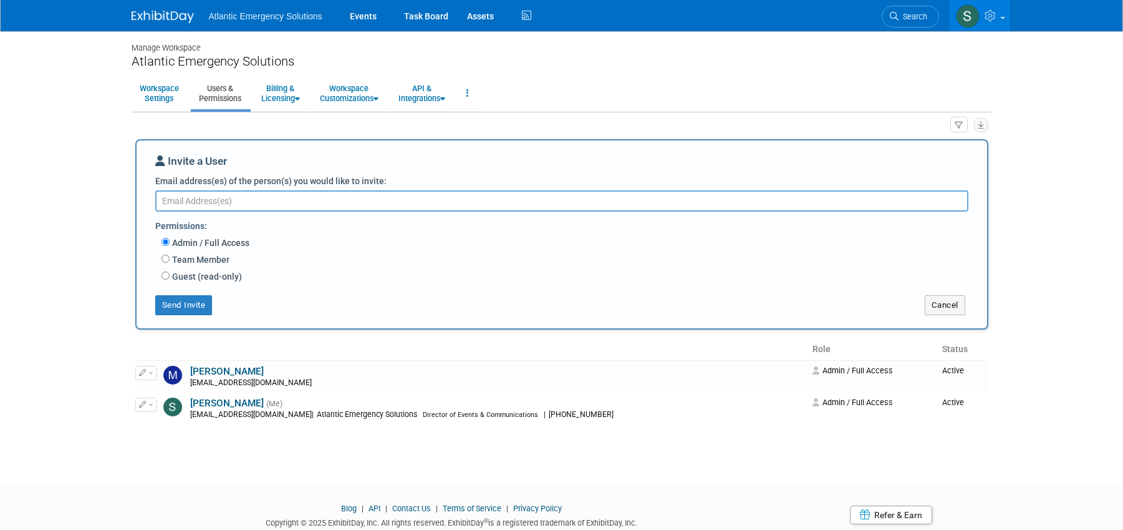
click at [231, 197] on textarea "Email address(es) of the person(s) you would like to invite:" at bounding box center [561, 200] width 813 height 21
type textarea "[EMAIL_ADDRESS][DOMAIN_NAME]"
click at [188, 302] on button "Send Invite" at bounding box center [183, 305] width 57 height 20
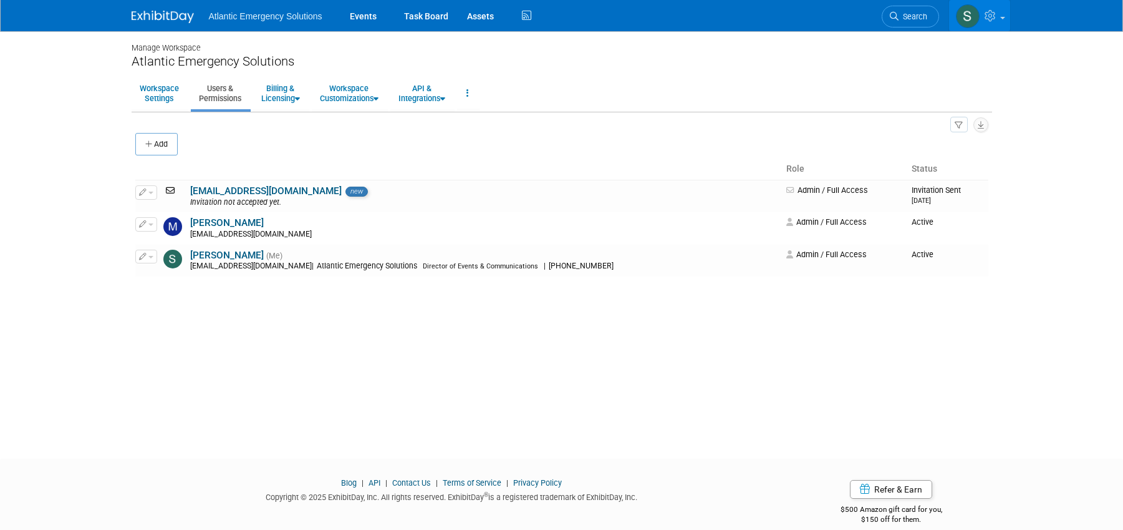
click at [1001, 19] on link at bounding box center [979, 15] width 61 height 31
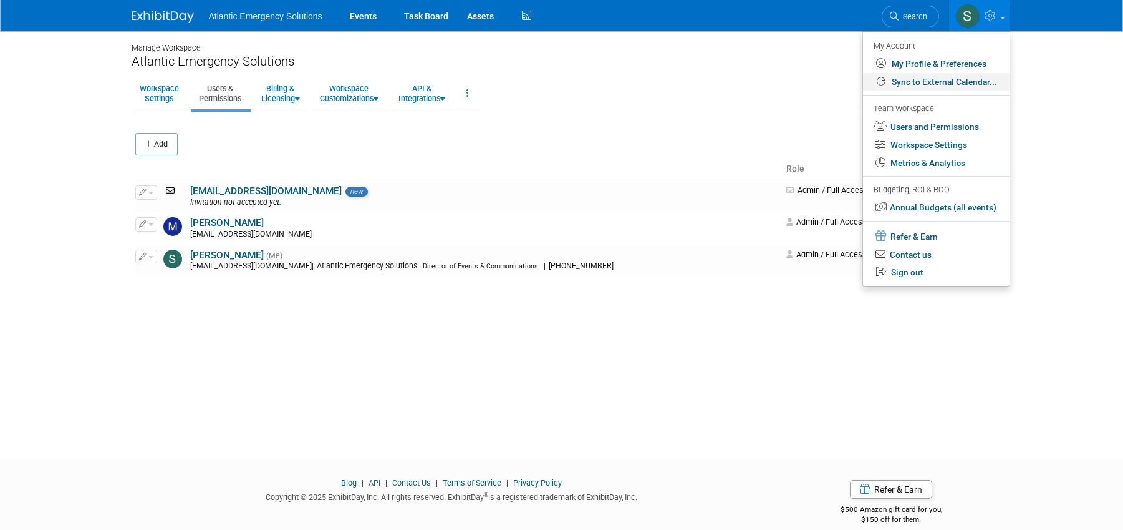
click at [956, 81] on link "Sync to External Calendar..." at bounding box center [936, 82] width 147 height 18
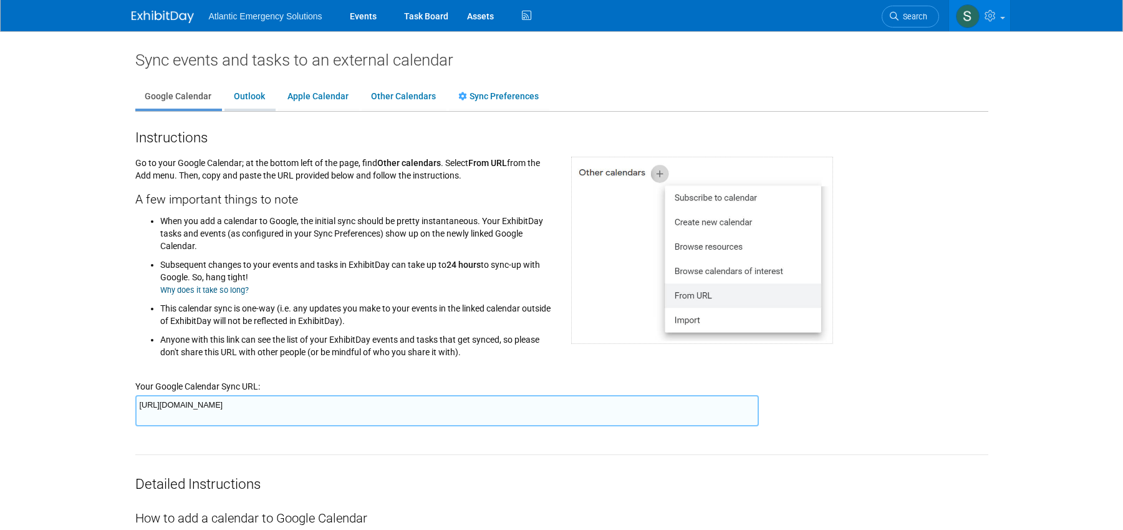
click at [254, 98] on link "Outlook" at bounding box center [250, 97] width 50 height 24
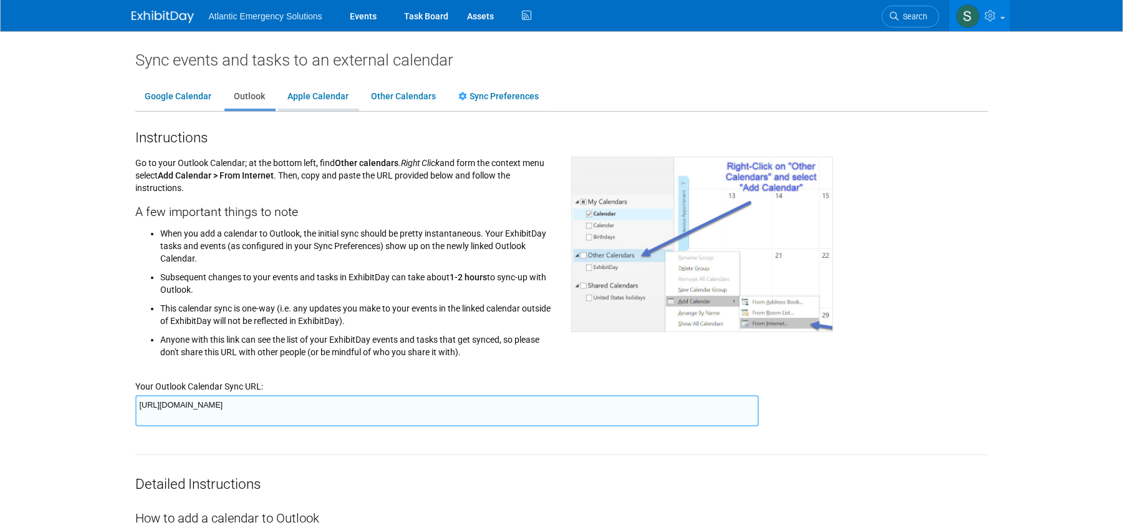
click at [324, 95] on link "Apple Calendar" at bounding box center [318, 97] width 80 height 24
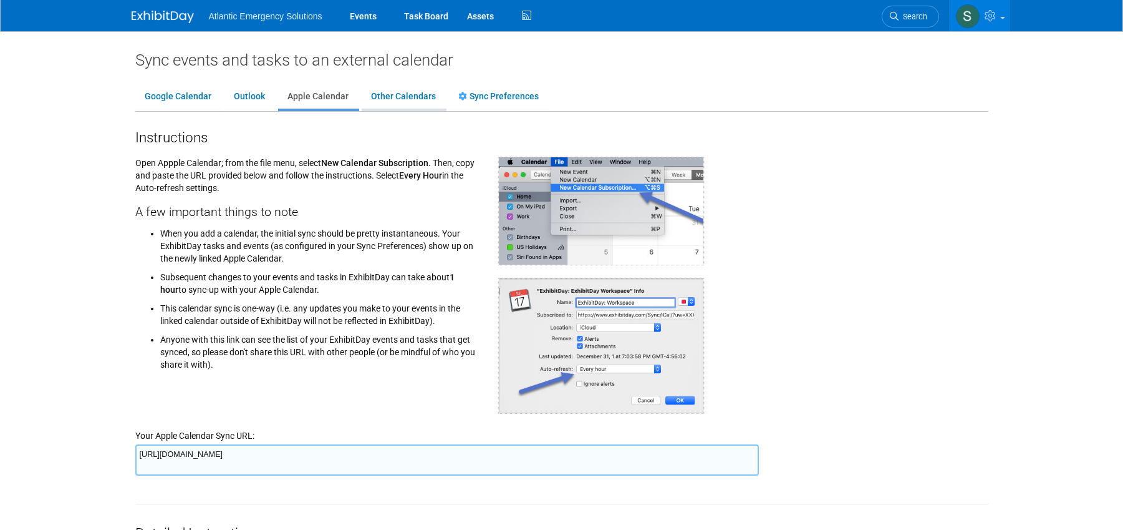
click at [395, 97] on link "Other Calendars" at bounding box center [404, 97] width 84 height 24
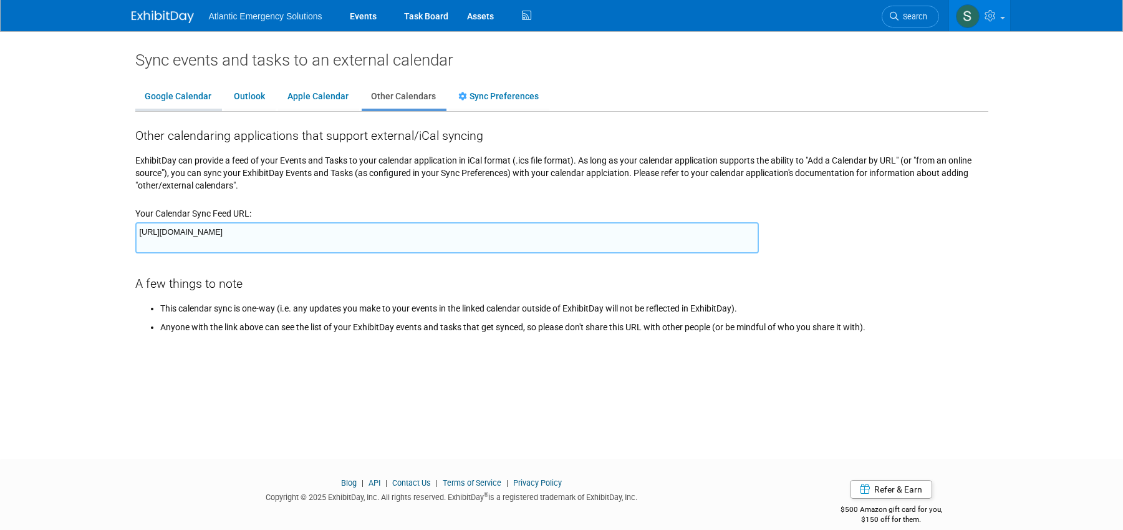
click at [158, 98] on link "Google Calendar" at bounding box center [177, 97] width 85 height 24
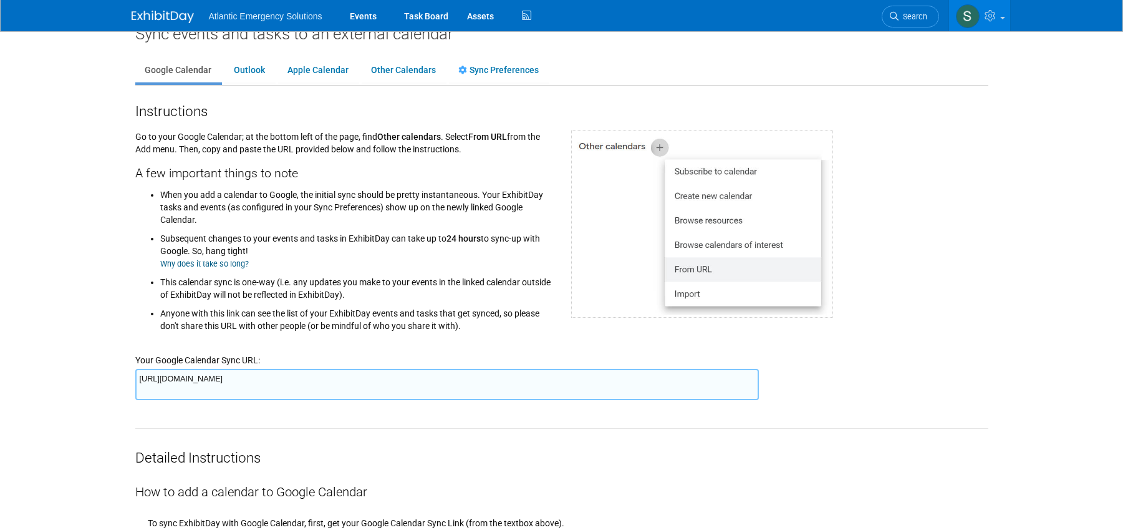
scroll to position [47, 0]
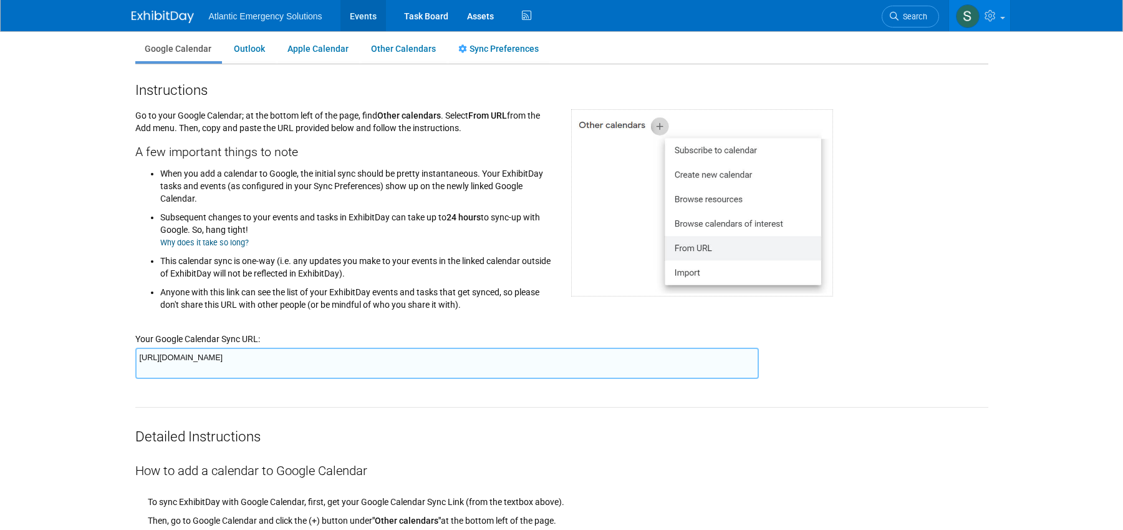
click at [366, 12] on link "Events" at bounding box center [364, 15] width 46 height 31
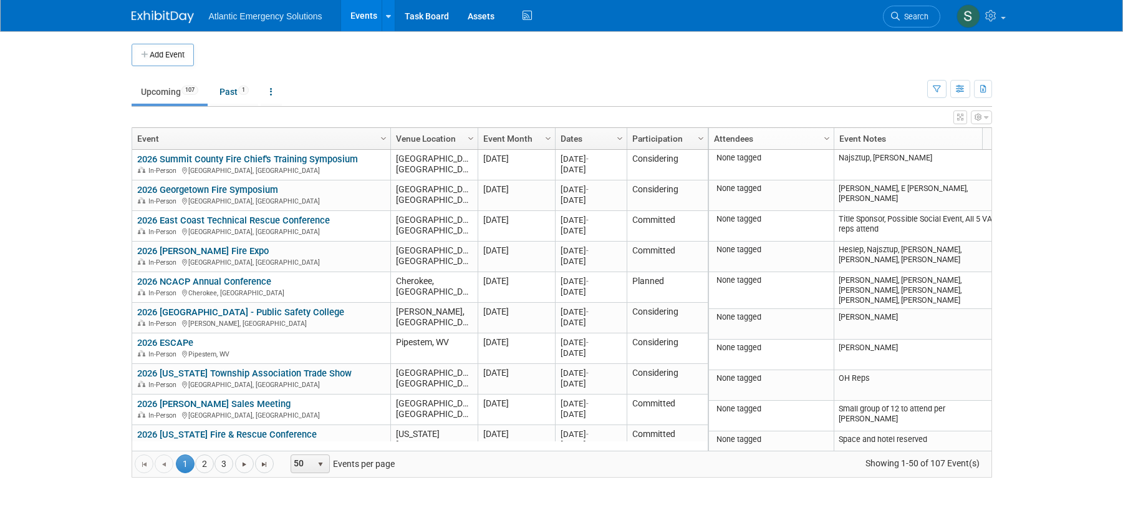
click at [367, 14] on link "Events" at bounding box center [364, 15] width 46 height 31
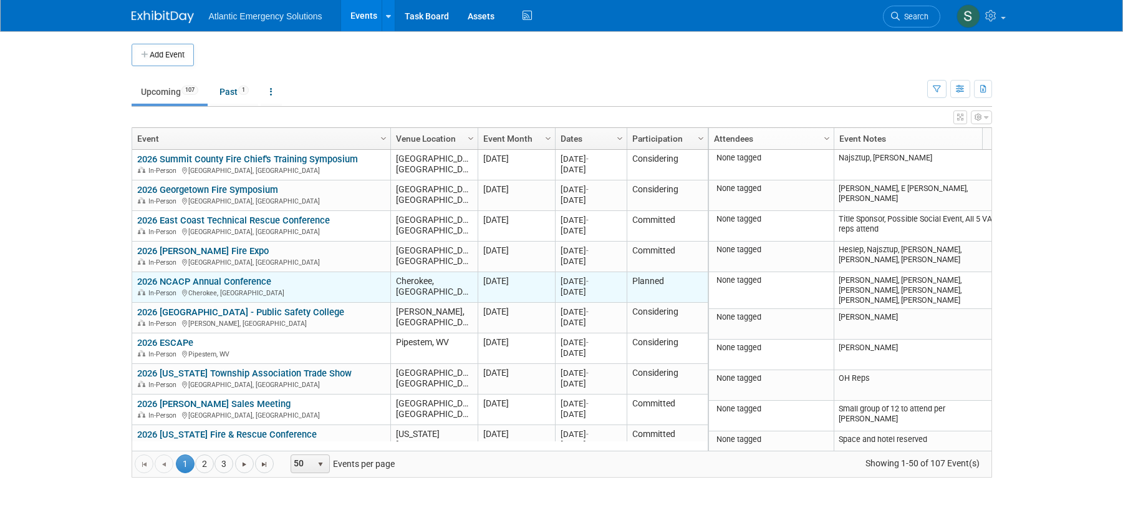
click at [201, 282] on link "2026 NCACP Annual Conference" at bounding box center [204, 281] width 134 height 11
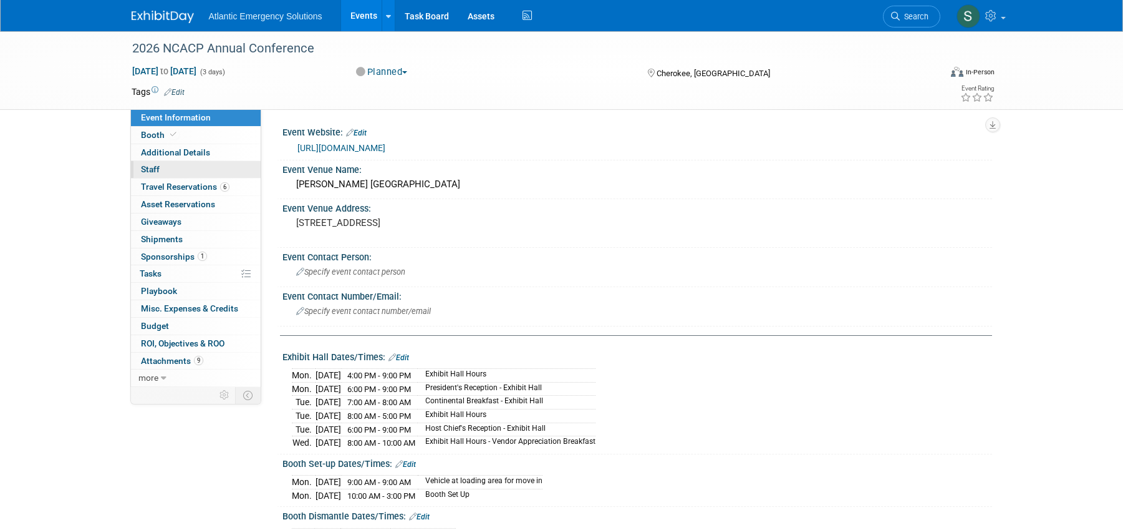
click at [161, 166] on link "0 Staff 0" at bounding box center [196, 169] width 130 height 17
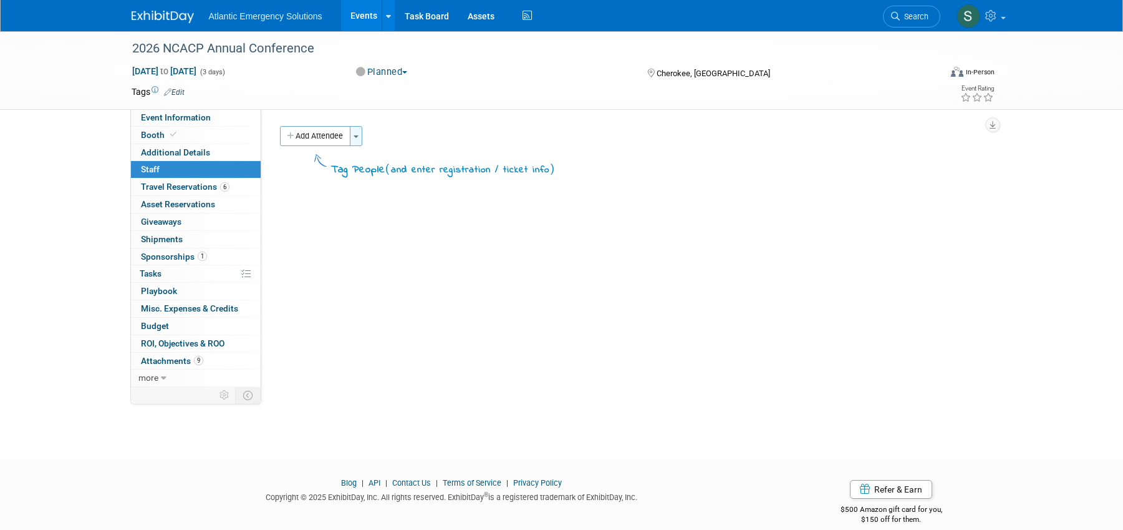
click at [356, 133] on button "Toggle Dropdown" at bounding box center [356, 136] width 12 height 20
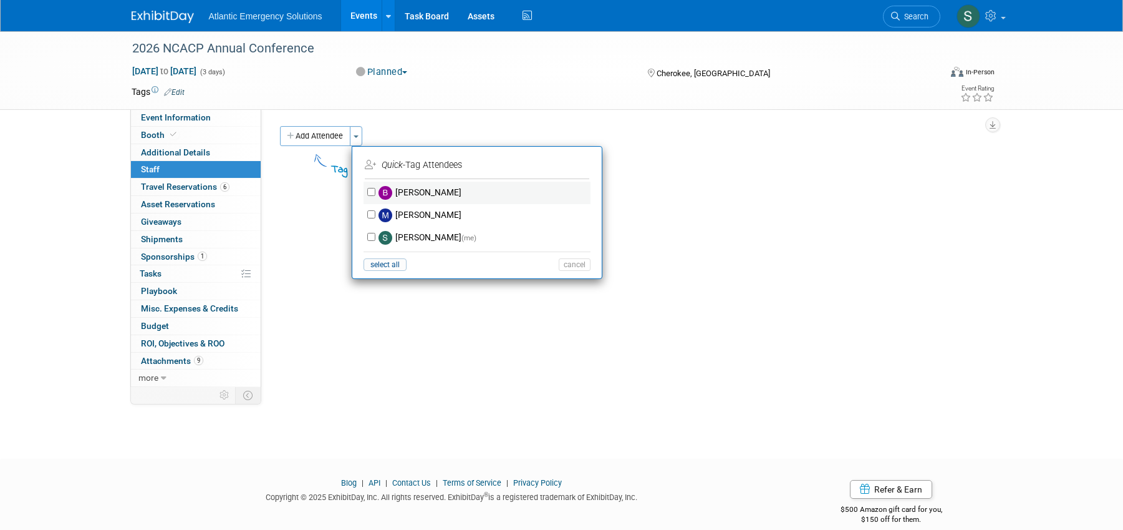
click at [405, 188] on label "[PERSON_NAME]" at bounding box center [485, 192] width 220 height 22
click at [375, 188] on input "[PERSON_NAME]" at bounding box center [371, 192] width 8 height 8
checkbox input "true"
click at [577, 163] on button "Apply" at bounding box center [570, 165] width 38 height 18
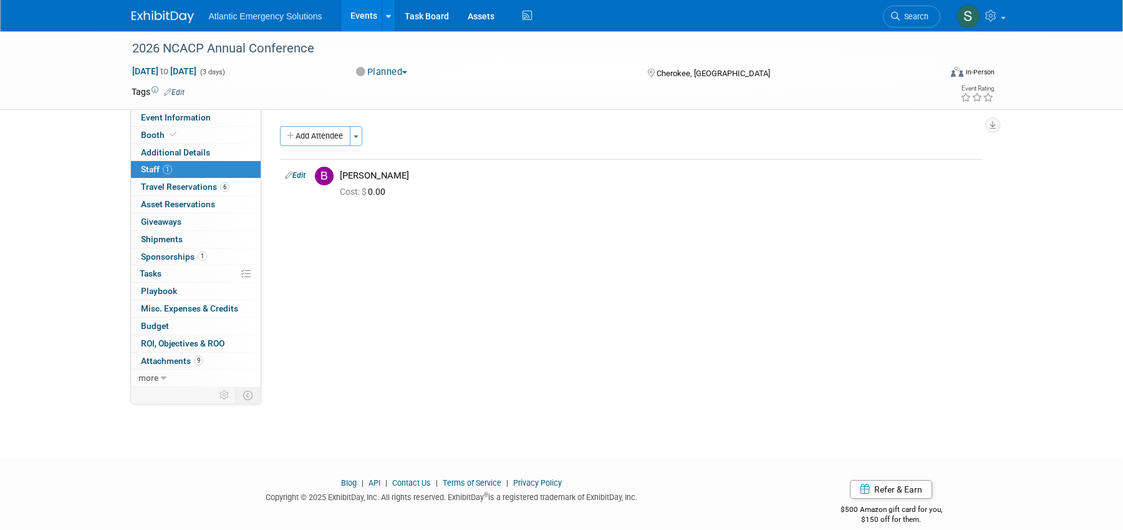
click at [367, 14] on link "Events" at bounding box center [364, 15] width 46 height 31
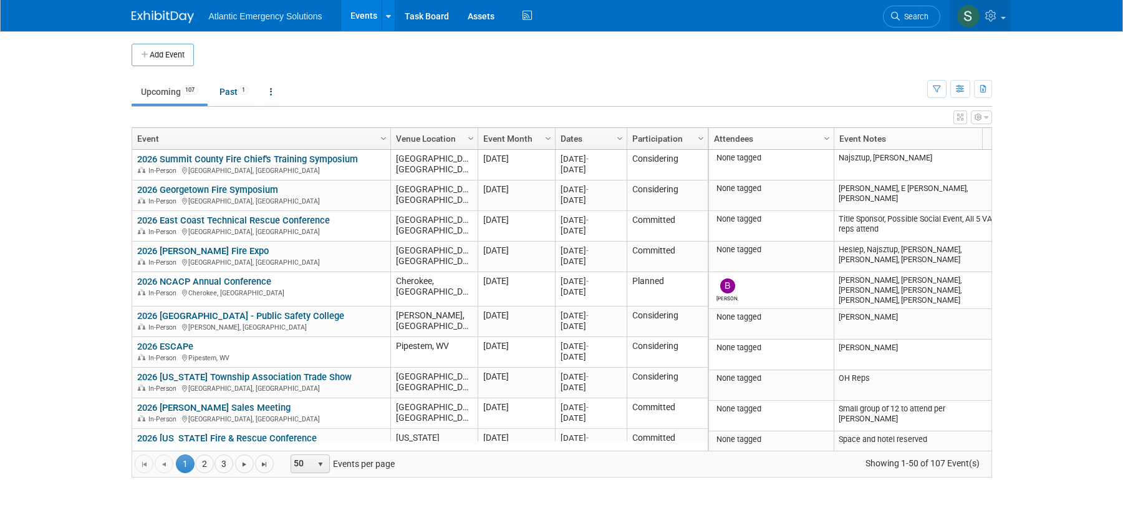
click at [1003, 17] on span at bounding box center [1003, 18] width 5 height 2
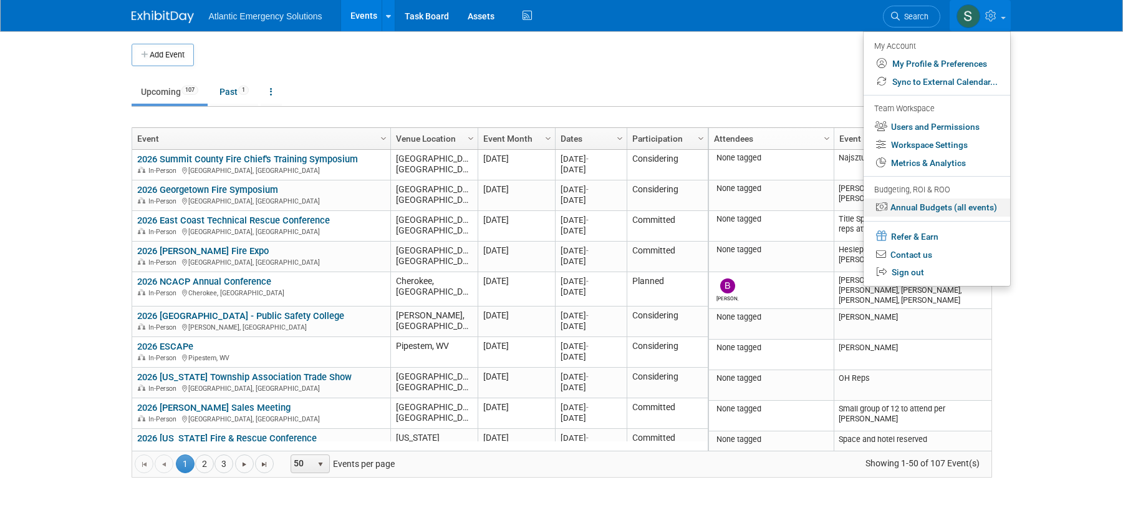
click at [952, 208] on link "Annual Budgets (all events)" at bounding box center [937, 207] width 147 height 18
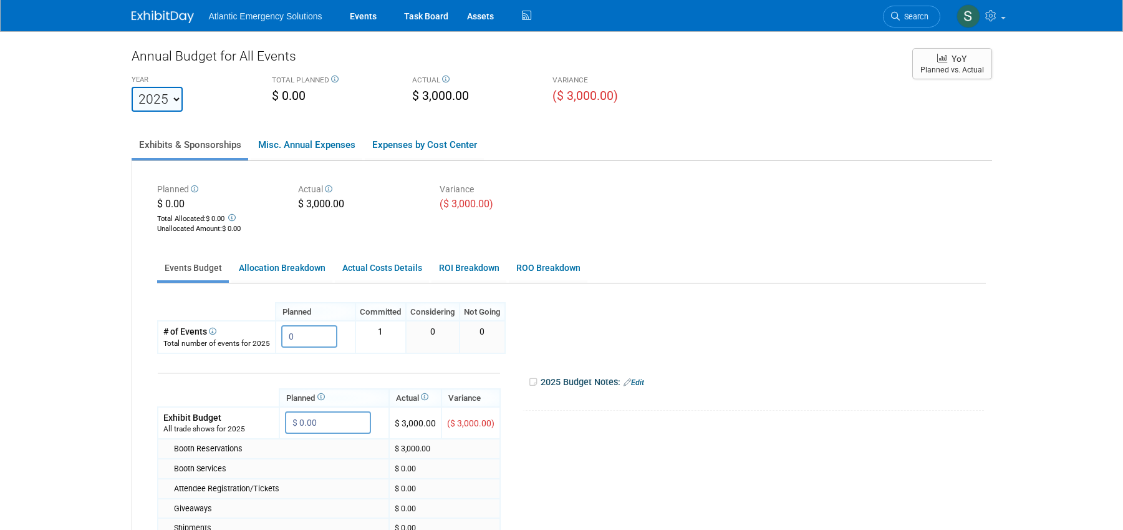
click at [171, 102] on select "2023 2024 2025 2026 2027 2028 2029 2030 2031" at bounding box center [157, 99] width 51 height 25
select select "2026"
click at [132, 87] on select "2023 2024 2025 2026 2027 2028 2029 2030 2031" at bounding box center [157, 99] width 51 height 25
click at [412, 142] on link "Expenses by Cost Center" at bounding box center [424, 145] width 119 height 26
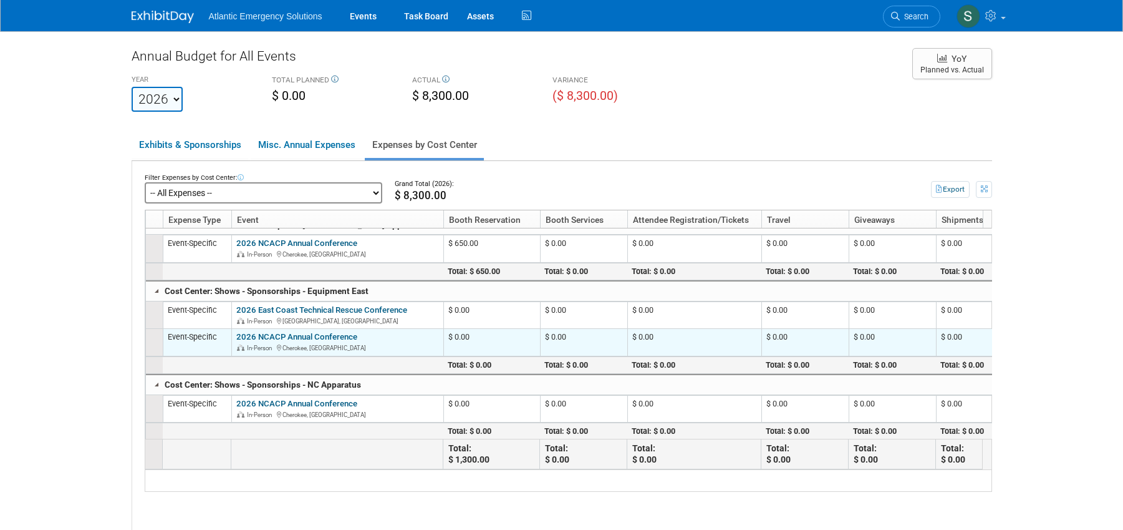
scroll to position [83, 0]
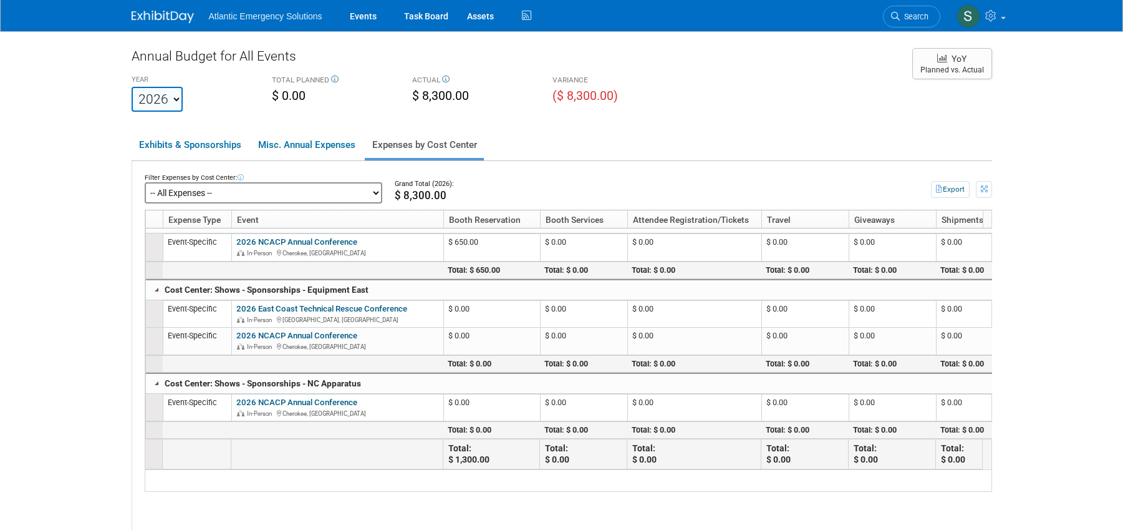
click at [309, 193] on select "-- All Expenses -- -- Cost Center Not Specified -- Promo Items - DC Ambulance P…" at bounding box center [264, 192] width 238 height 21
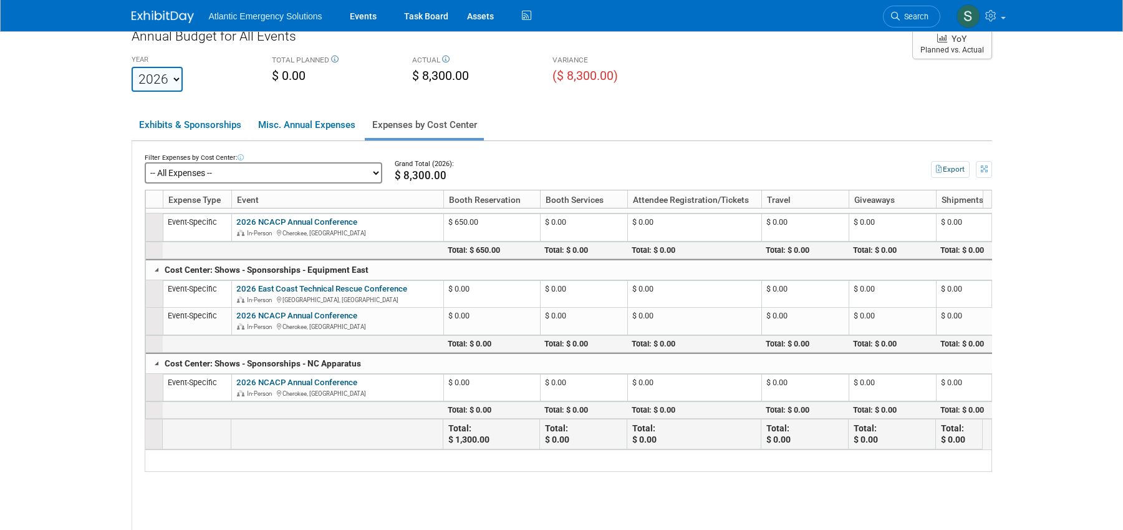
scroll to position [0, 0]
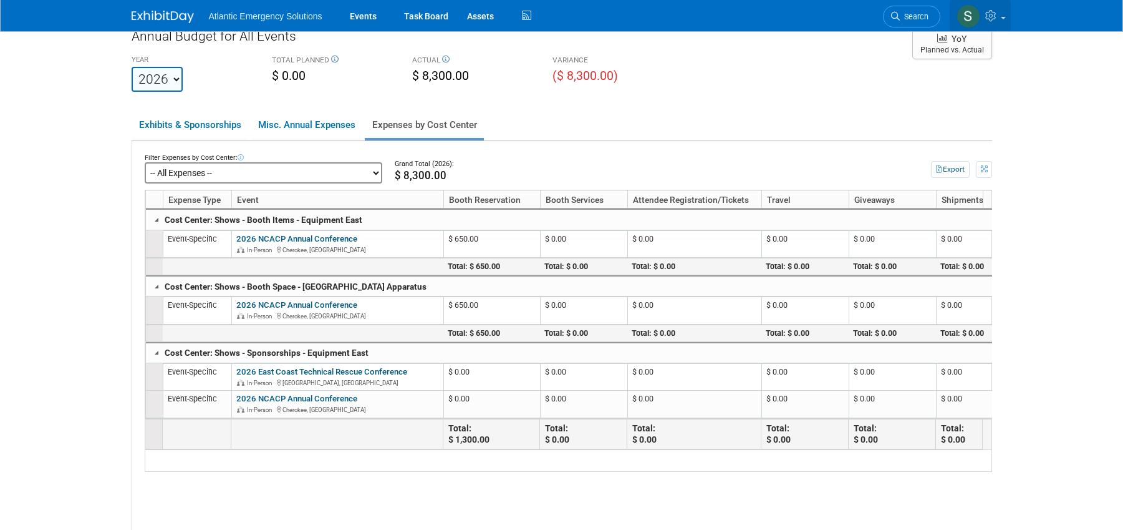
click at [1001, 17] on span at bounding box center [1003, 18] width 5 height 2
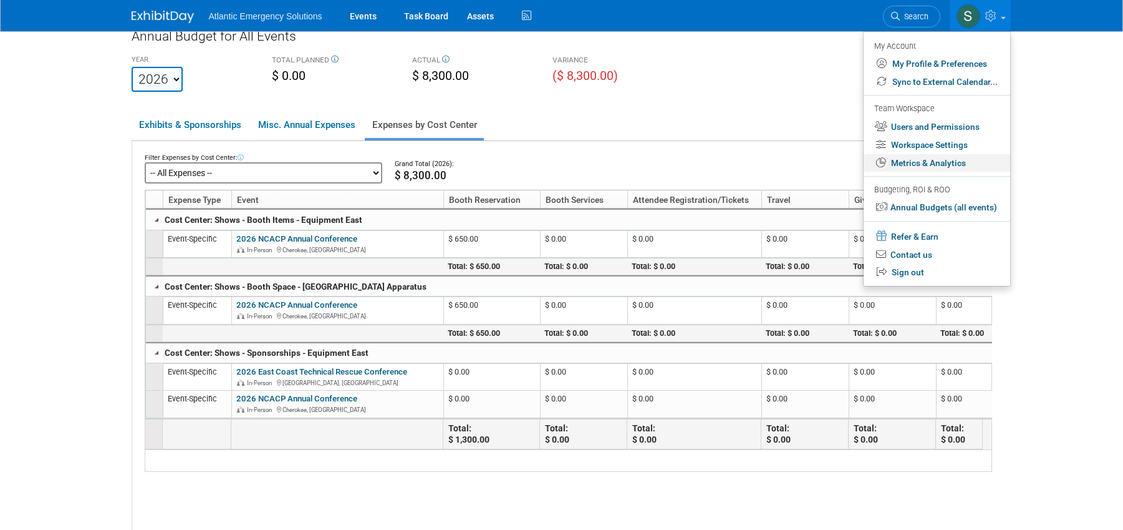
click at [926, 162] on link "Metrics & Analytics" at bounding box center [937, 163] width 147 height 18
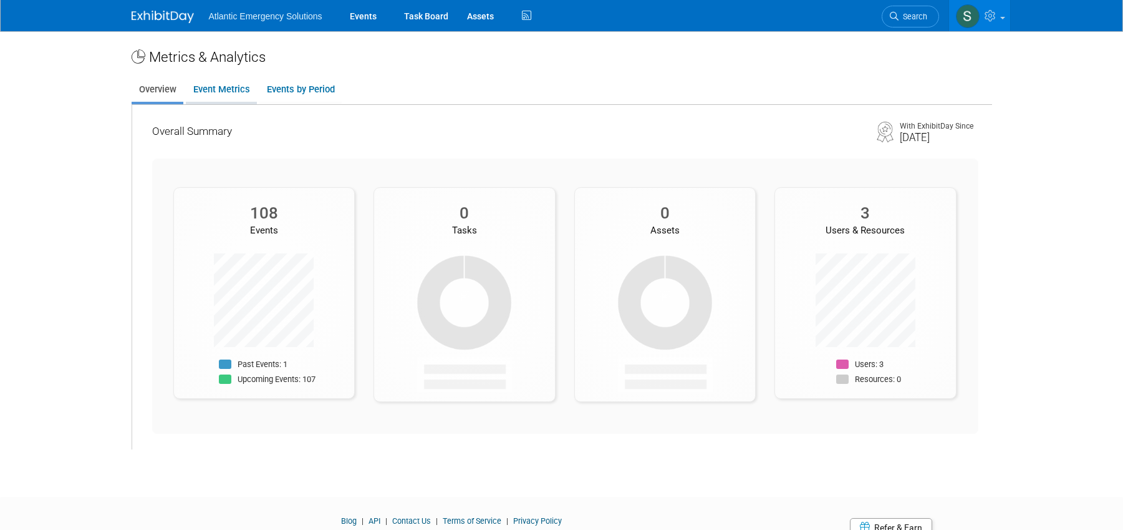
click at [214, 87] on link "Event Metrics" at bounding box center [221, 89] width 71 height 24
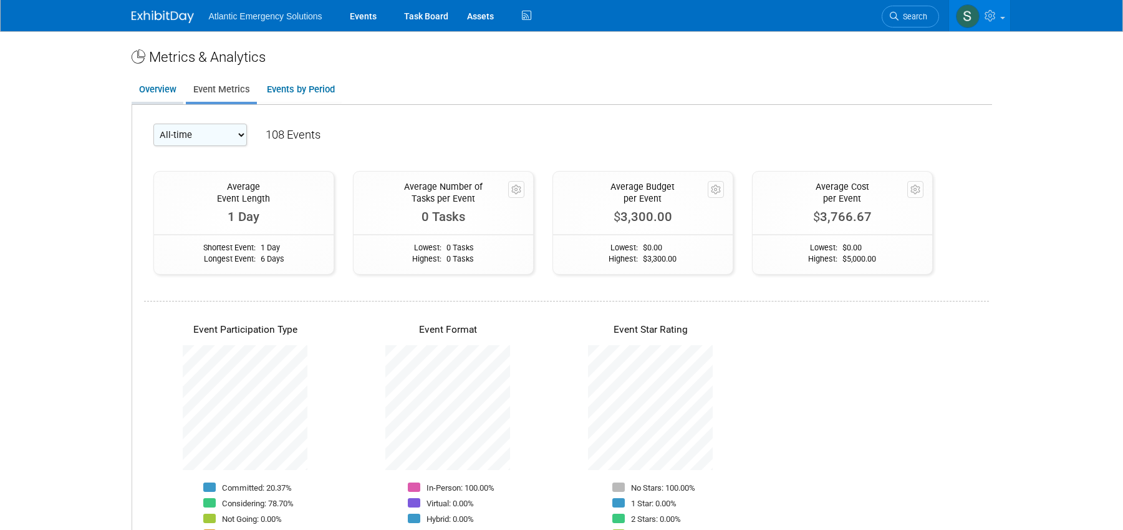
click at [165, 82] on link "Overview" at bounding box center [158, 89] width 52 height 24
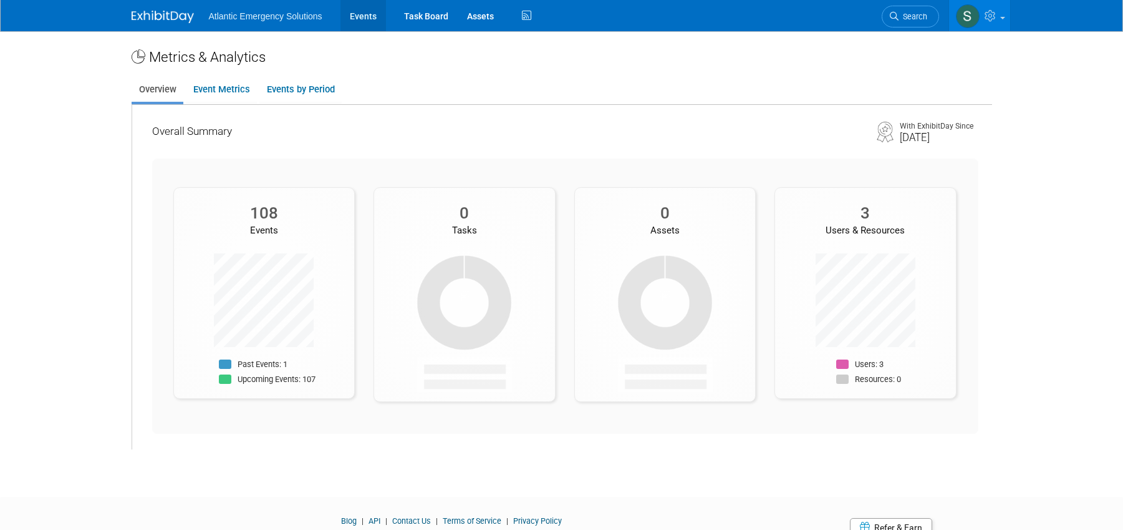
click at [362, 17] on link "Events" at bounding box center [364, 15] width 46 height 31
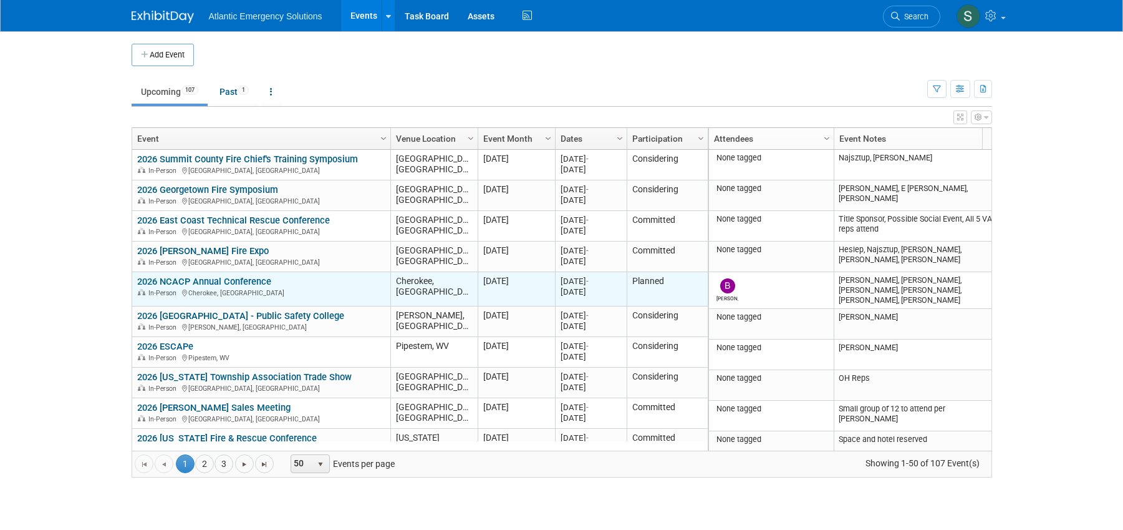
click at [205, 276] on link "2026 NCACP Annual Conference" at bounding box center [204, 281] width 134 height 11
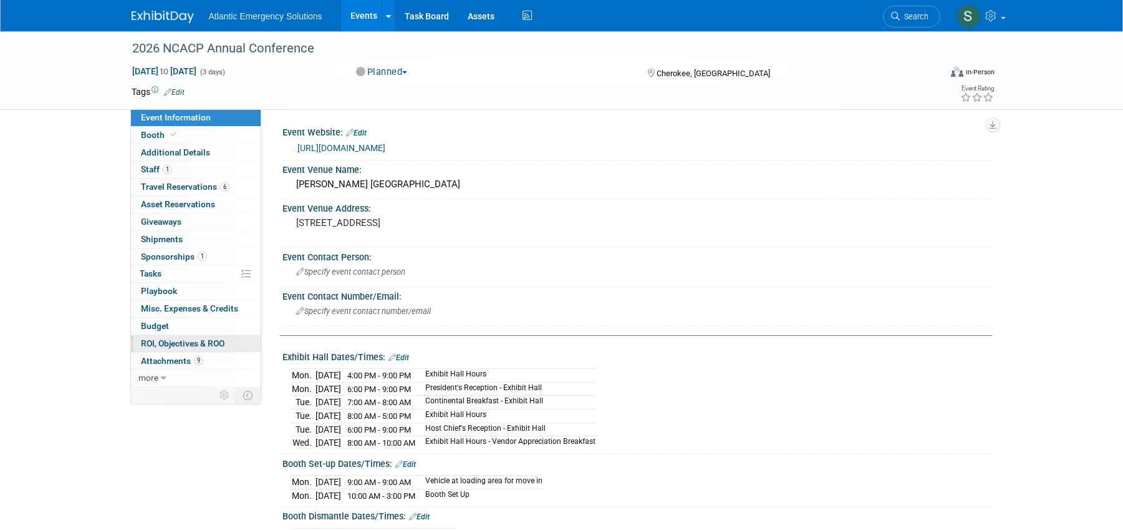
click at [179, 342] on span "ROI, Objectives & ROO 0" at bounding box center [183, 343] width 84 height 10
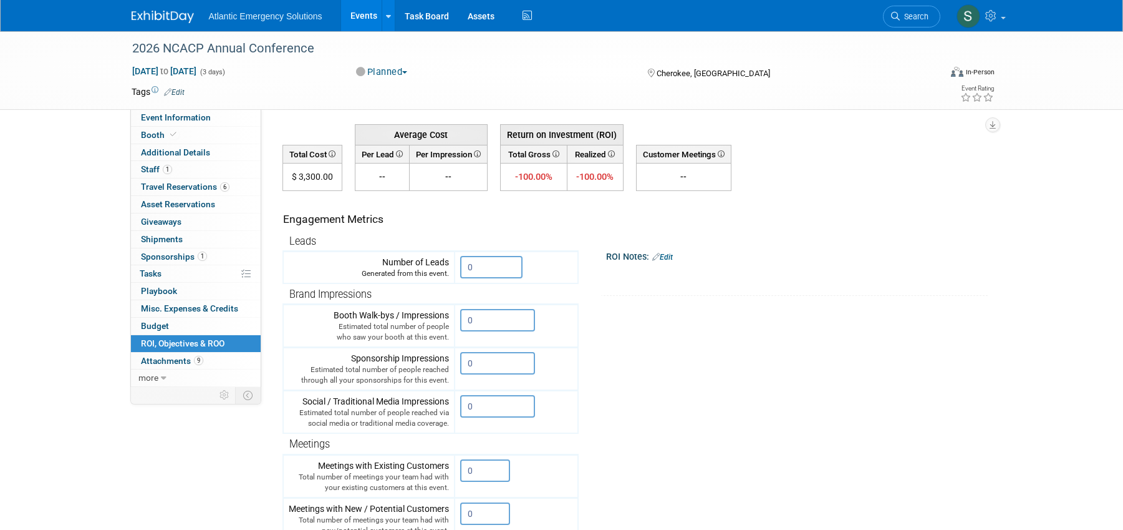
scroll to position [43, 0]
click at [417, 276] on div "Generated from this event." at bounding box center [369, 276] width 160 height 11
click at [483, 274] on input "0" at bounding box center [491, 269] width 62 height 22
click at [705, 364] on tr "Engagement Metrics Leads Generated from this event. 0 X Brand Impressions 0" at bounding box center [633, 418] width 700 height 451
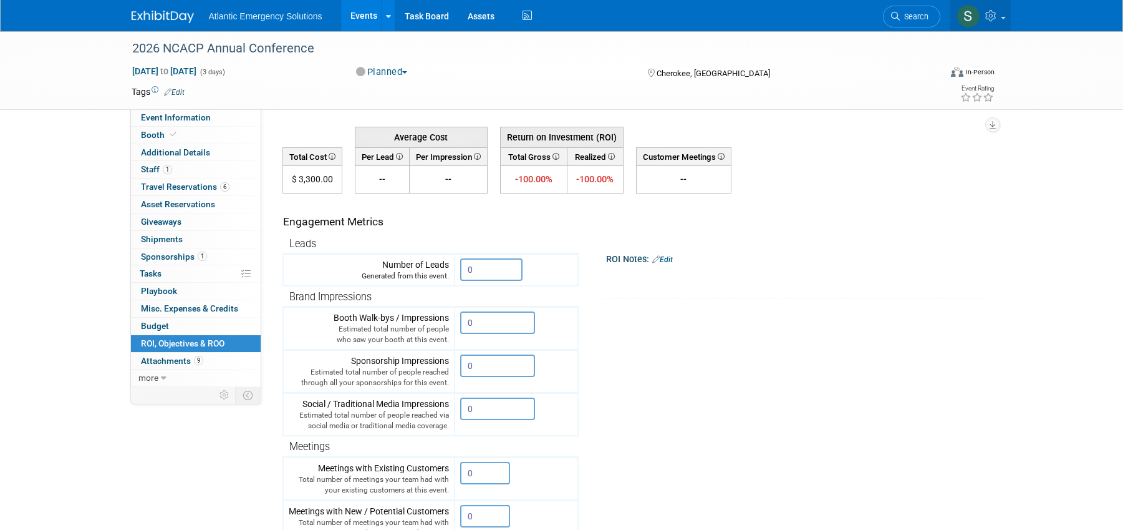
click at [1001, 14] on link at bounding box center [980, 15] width 61 height 31
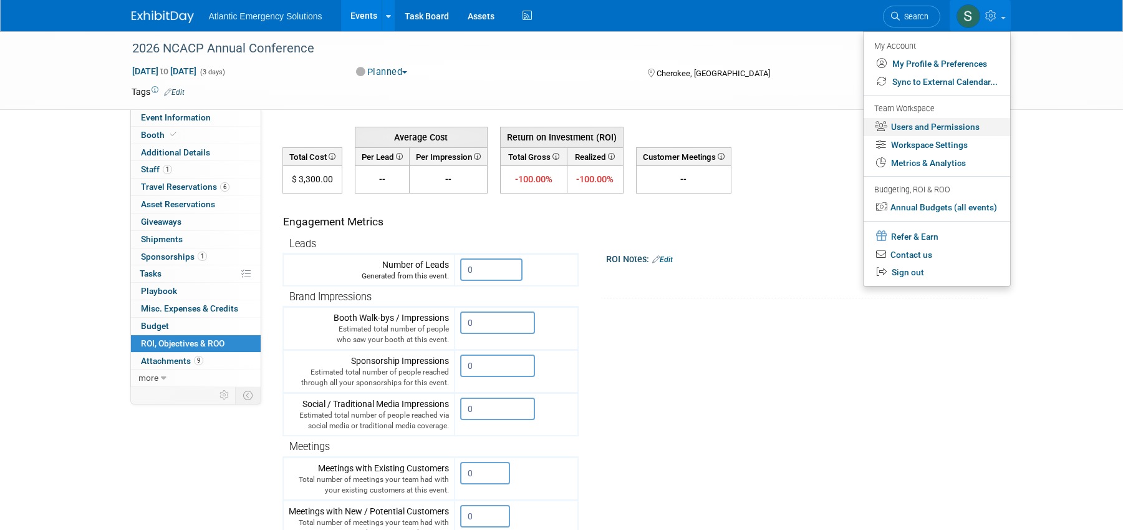
click at [956, 125] on link "Users and Permissions" at bounding box center [937, 127] width 147 height 18
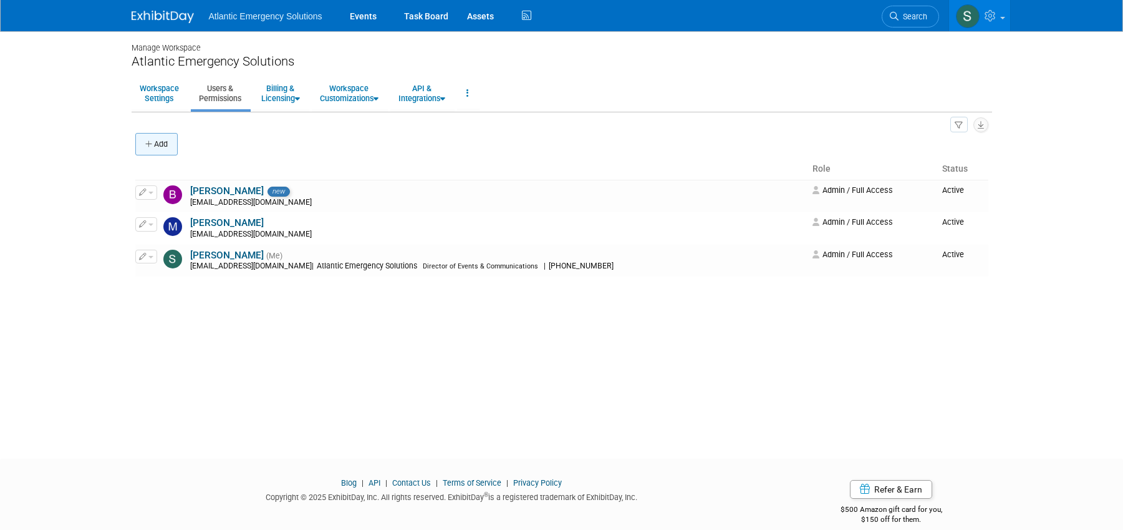
click at [160, 144] on button "Add" at bounding box center [156, 144] width 42 height 22
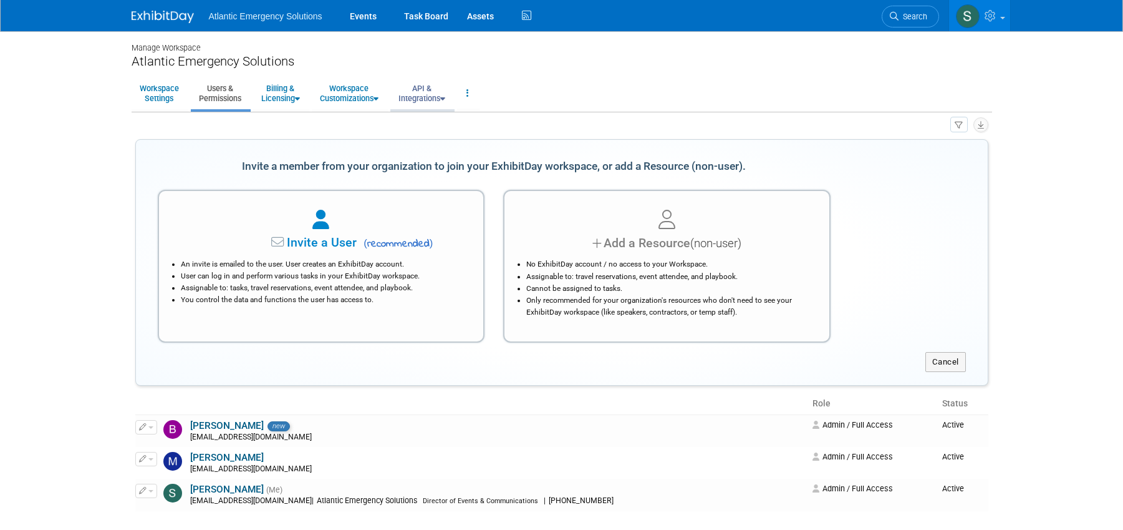
click at [438, 96] on link "API & Integrations" at bounding box center [421, 93] width 63 height 31
click at [429, 120] on link "API Access" at bounding box center [439, 121] width 99 height 19
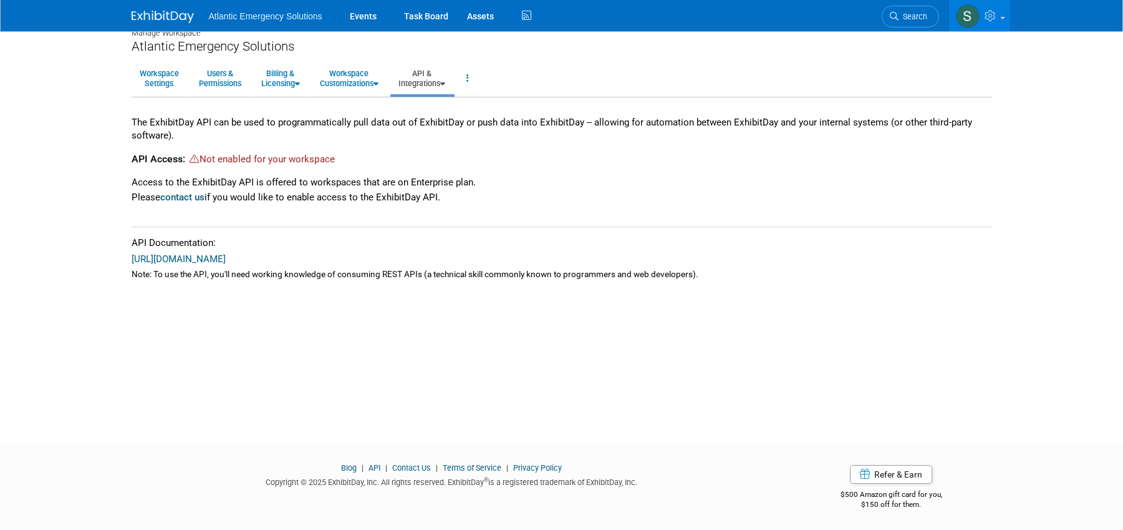
scroll to position [10, 0]
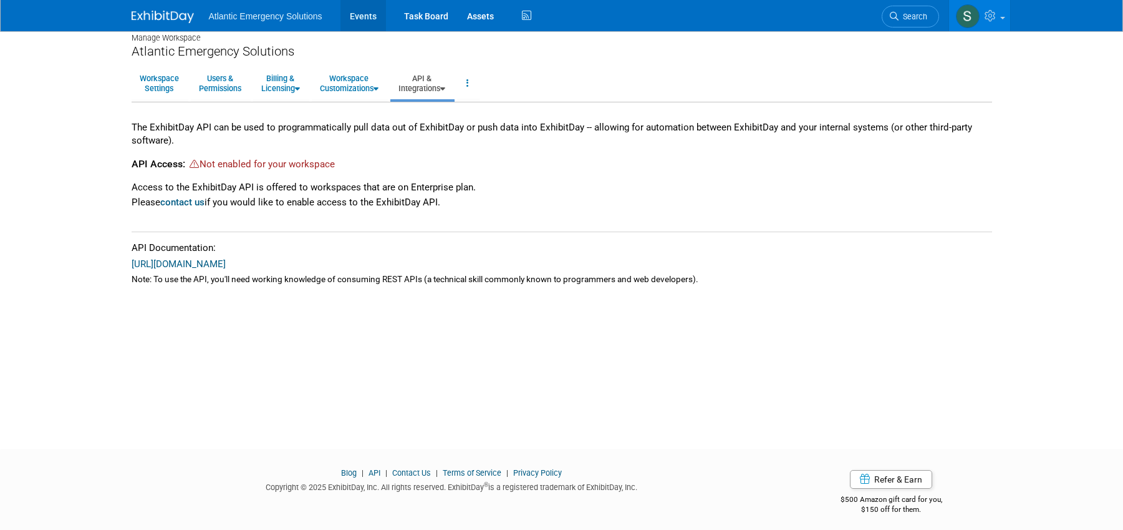
click at [371, 14] on link "Events" at bounding box center [364, 15] width 46 height 31
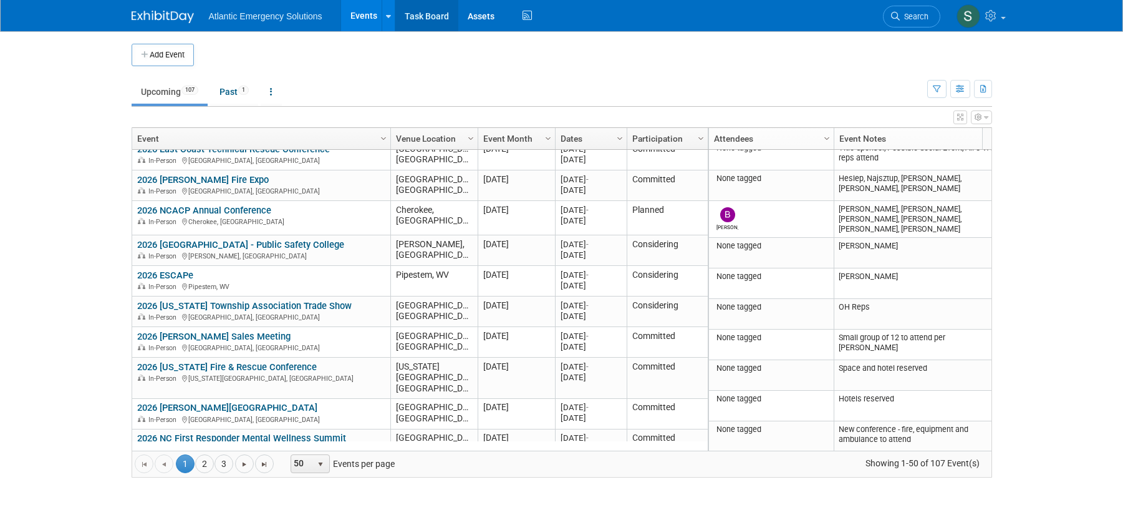
click at [422, 15] on link "Task Board" at bounding box center [426, 15] width 63 height 31
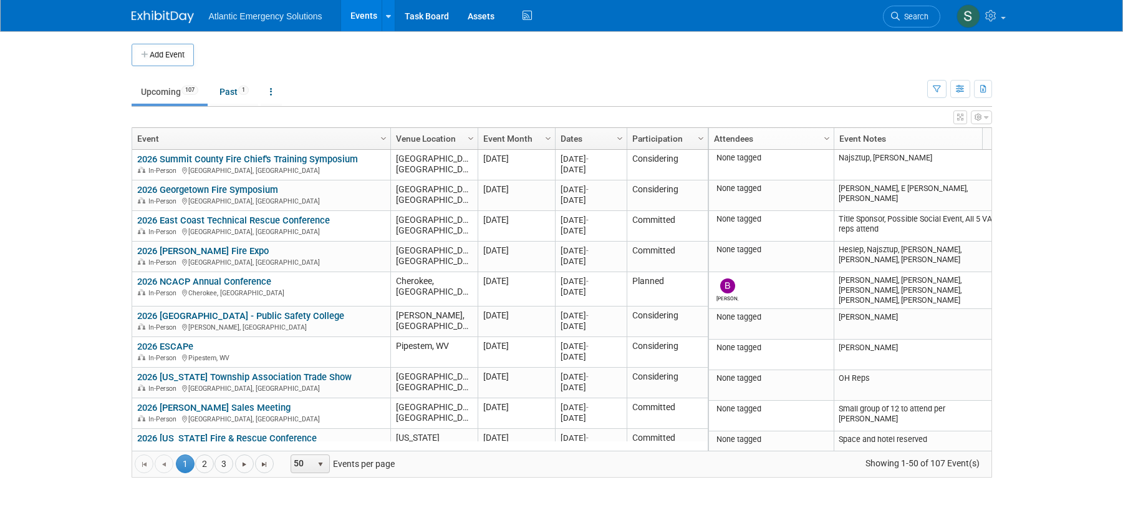
click at [988, 121] on icon "button" at bounding box center [986, 117] width 4 height 7
click at [882, 162] on link "Advanced Options" at bounding box center [902, 158] width 162 height 19
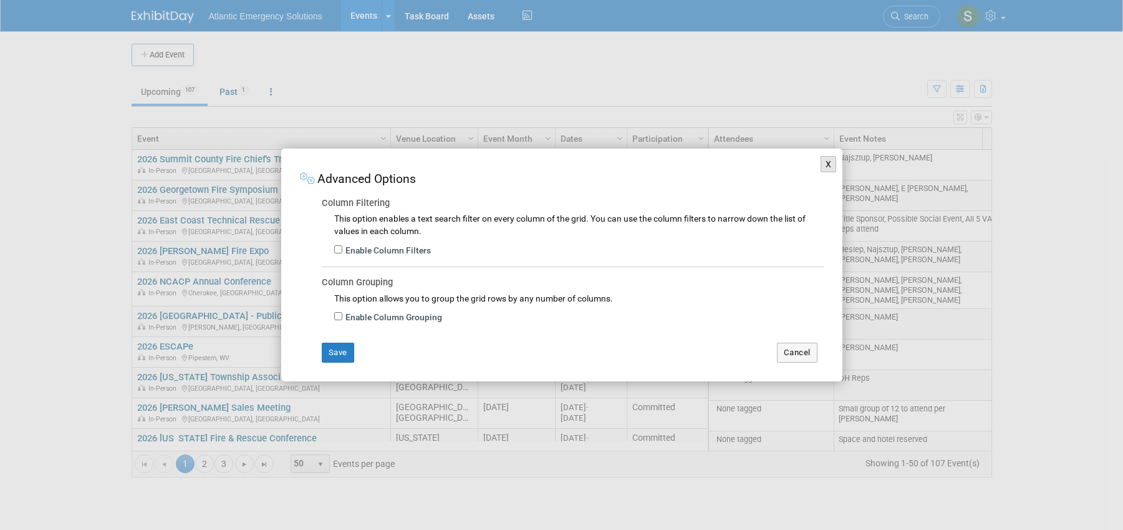
click at [828, 164] on button "X" at bounding box center [829, 164] width 16 height 16
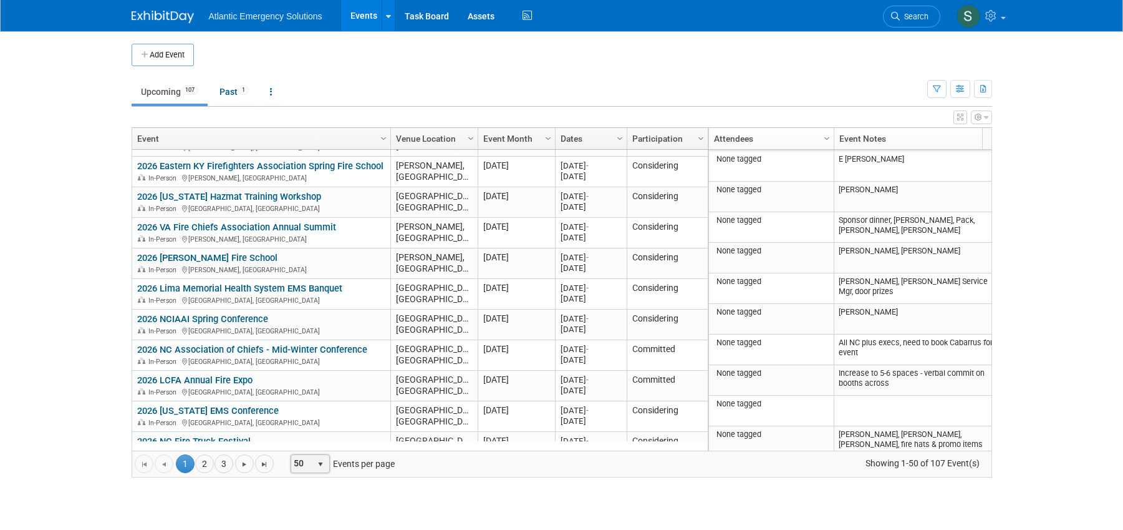
click at [323, 463] on span "select" at bounding box center [321, 464] width 10 height 10
click at [309, 448] on li "100" at bounding box center [311, 443] width 36 height 17
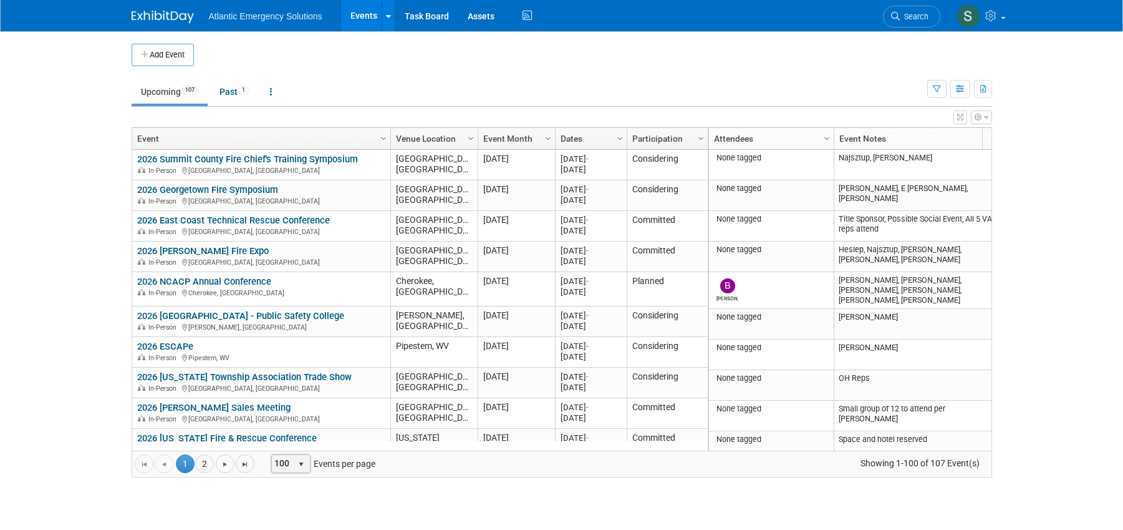
click at [626, 72] on td "Upcoming 107 Past 1 All Events 108 Past and Upcoming Grouped Annually Events gr…" at bounding box center [530, 86] width 796 height 41
